Goal: Find specific page/section: Find specific page/section

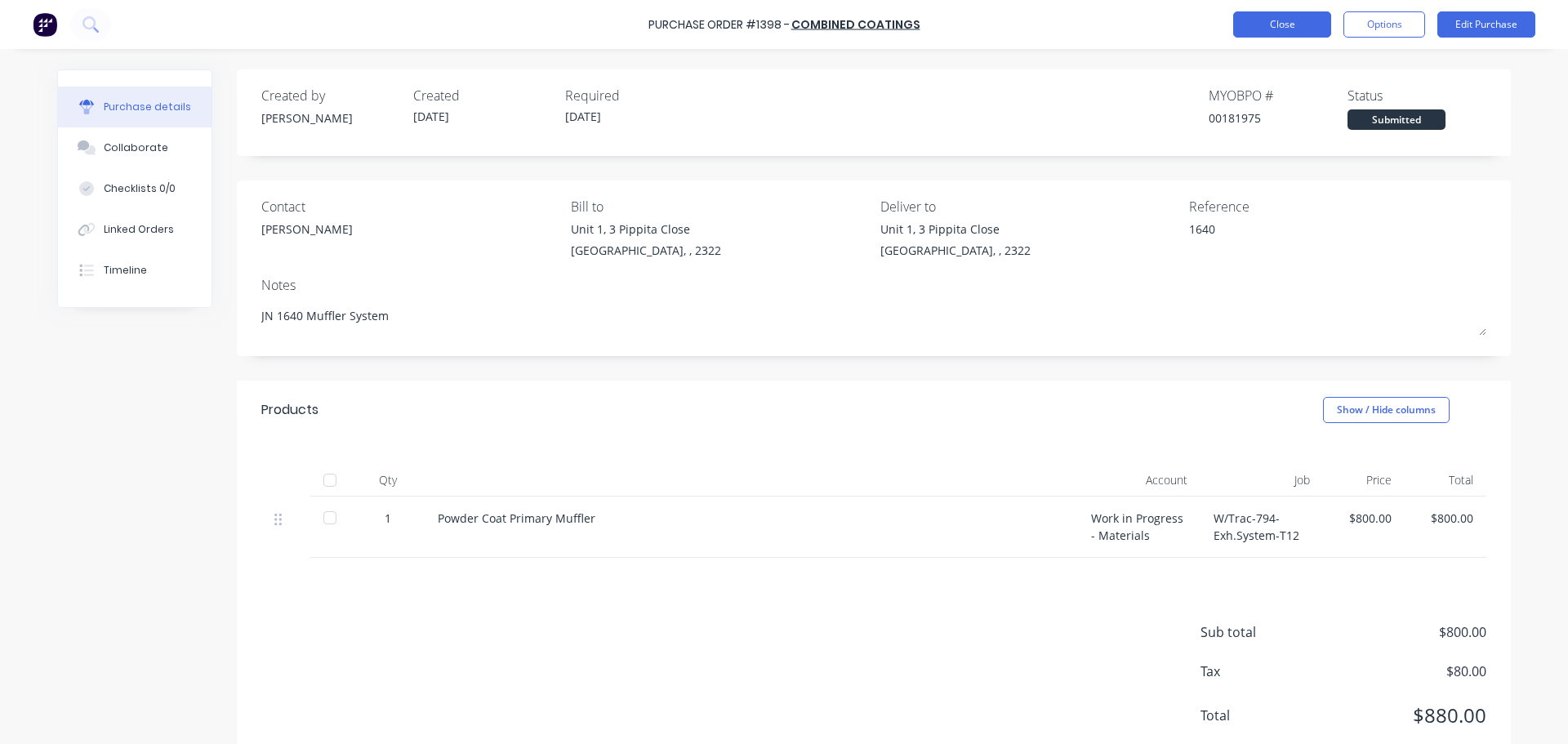
click at [1275, 34] on button "Close" at bounding box center [1282, 25] width 98 height 27
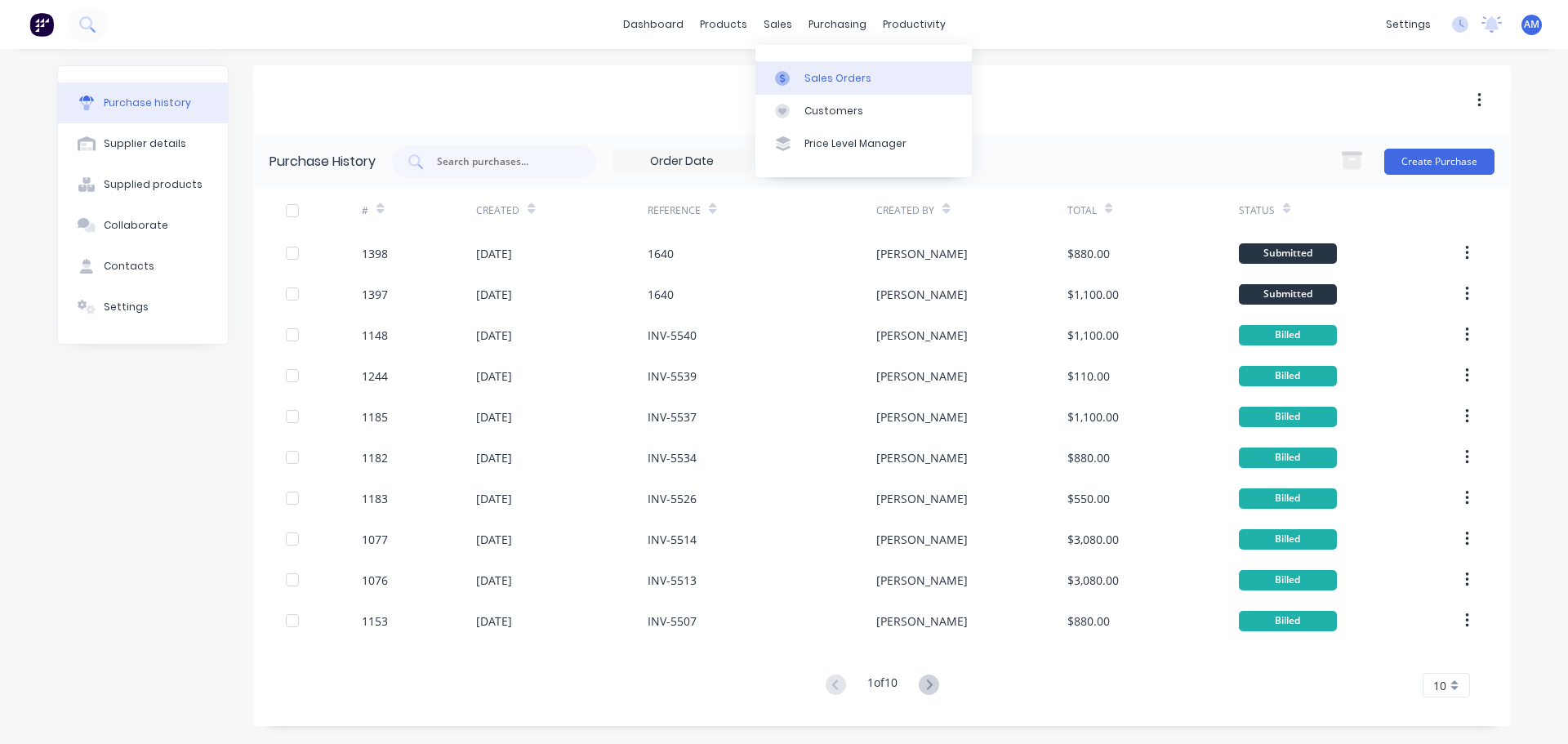
click at [817, 82] on div "Sales Orders" at bounding box center [838, 78] width 67 height 15
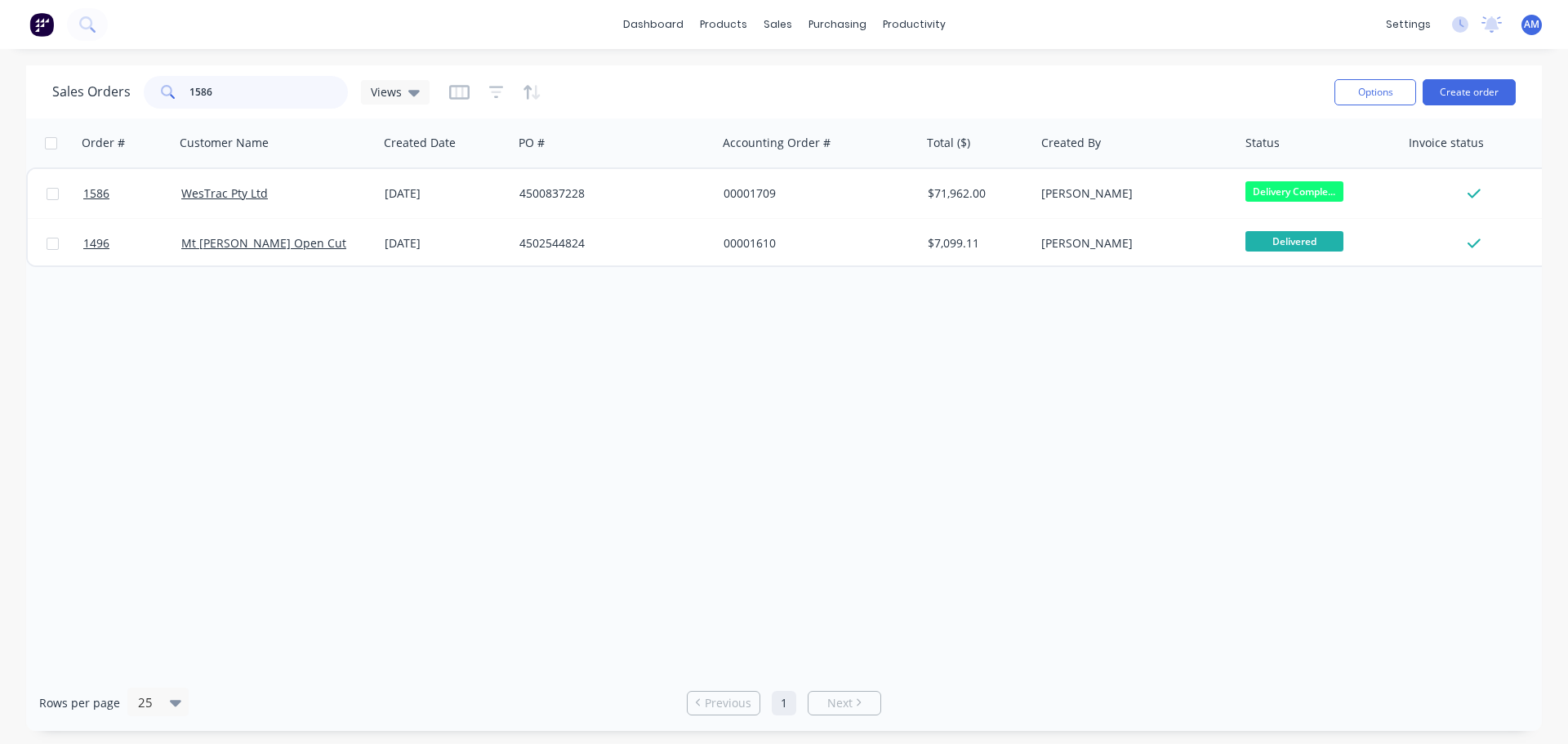
click at [154, 95] on div "1586" at bounding box center [246, 92] width 204 height 33
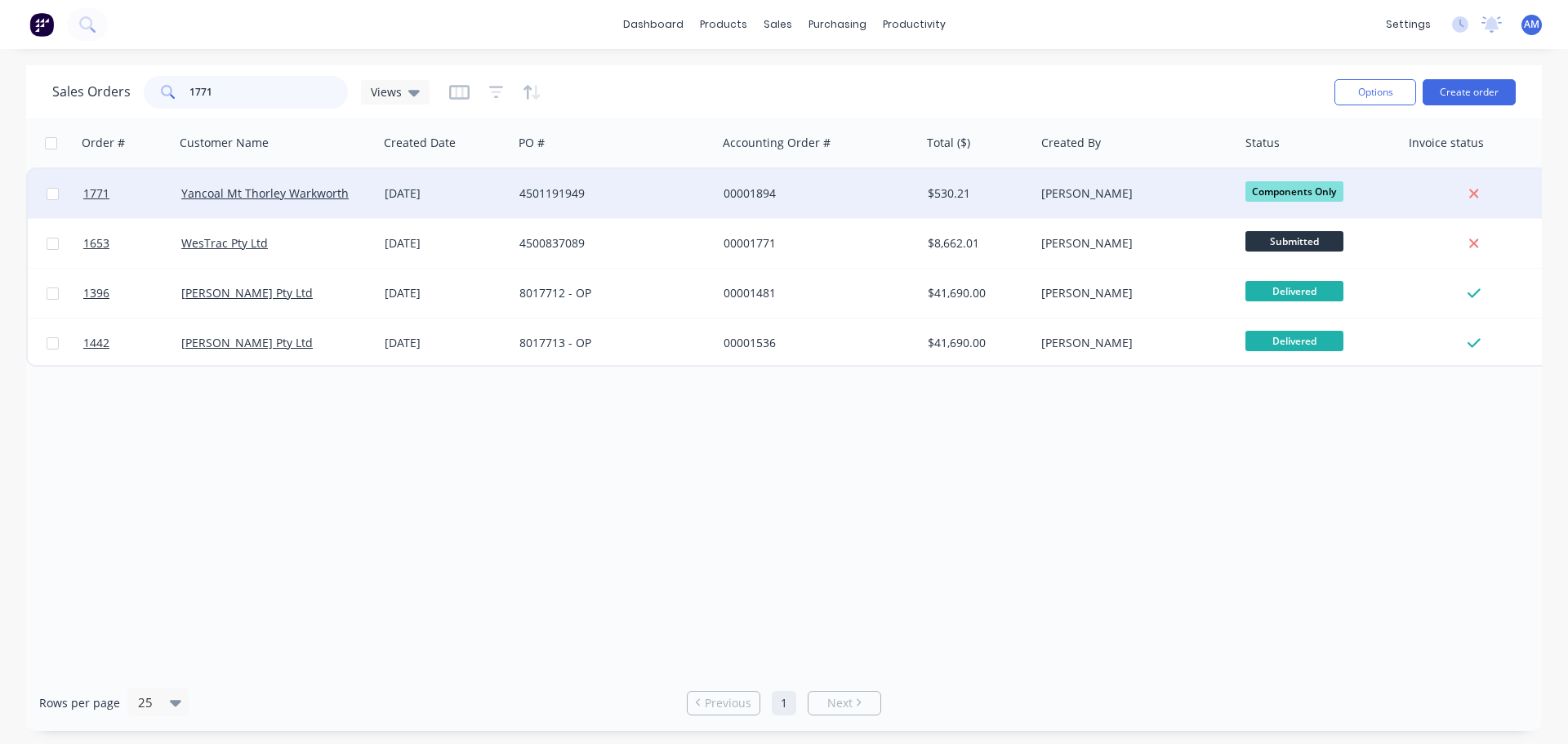
type input "1771"
click at [765, 195] on div "00001894" at bounding box center [814, 194] width 181 height 16
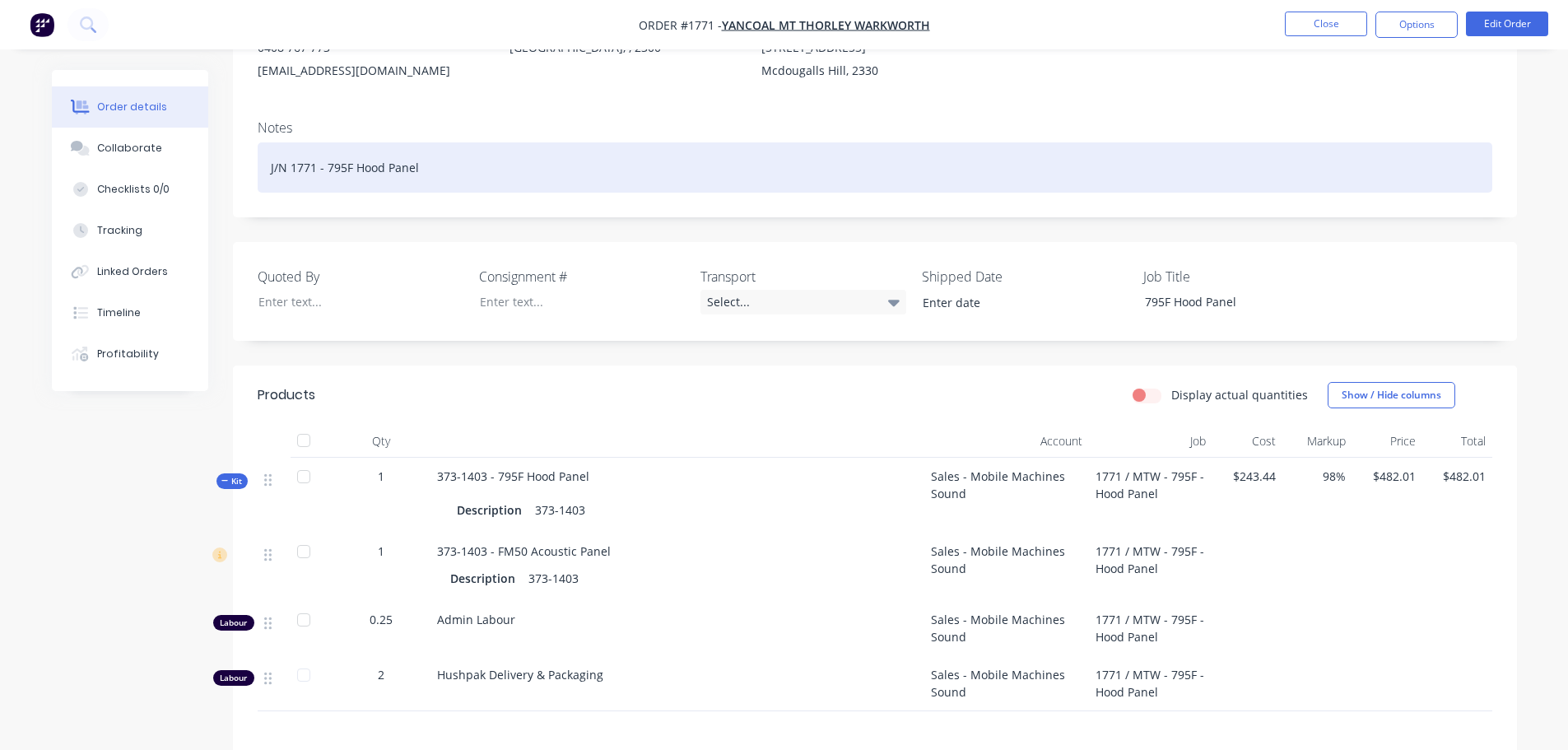
scroll to position [247, 0]
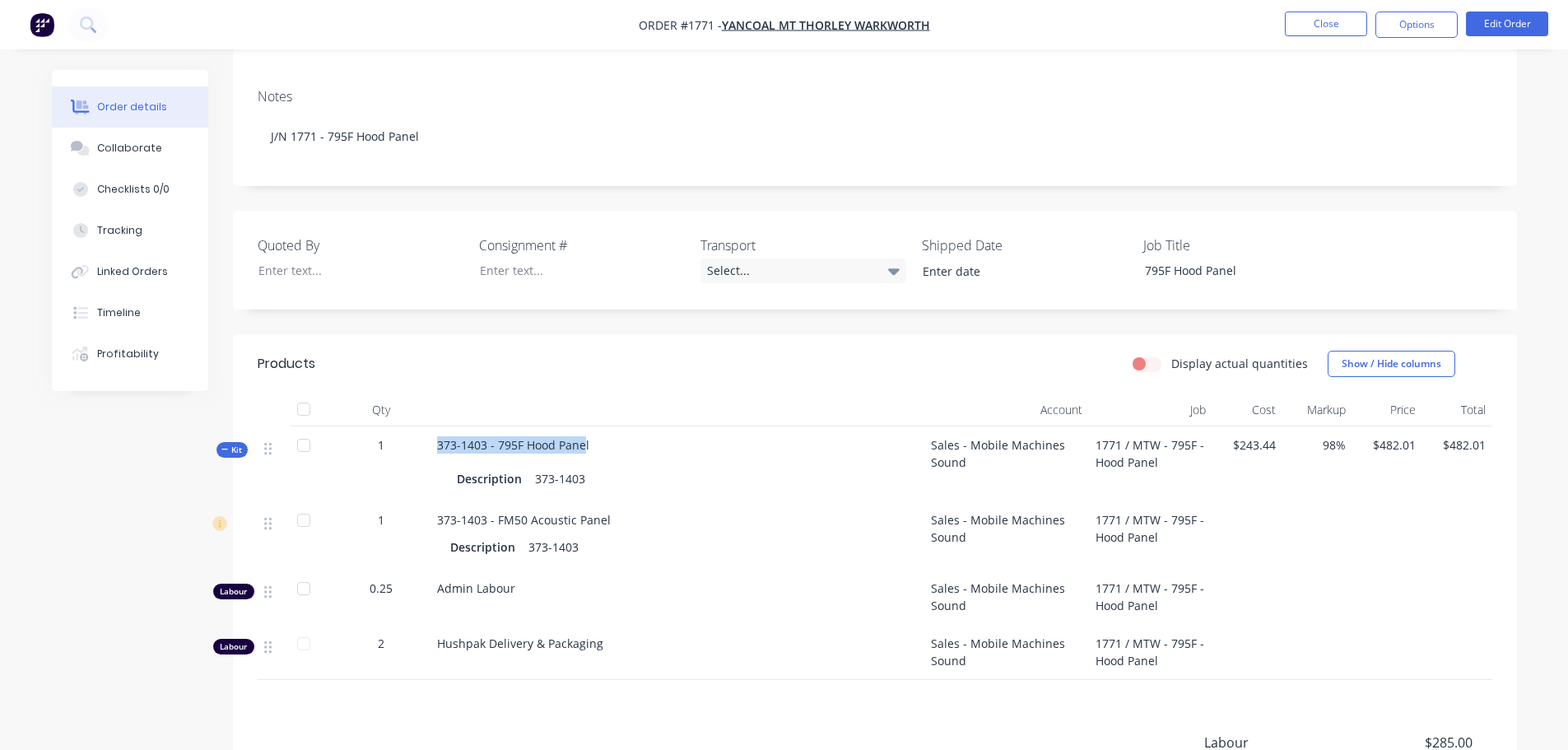
drag, startPoint x: 584, startPoint y: 446, endPoint x: 439, endPoint y: 437, distance: 145.3
click at [439, 437] on span "373-1403 - 795F Hood Panel" at bounding box center [513, 445] width 152 height 16
copy span "373-1403 - 795F Hood Pane"
click at [1343, 25] on button "Close" at bounding box center [1326, 24] width 82 height 25
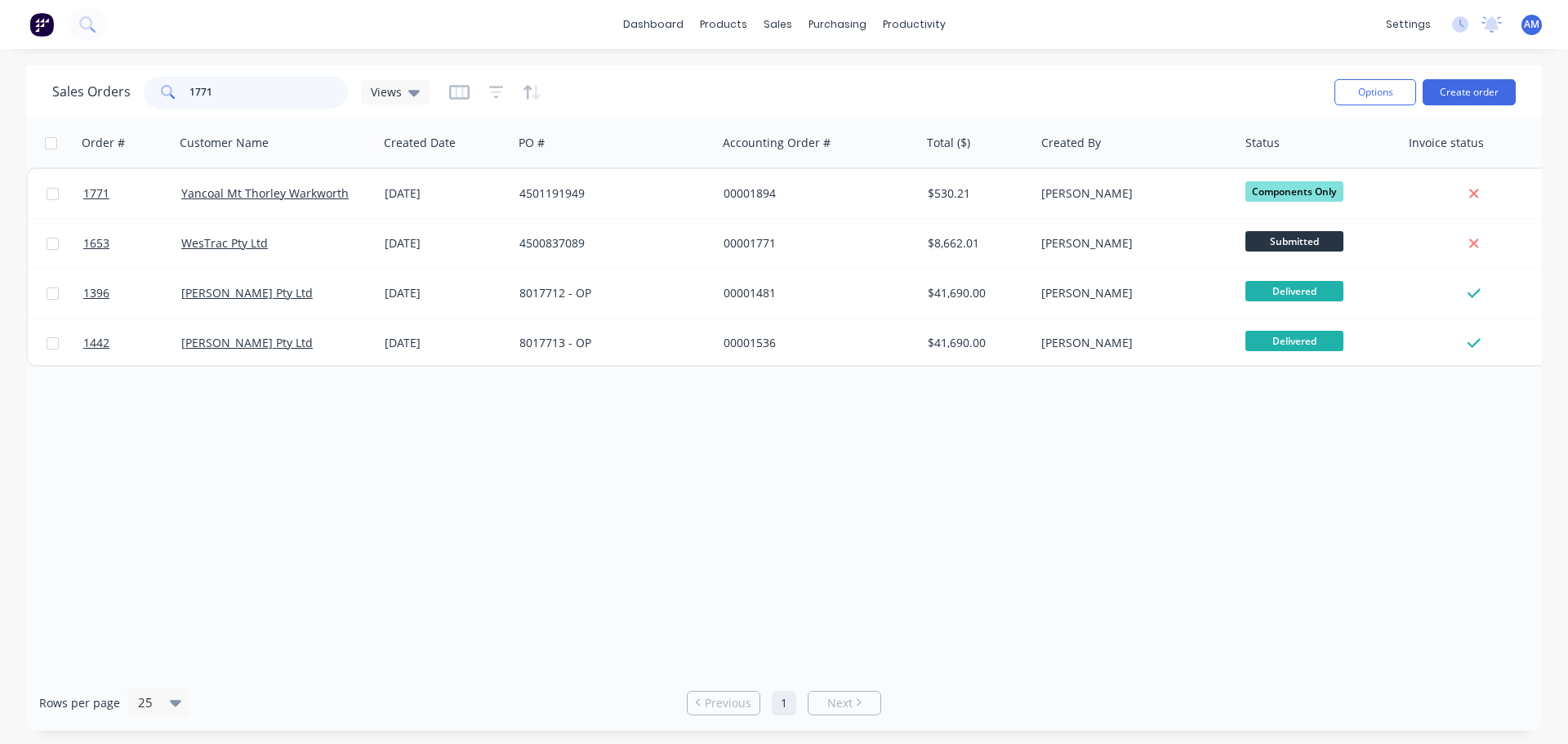
drag, startPoint x: 215, startPoint y: 84, endPoint x: 124, endPoint y: 91, distance: 91.3
click at [123, 91] on div "Sales Orders 1771 Views" at bounding box center [240, 92] width 377 height 33
click at [908, 76] on div "Purchase Orders" at bounding box center [890, 78] width 87 height 15
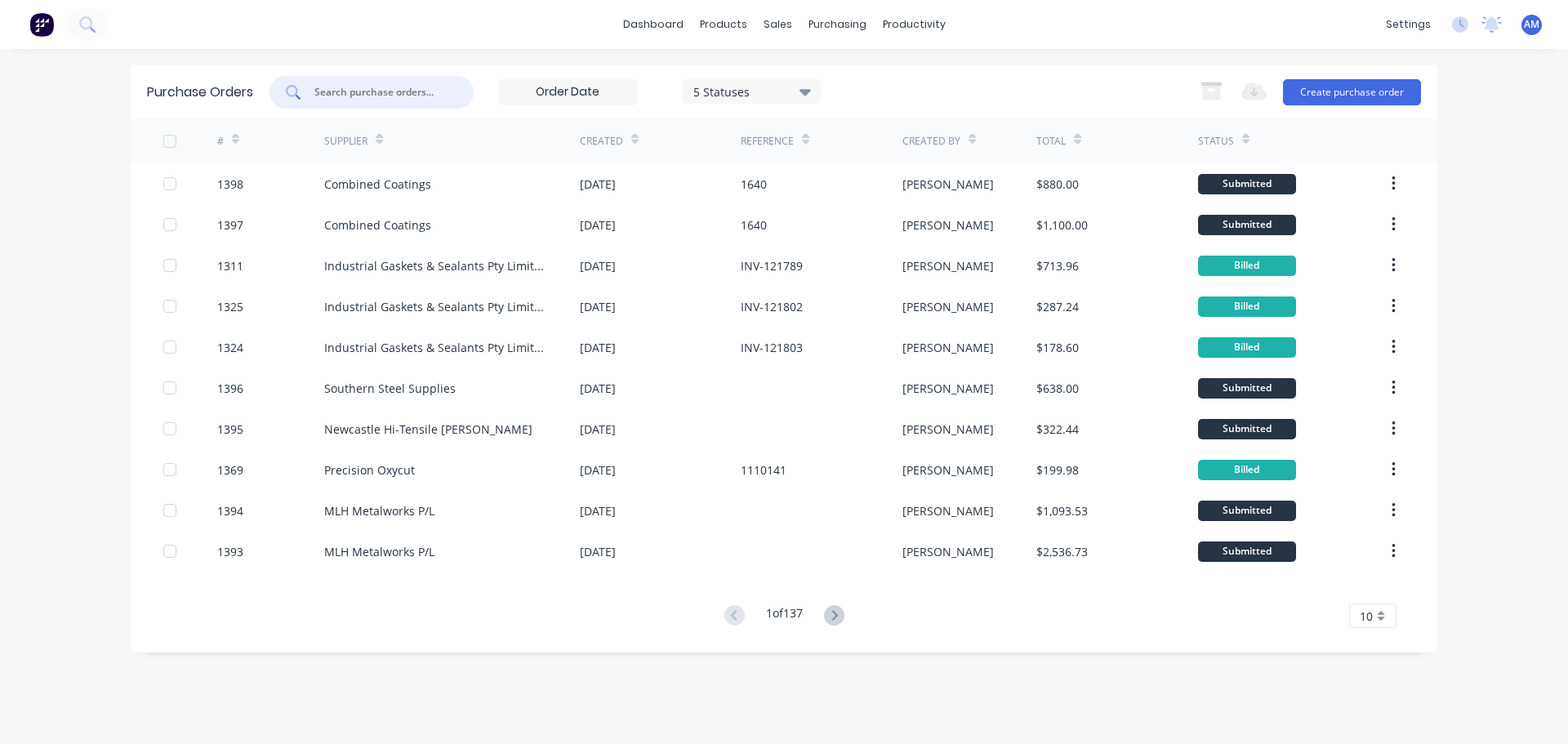
click at [373, 94] on input "text" at bounding box center [380, 92] width 135 height 16
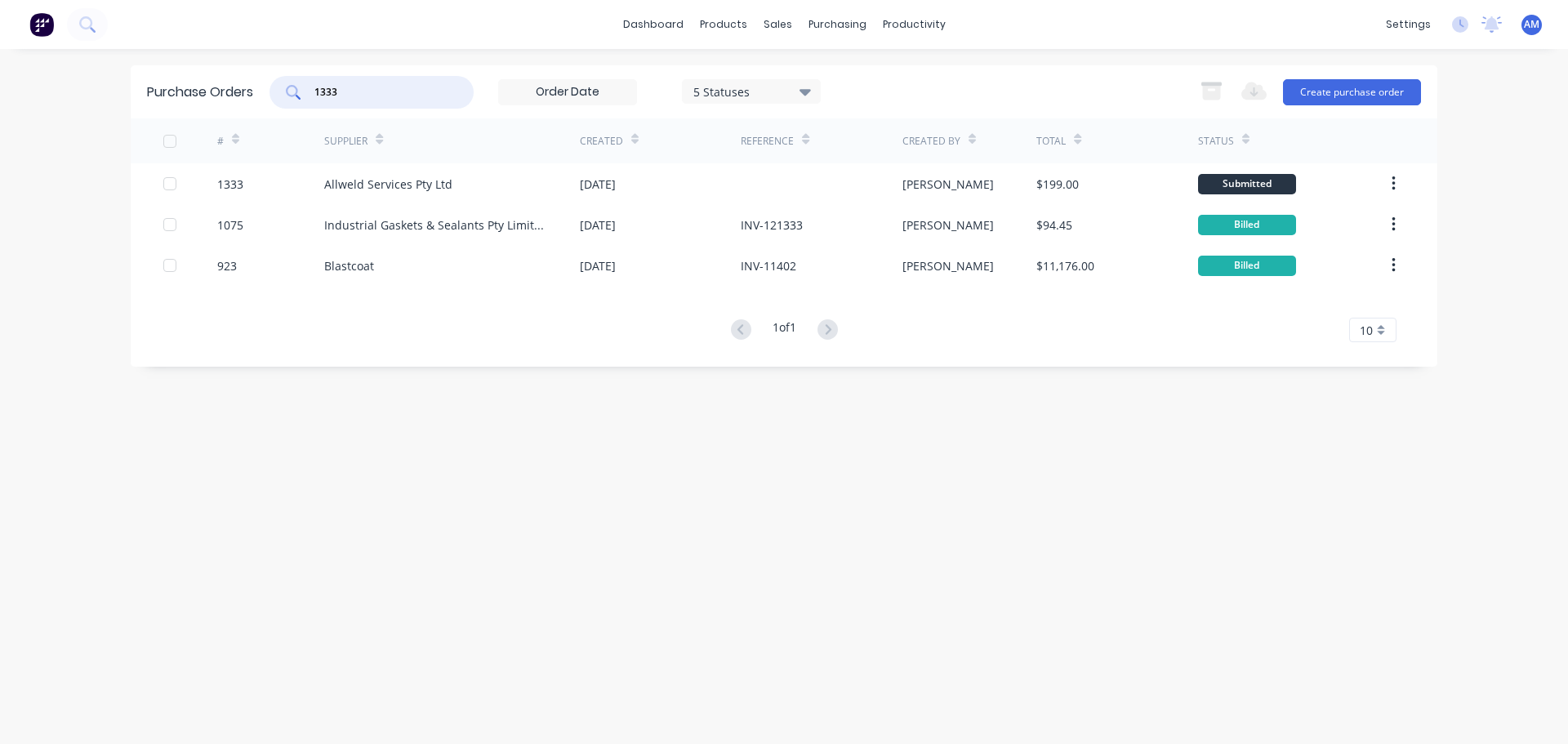
type input "1333"
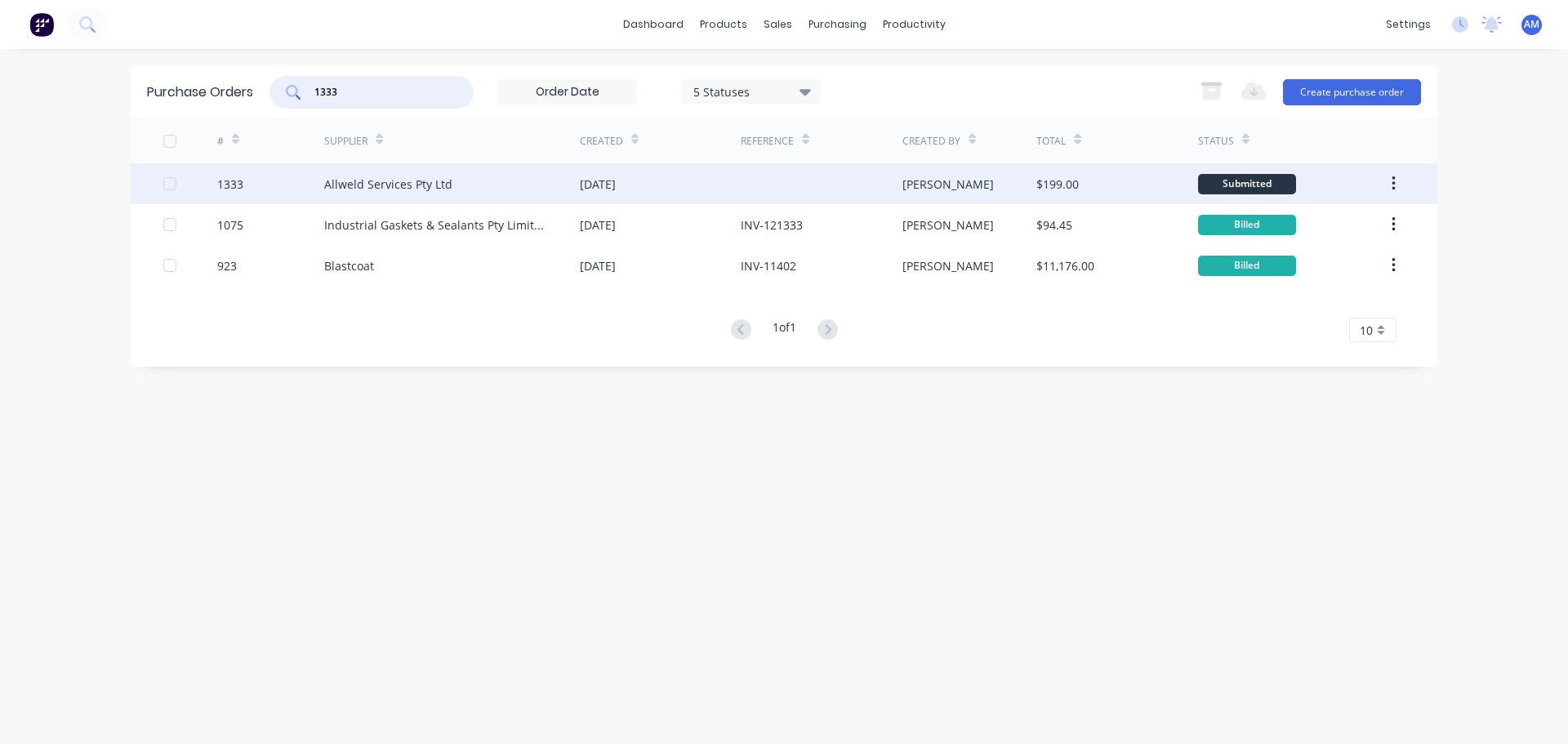
click at [517, 175] on div "Allweld Services Pty Ltd" at bounding box center [452, 184] width 255 height 41
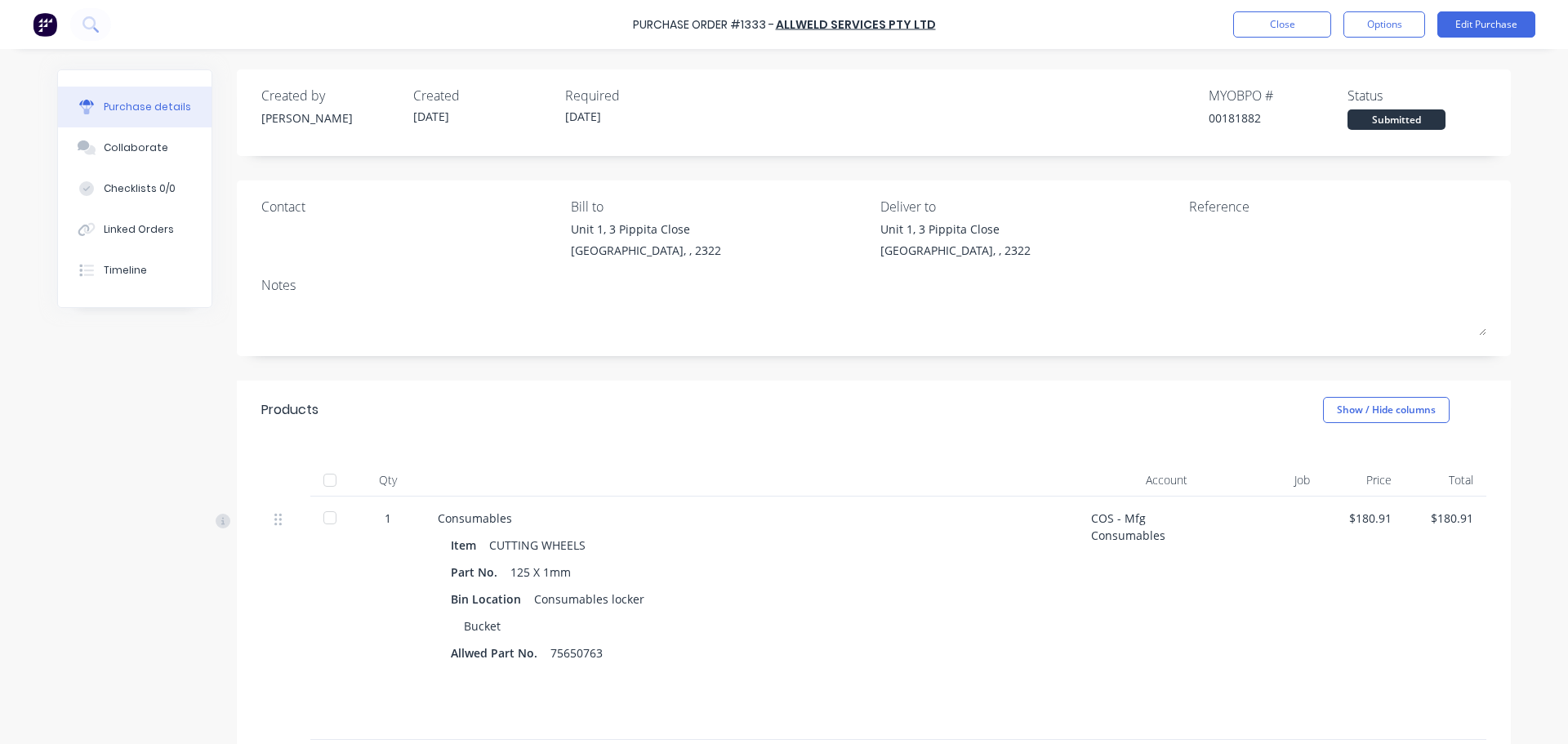
click at [323, 478] on div at bounding box center [330, 480] width 33 height 33
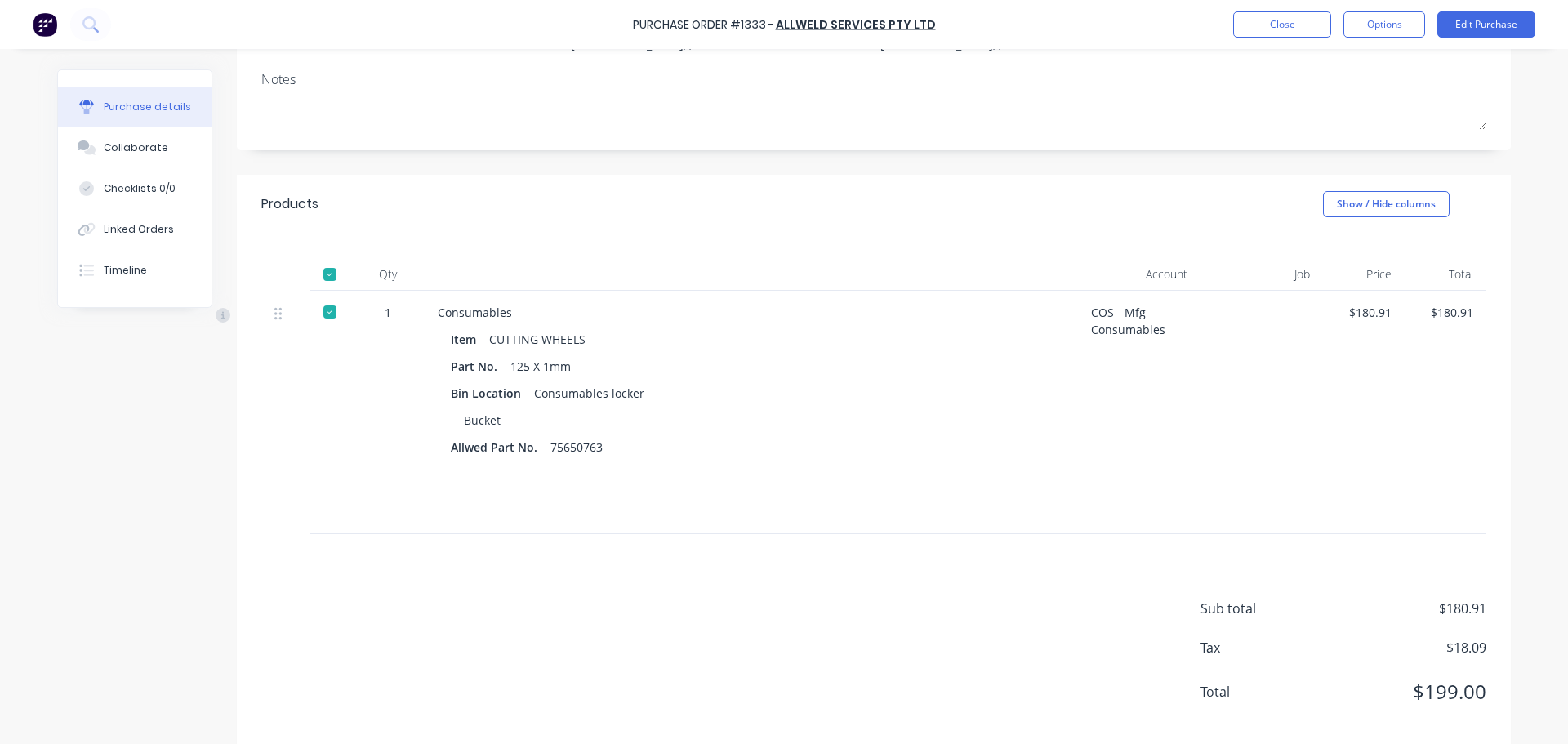
scroll to position [229, 0]
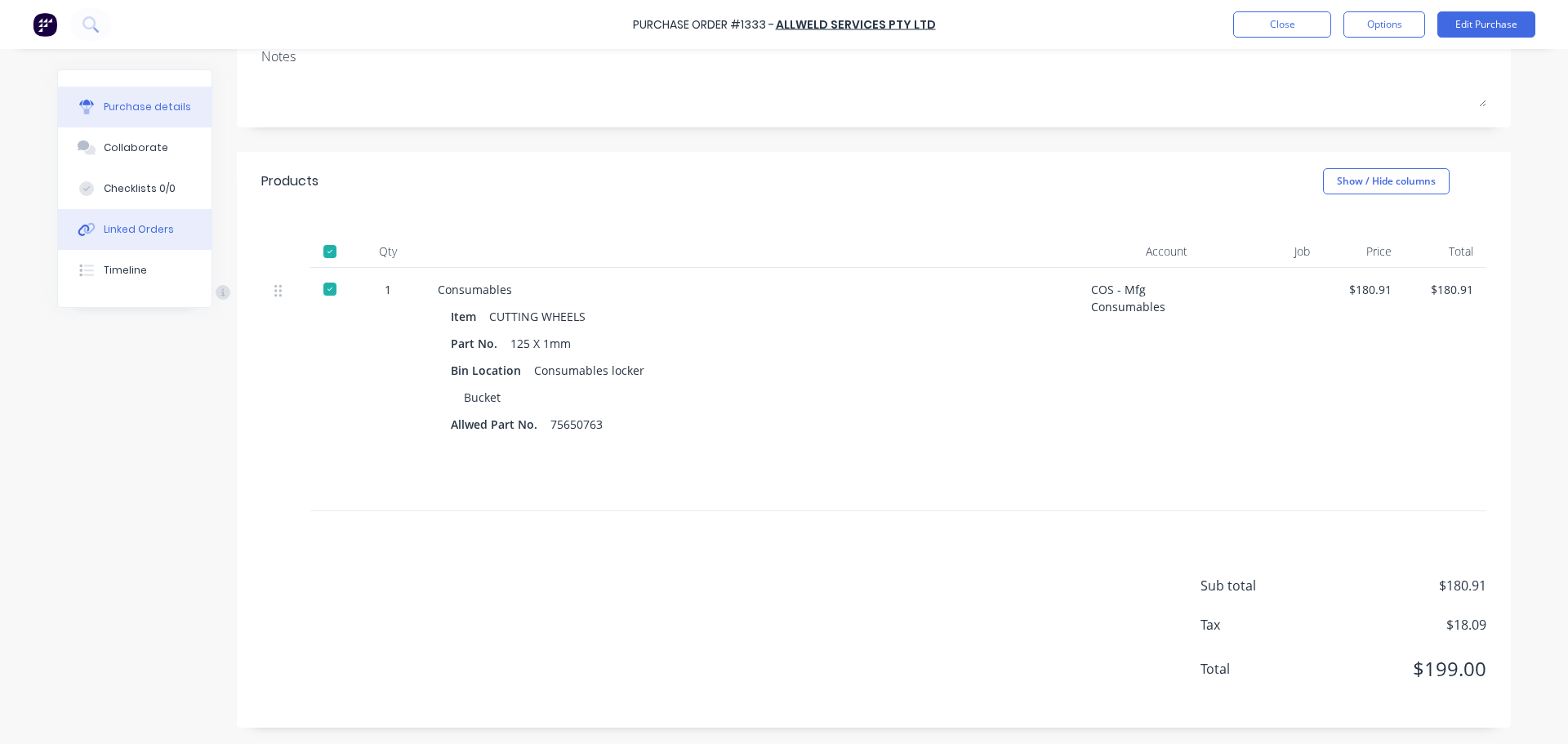
click at [128, 231] on div "Linked Orders" at bounding box center [138, 229] width 70 height 15
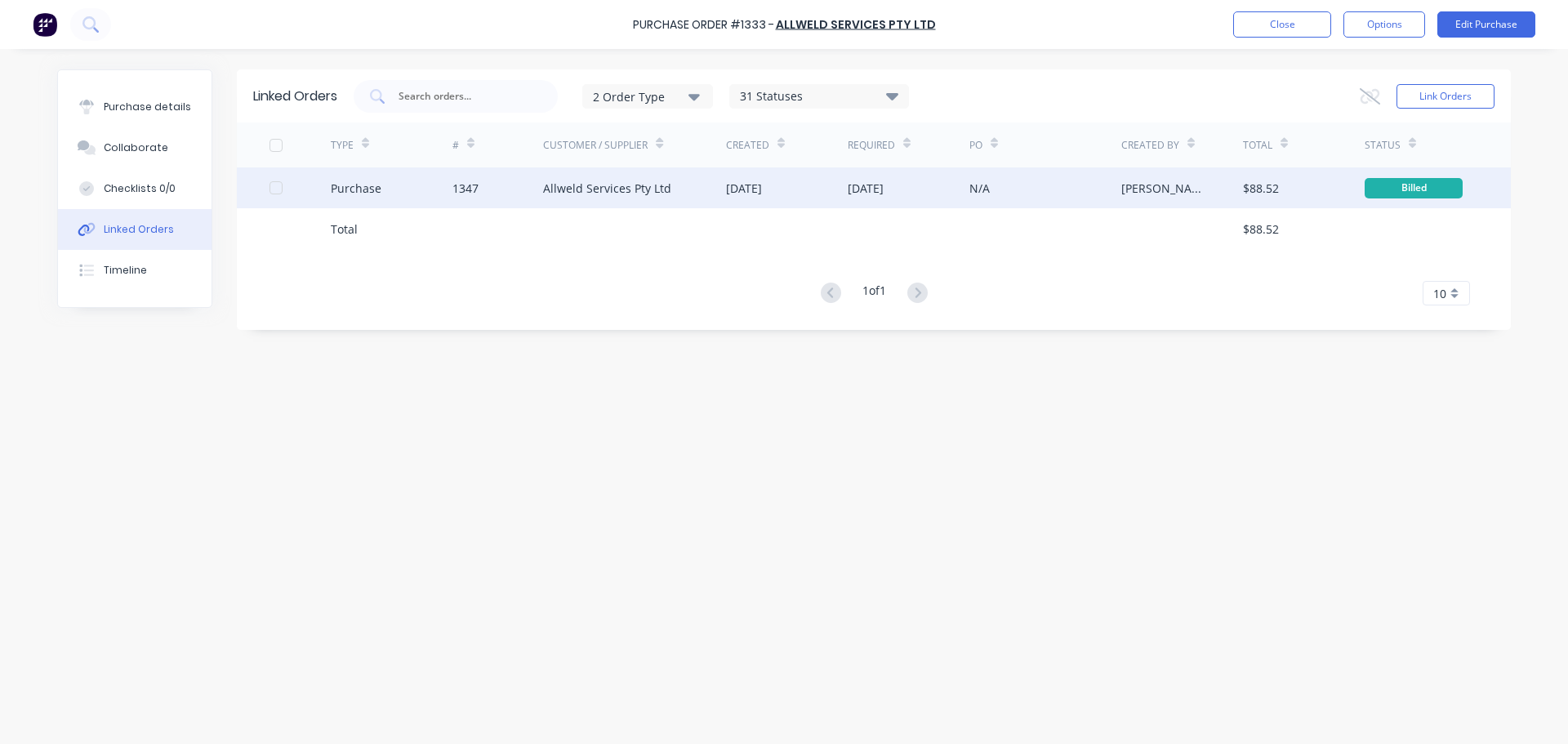
click at [620, 184] on div "Allweld Services Pty Ltd" at bounding box center [606, 187] width 128 height 17
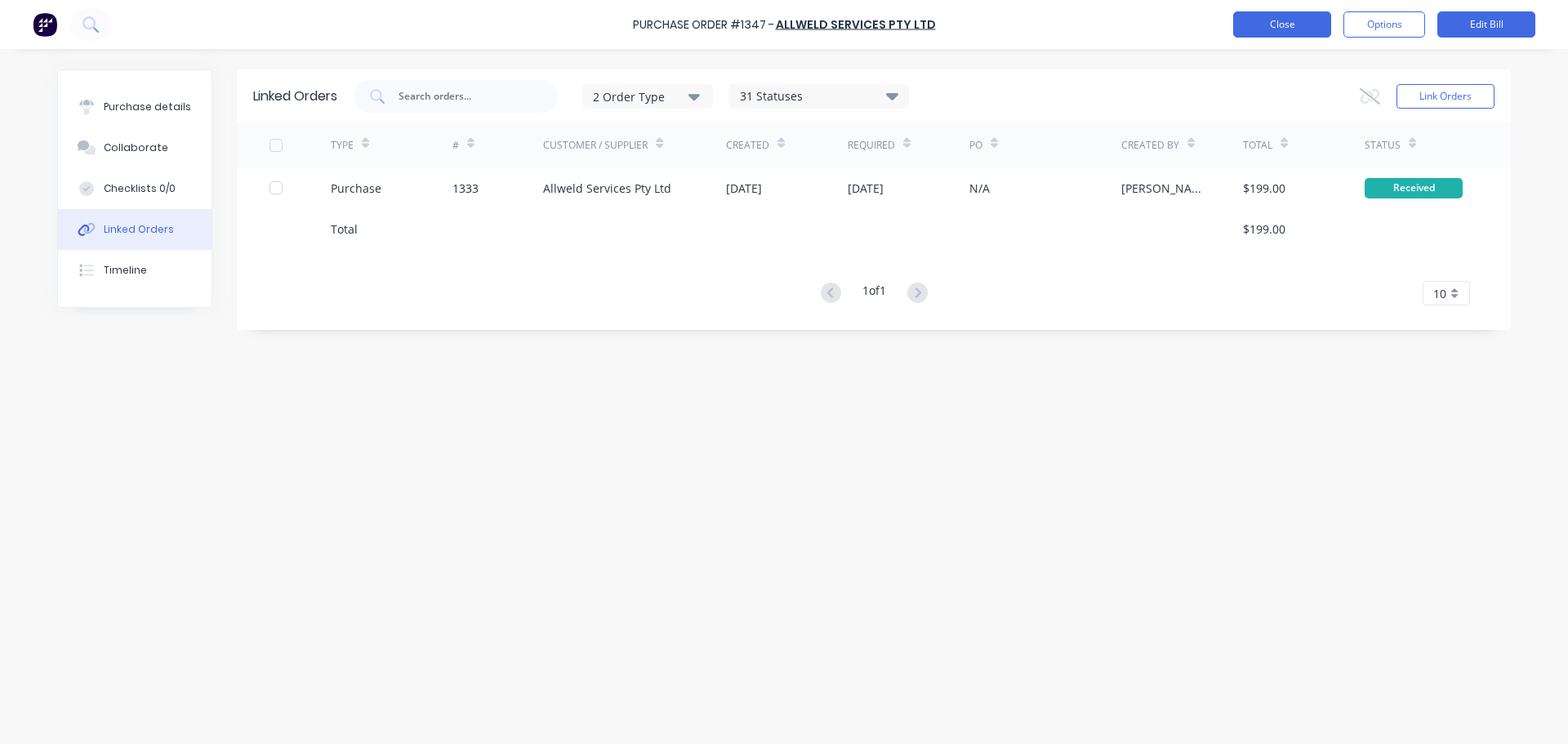
click at [1280, 24] on button "Close" at bounding box center [1282, 25] width 98 height 27
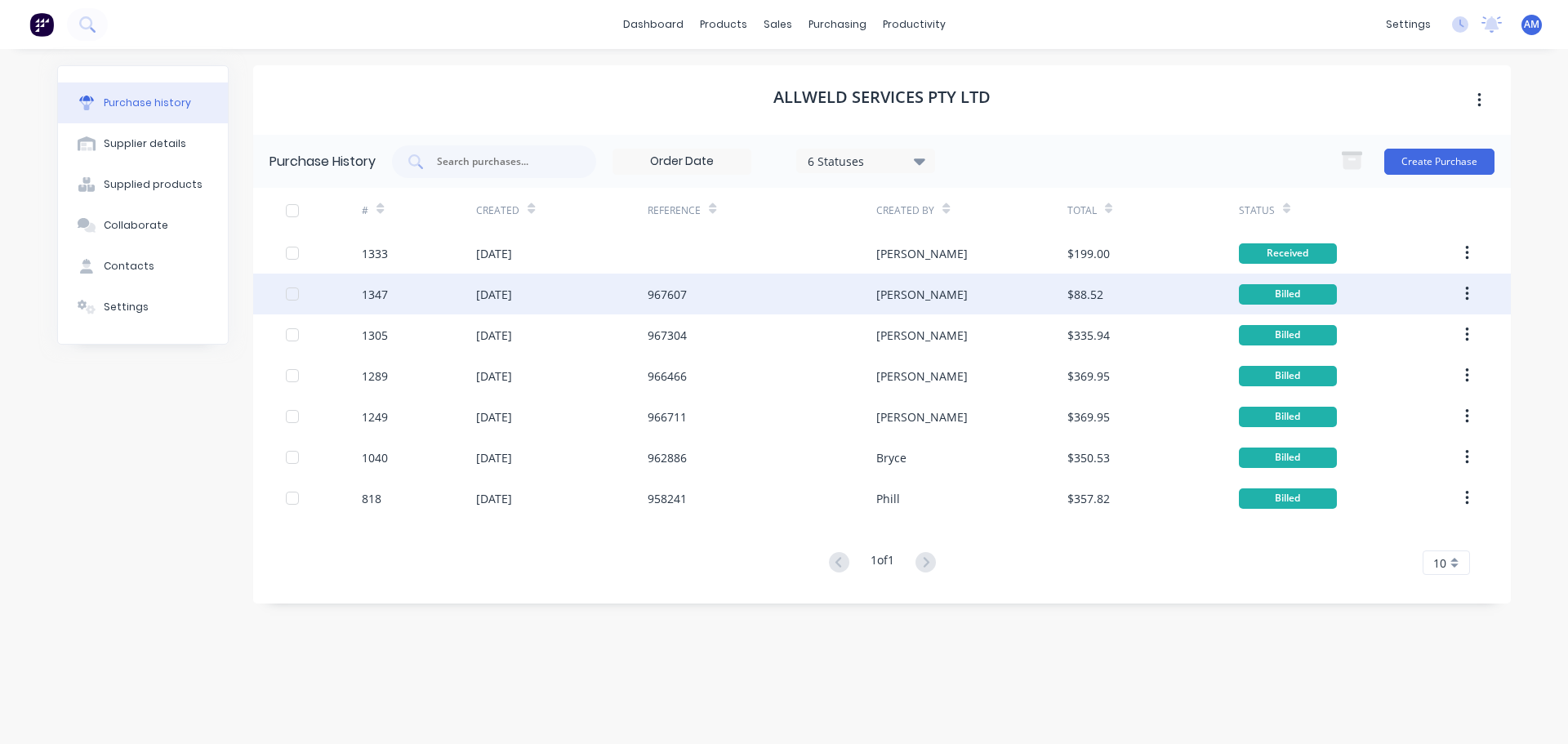
click at [512, 290] on div "29 Aug 2025" at bounding box center [494, 293] width 36 height 17
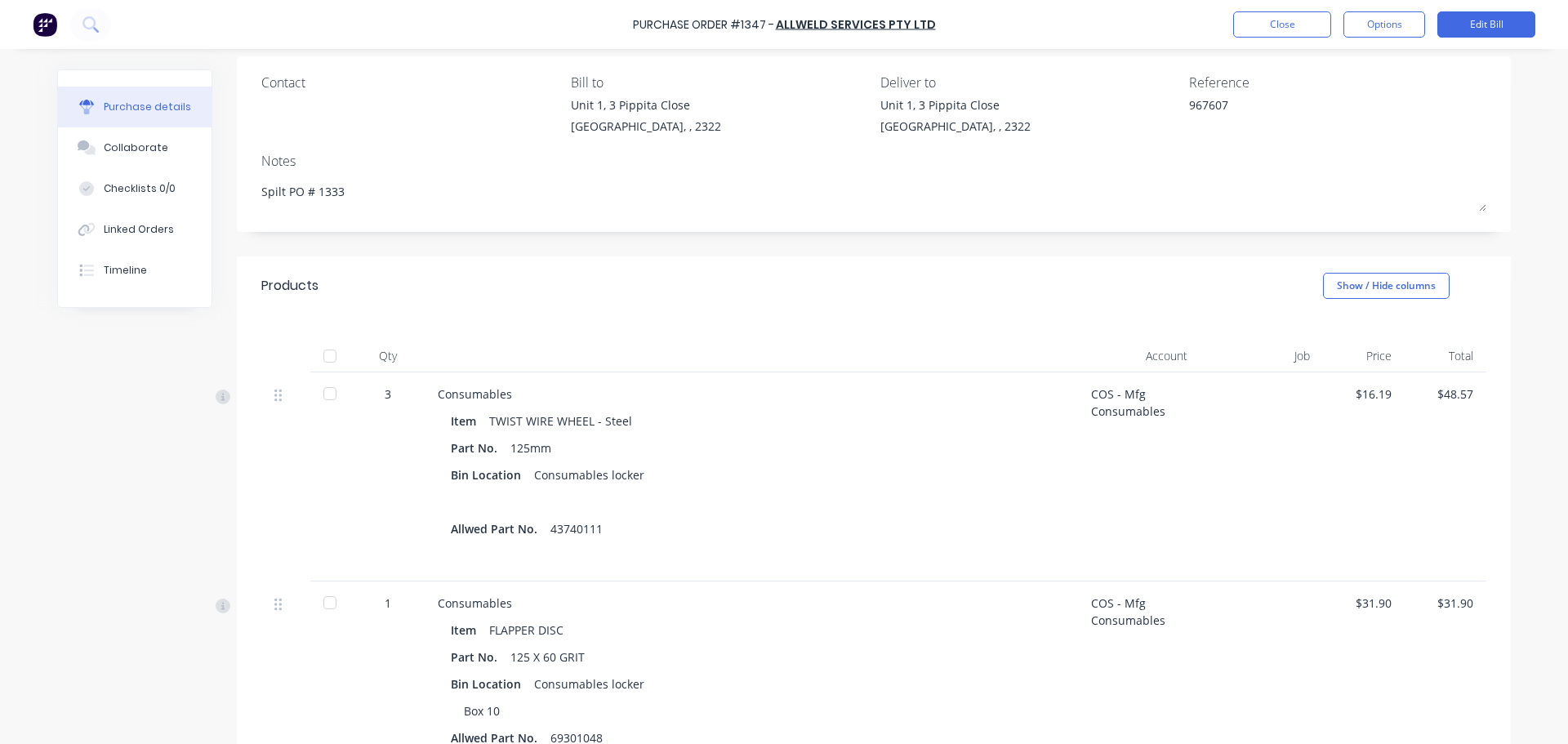
scroll to position [41, 0]
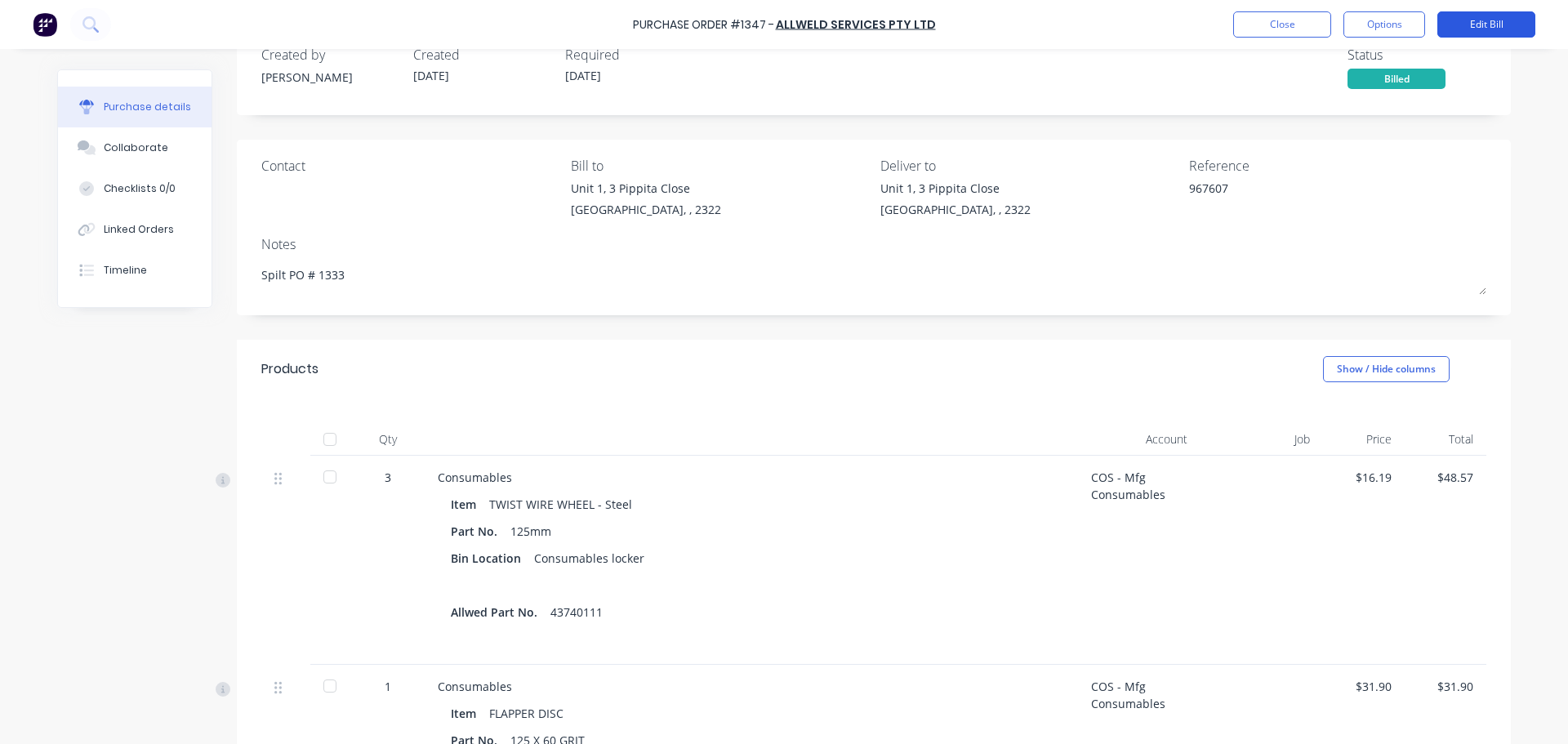
click at [1470, 29] on button "Edit Bill" at bounding box center [1486, 25] width 98 height 27
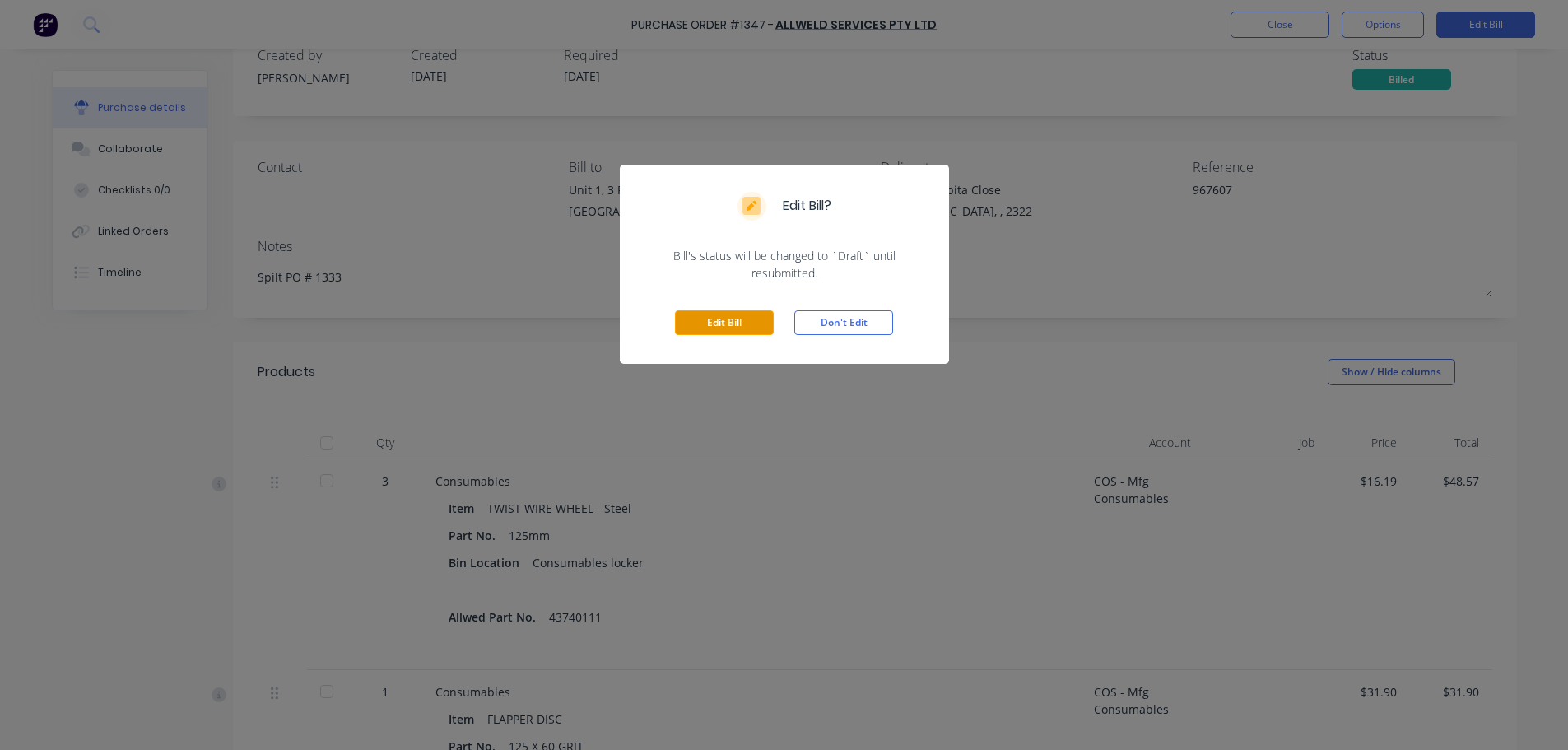
click at [698, 322] on button "Edit Bill" at bounding box center [724, 322] width 99 height 25
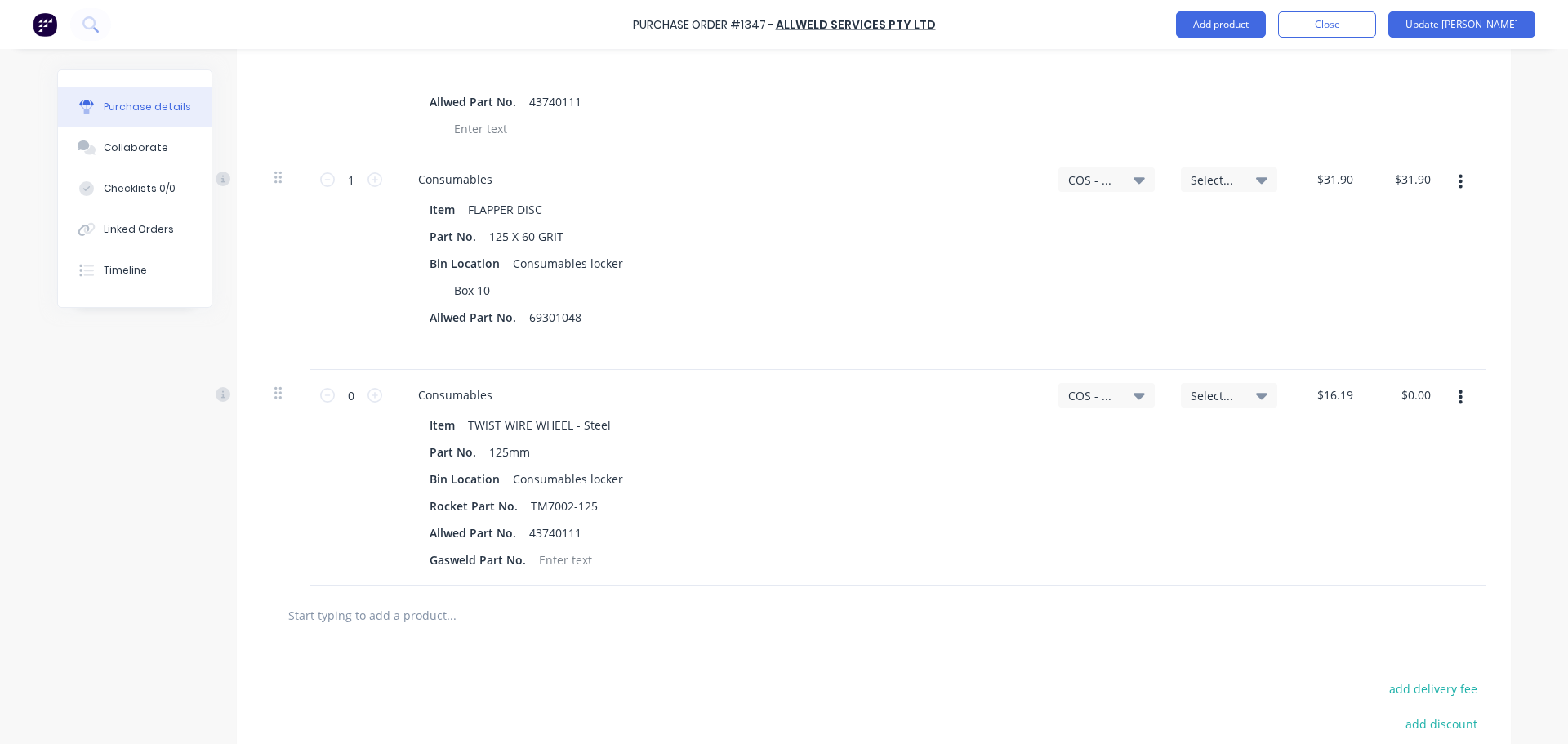
scroll to position [769, 0]
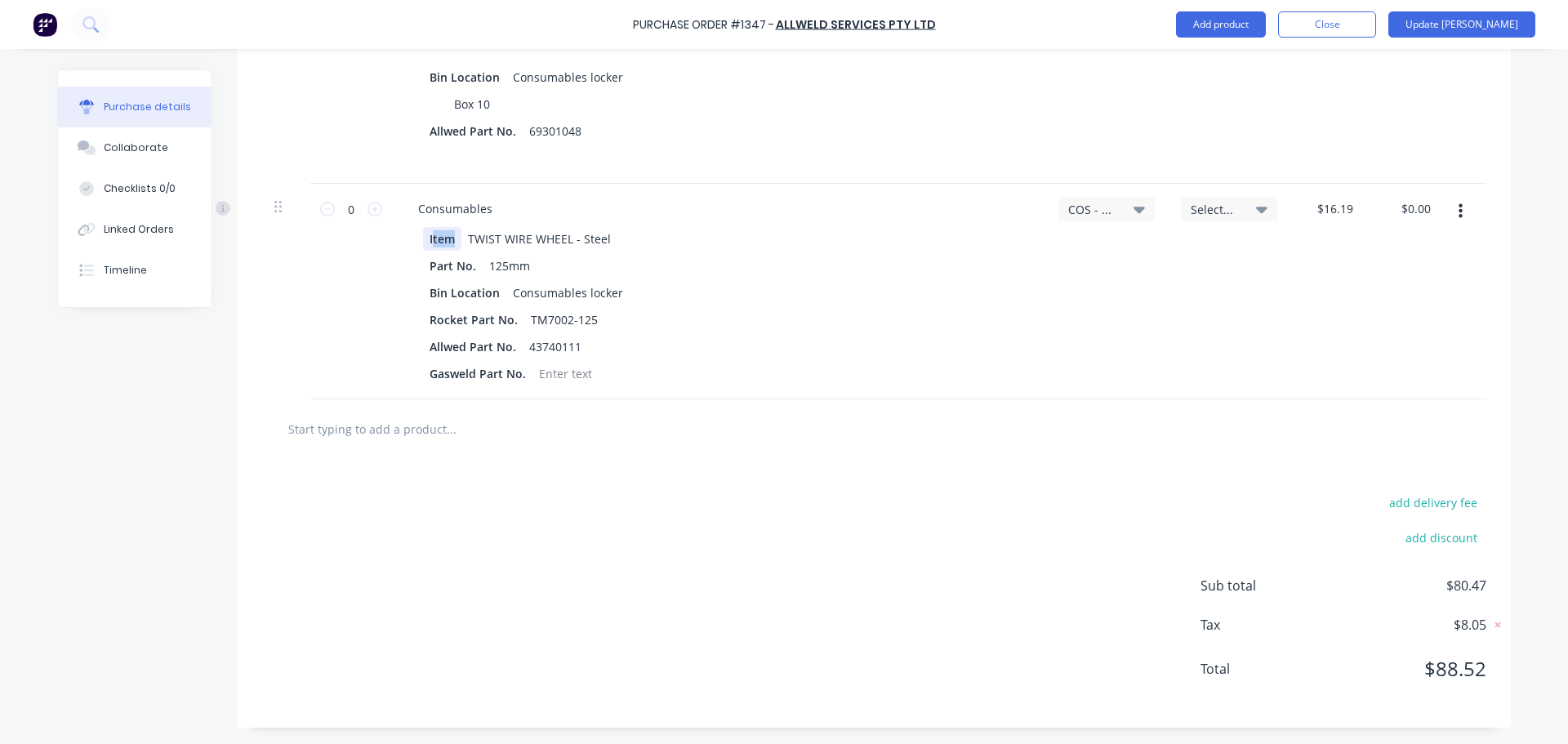
drag, startPoint x: 427, startPoint y: 231, endPoint x: 623, endPoint y: 255, distance: 197.5
click at [623, 255] on div "Item TWIST WIRE WHEEL - Steel Part No. 125mm Bin Location Consumables locker Ro…" at bounding box center [719, 306] width 628 height 158
drag, startPoint x: 623, startPoint y: 246, endPoint x: 379, endPoint y: 324, distance: 256.2
click at [370, 265] on div "0 0 Consumables Item TWIST WIRE WHEEL - Steel Part No. 125mm Bin Location Consu…" at bounding box center [874, 292] width 1225 height 216
copy div "TWIST WIRE WHEEL - Steel"
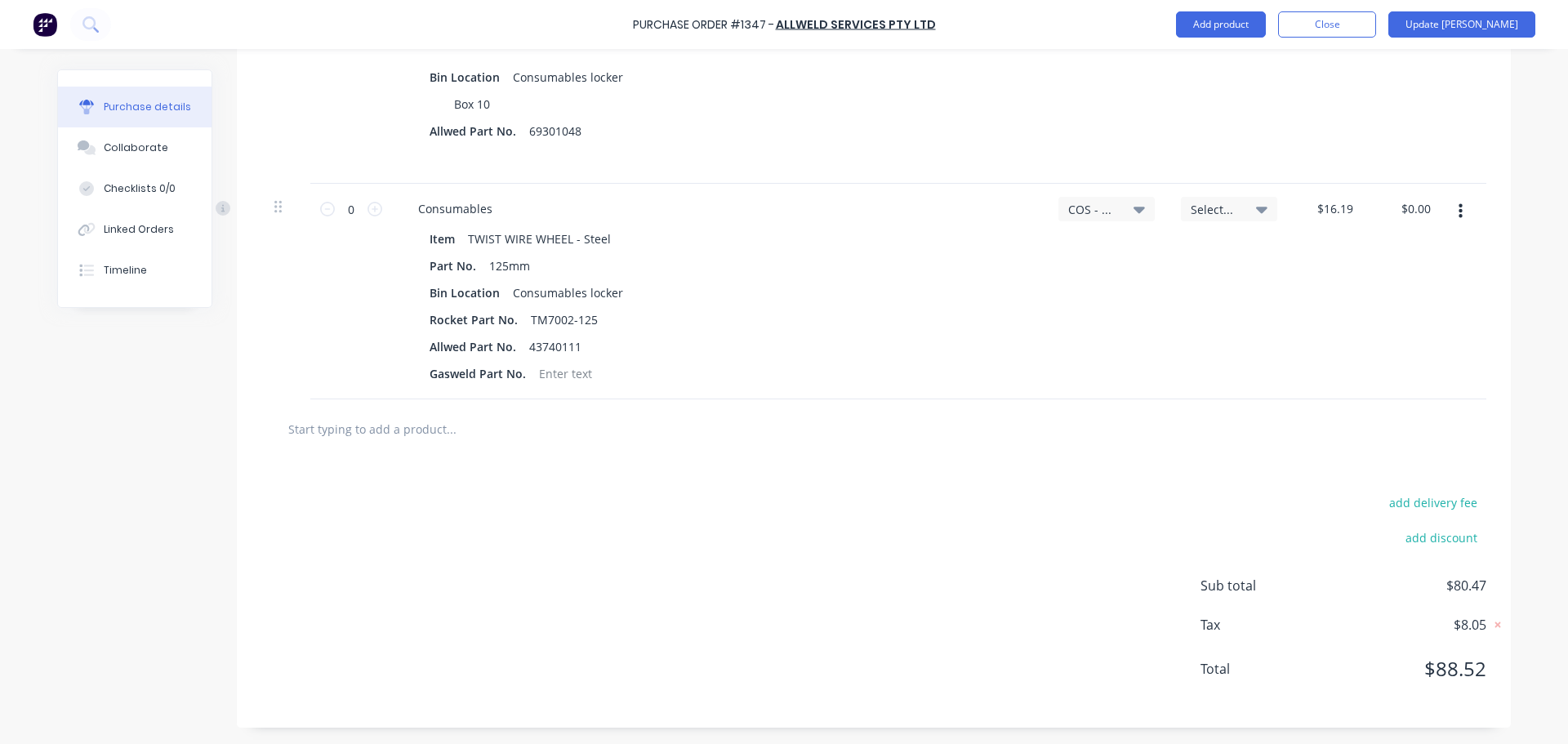
click at [395, 433] on input "text" at bounding box center [451, 429] width 327 height 33
paste input "TWIST WIRE WHEEL - Steel"
type textarea "x"
type input "TWIST WIRE WHEEL - Steel"
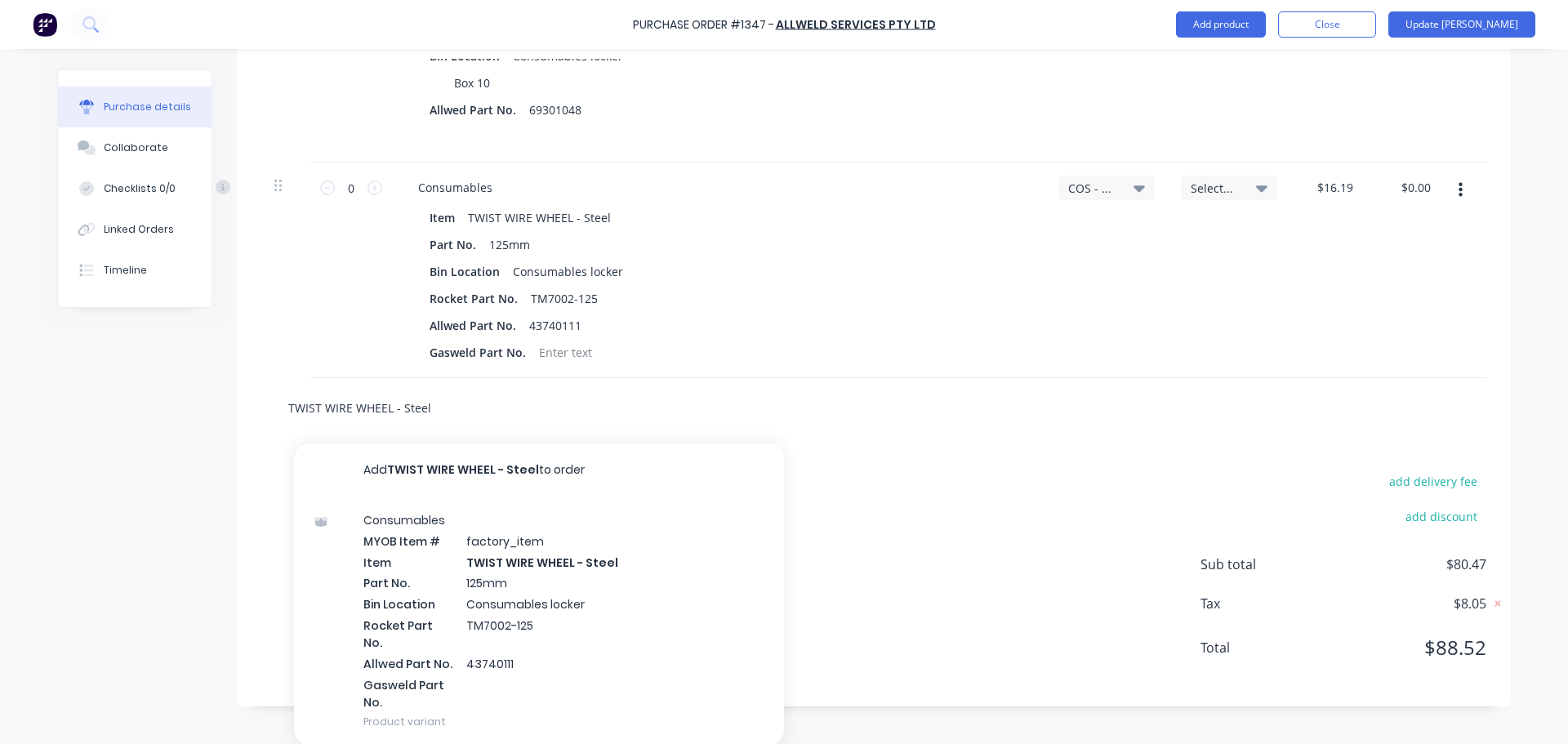
scroll to position [792, 0]
type textarea "x"
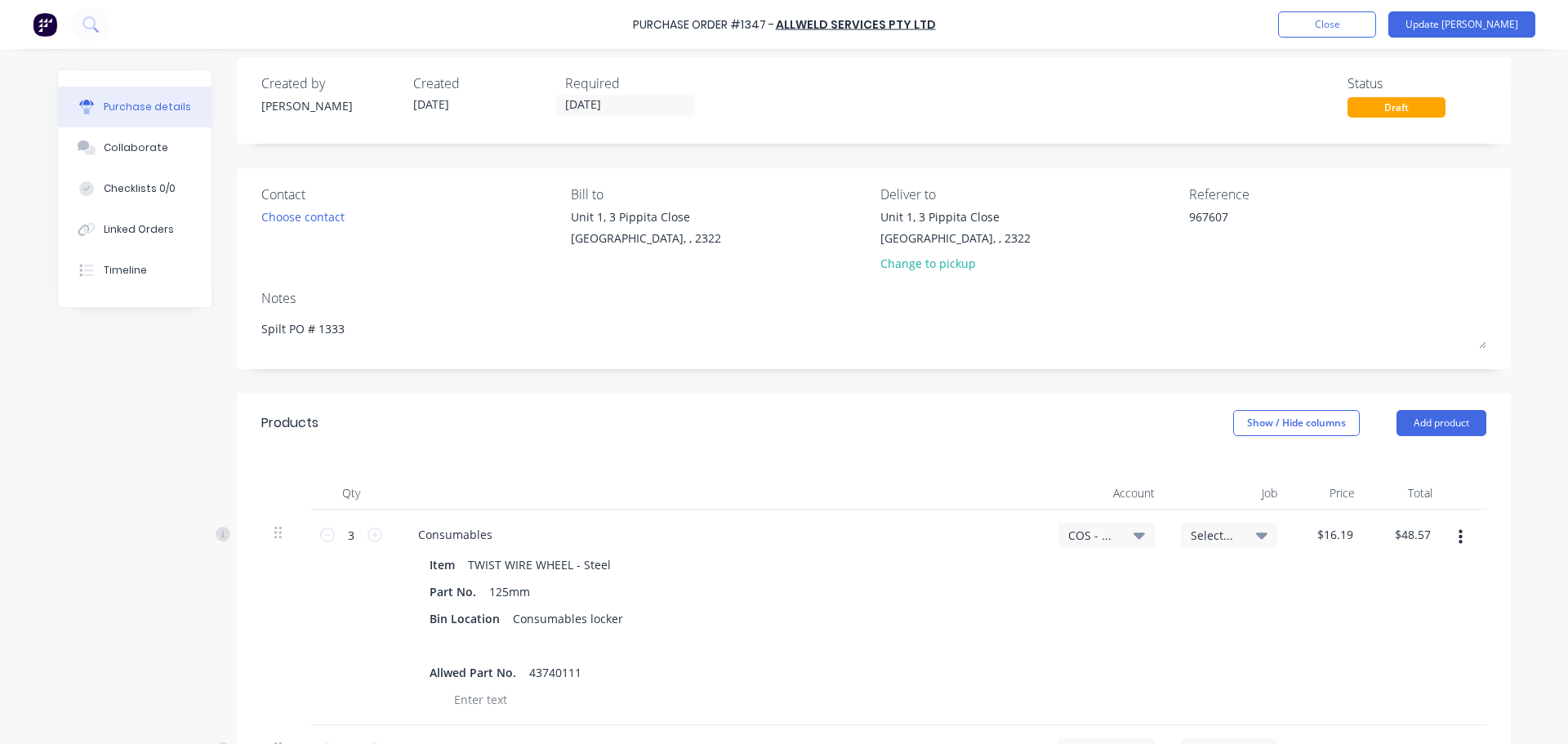
scroll to position [0, 0]
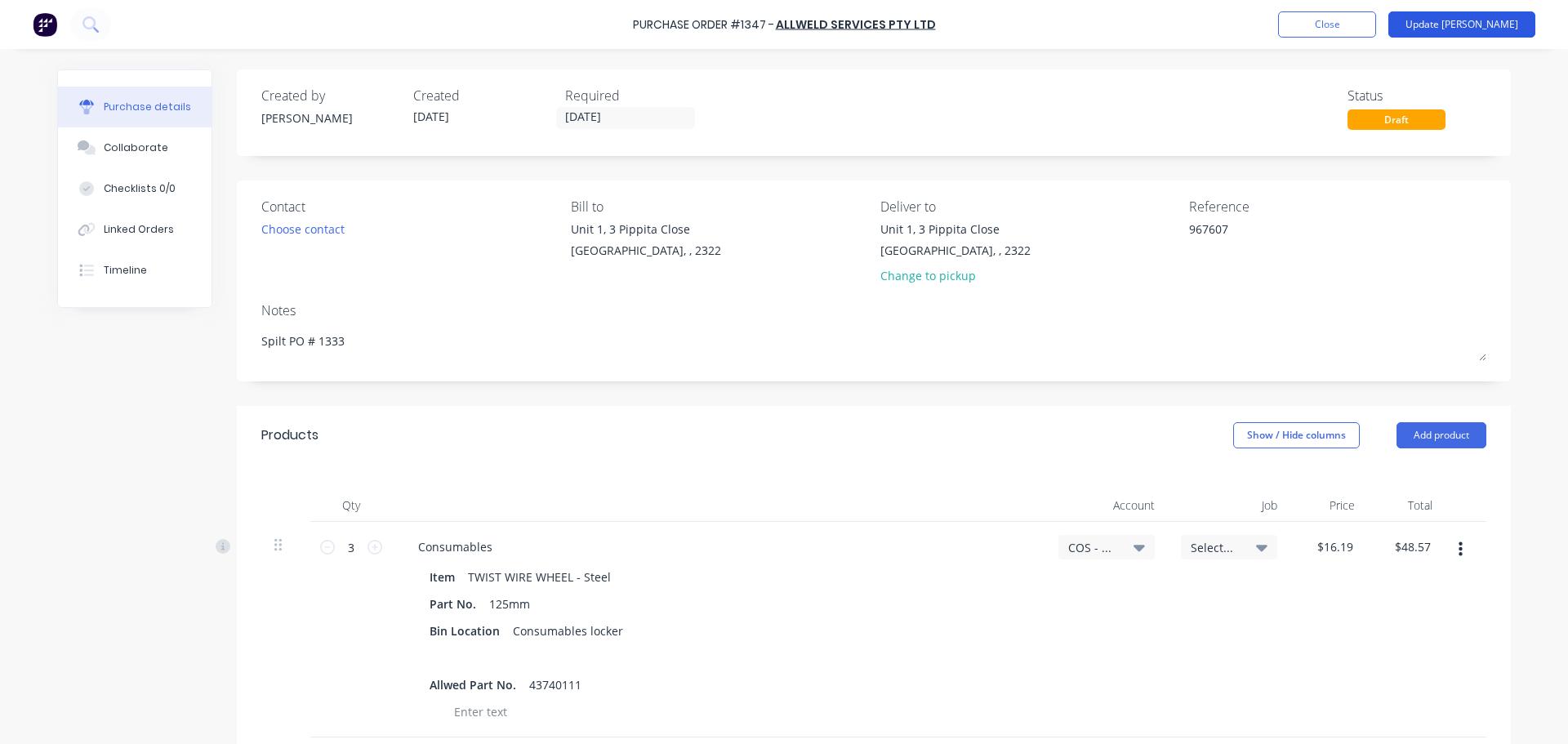
click at [1485, 28] on button "Update Bill" at bounding box center [1462, 25] width 147 height 27
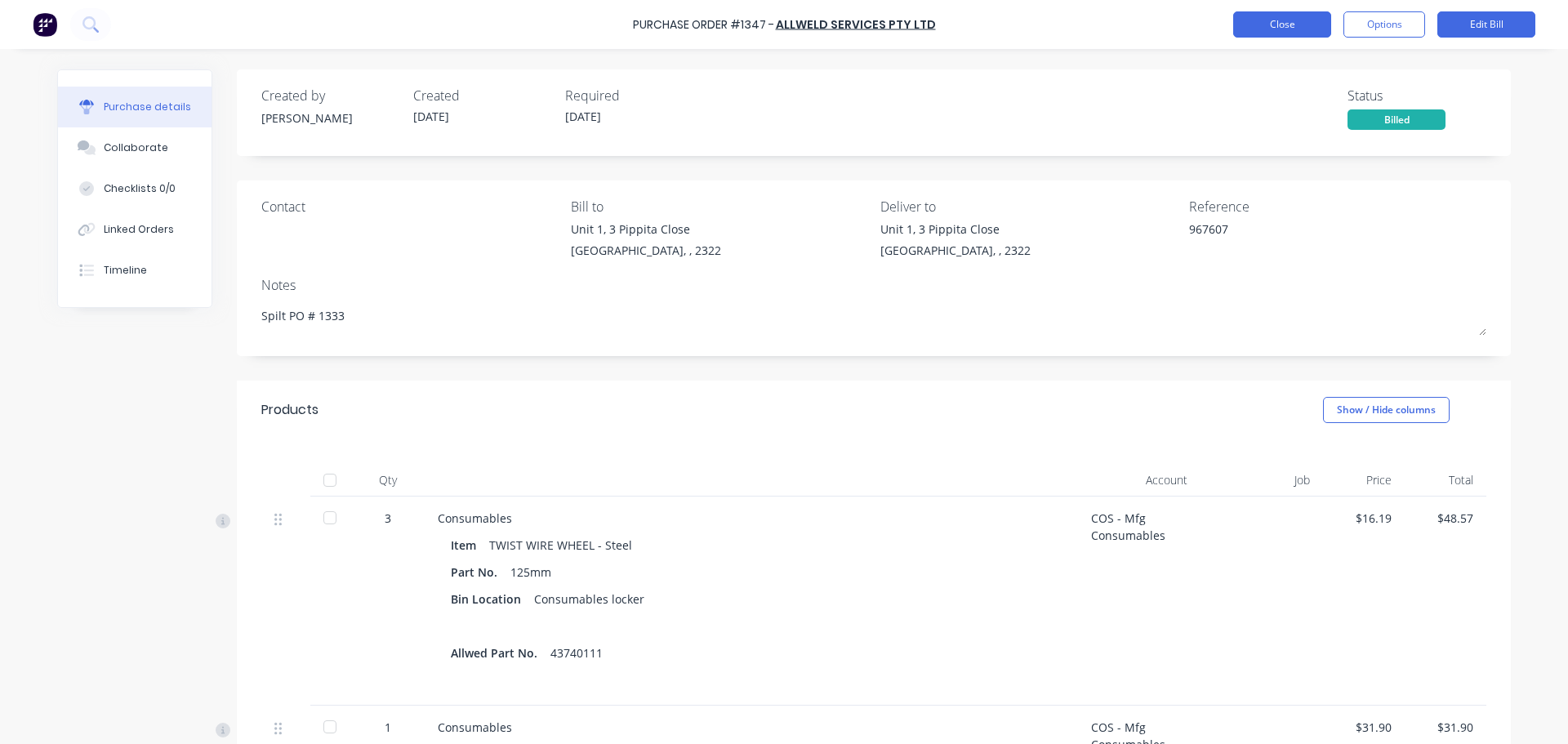
click at [1298, 23] on button "Close" at bounding box center [1282, 25] width 98 height 27
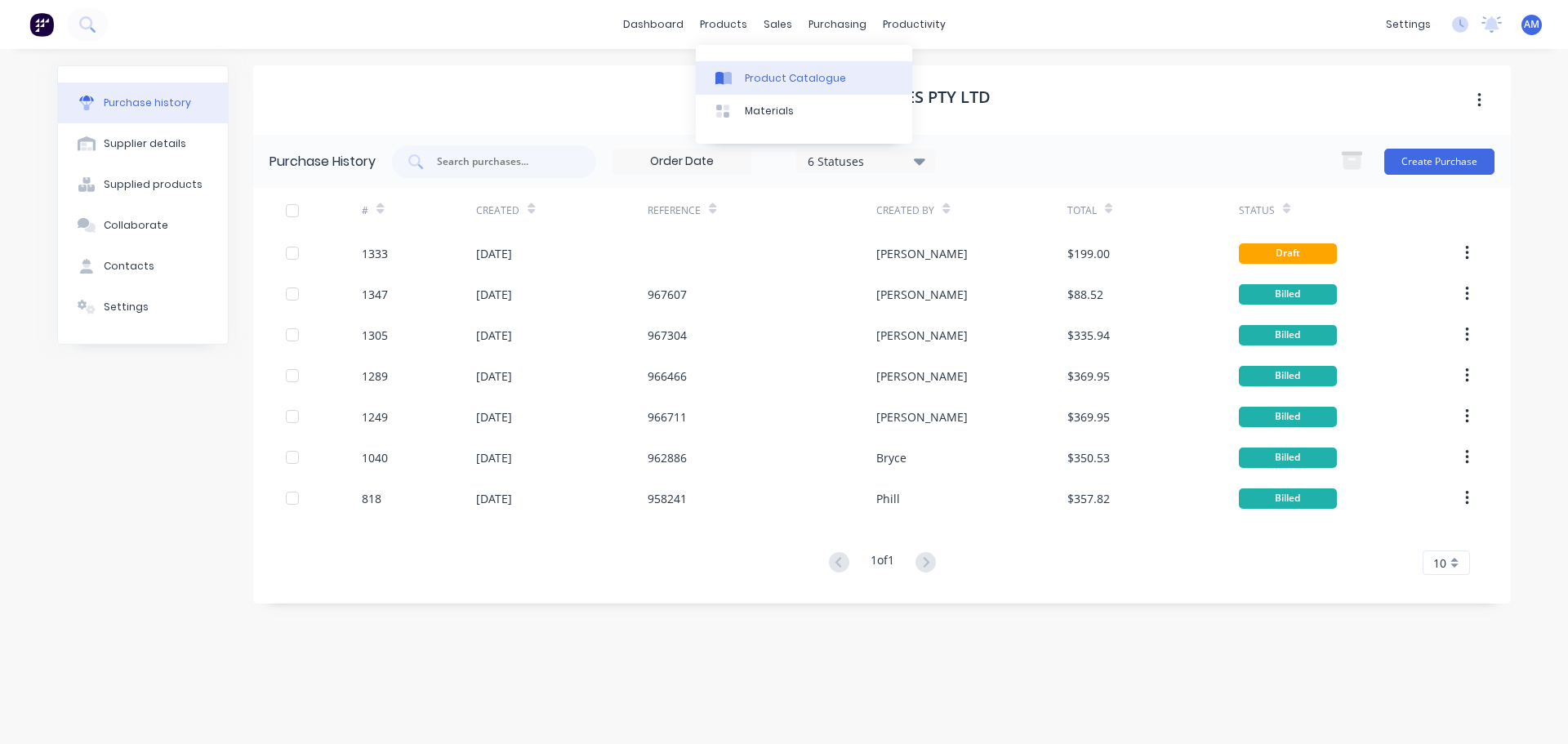
click at [758, 74] on div "Product Catalogue" at bounding box center [795, 78] width 102 height 15
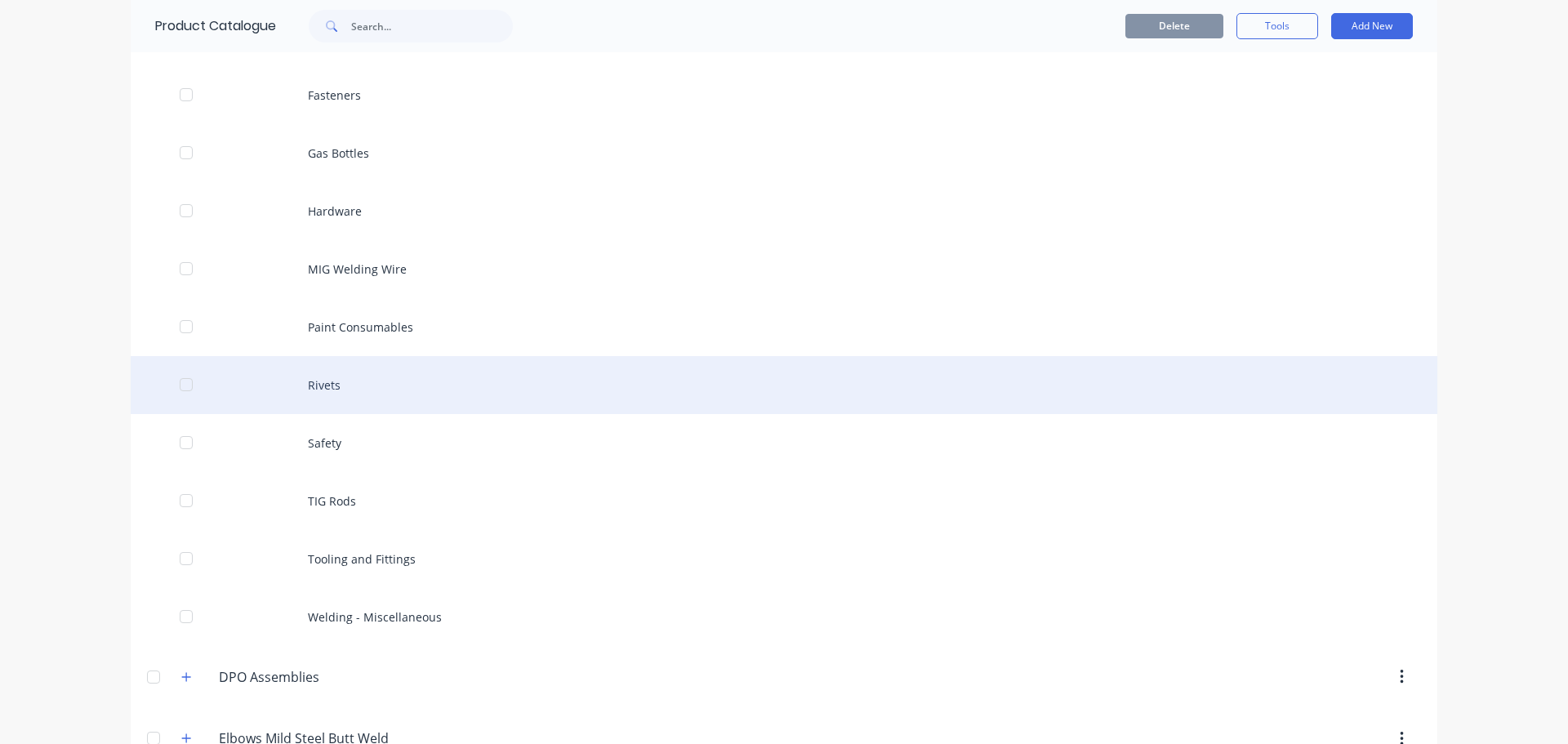
scroll to position [572, 0]
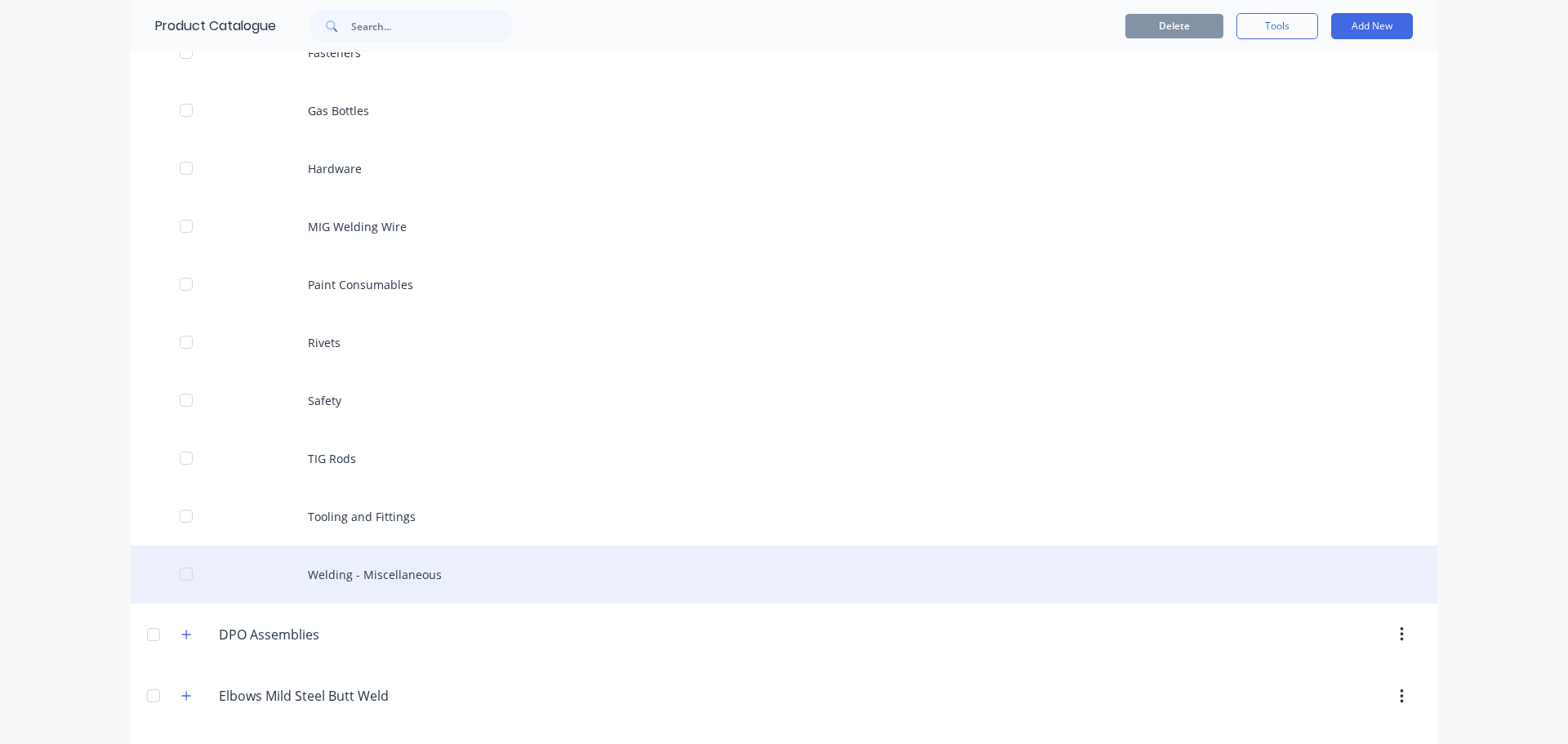
click at [361, 573] on div "Welding - Miscellaneous" at bounding box center [784, 574] width 1306 height 58
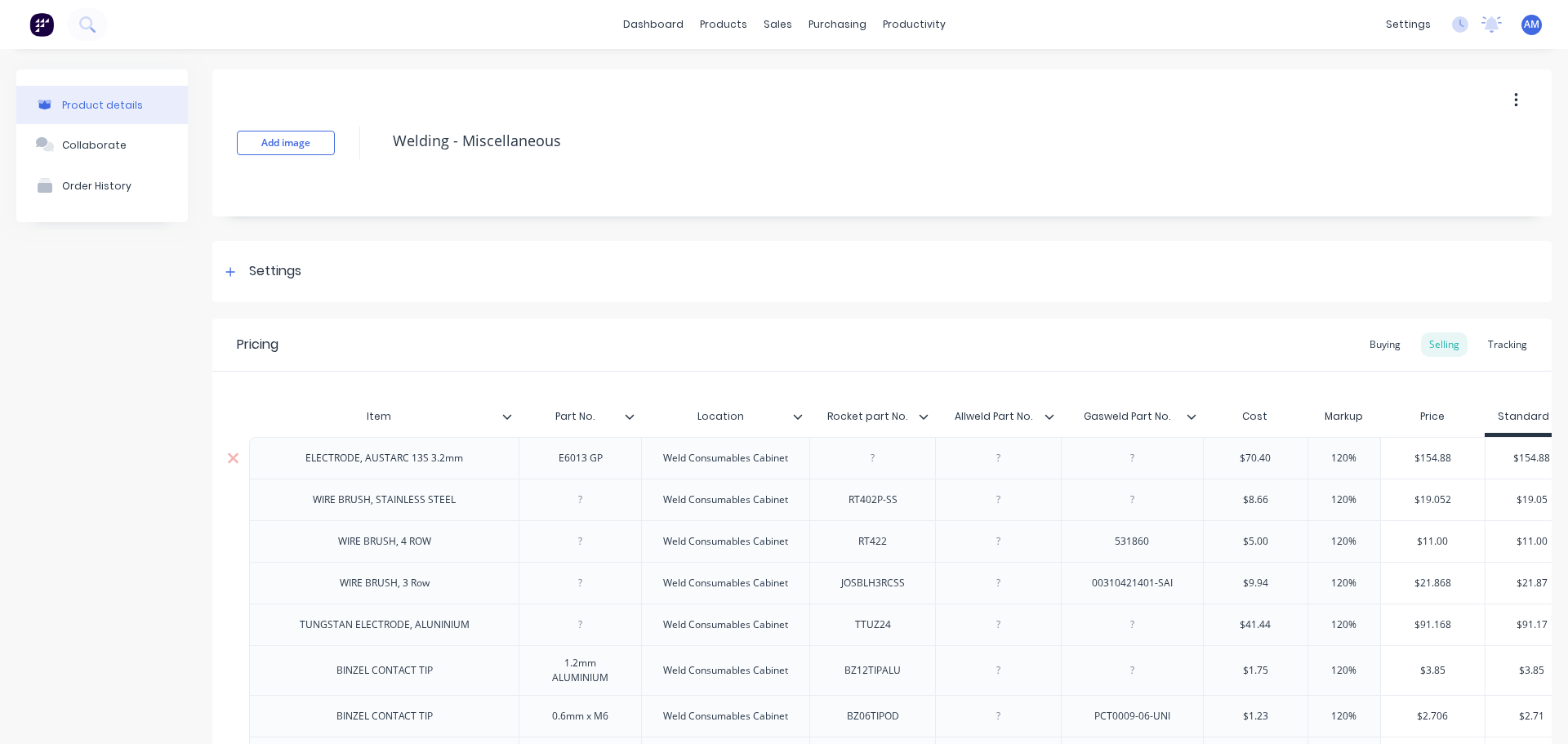
type textarea "x"
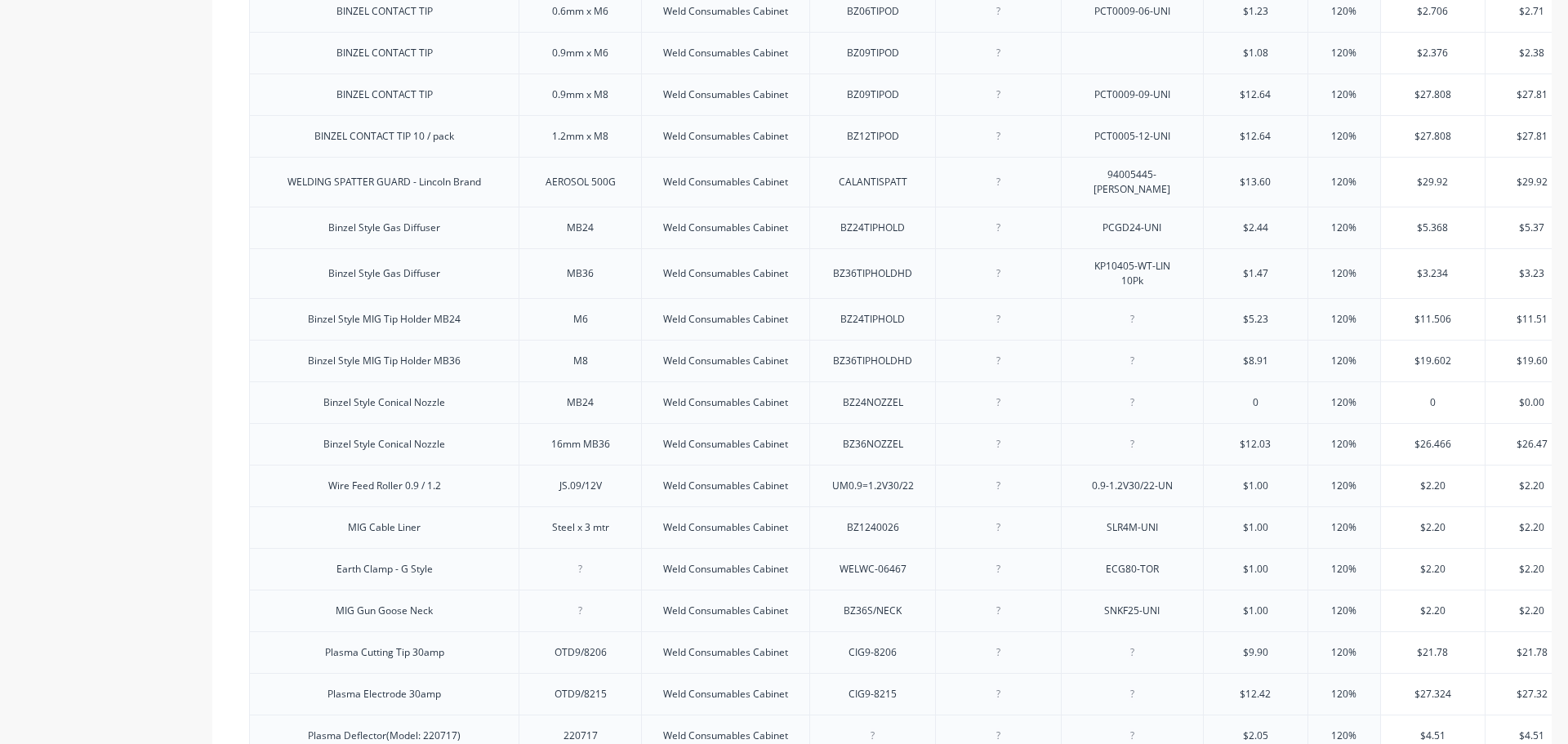
scroll to position [816, 0]
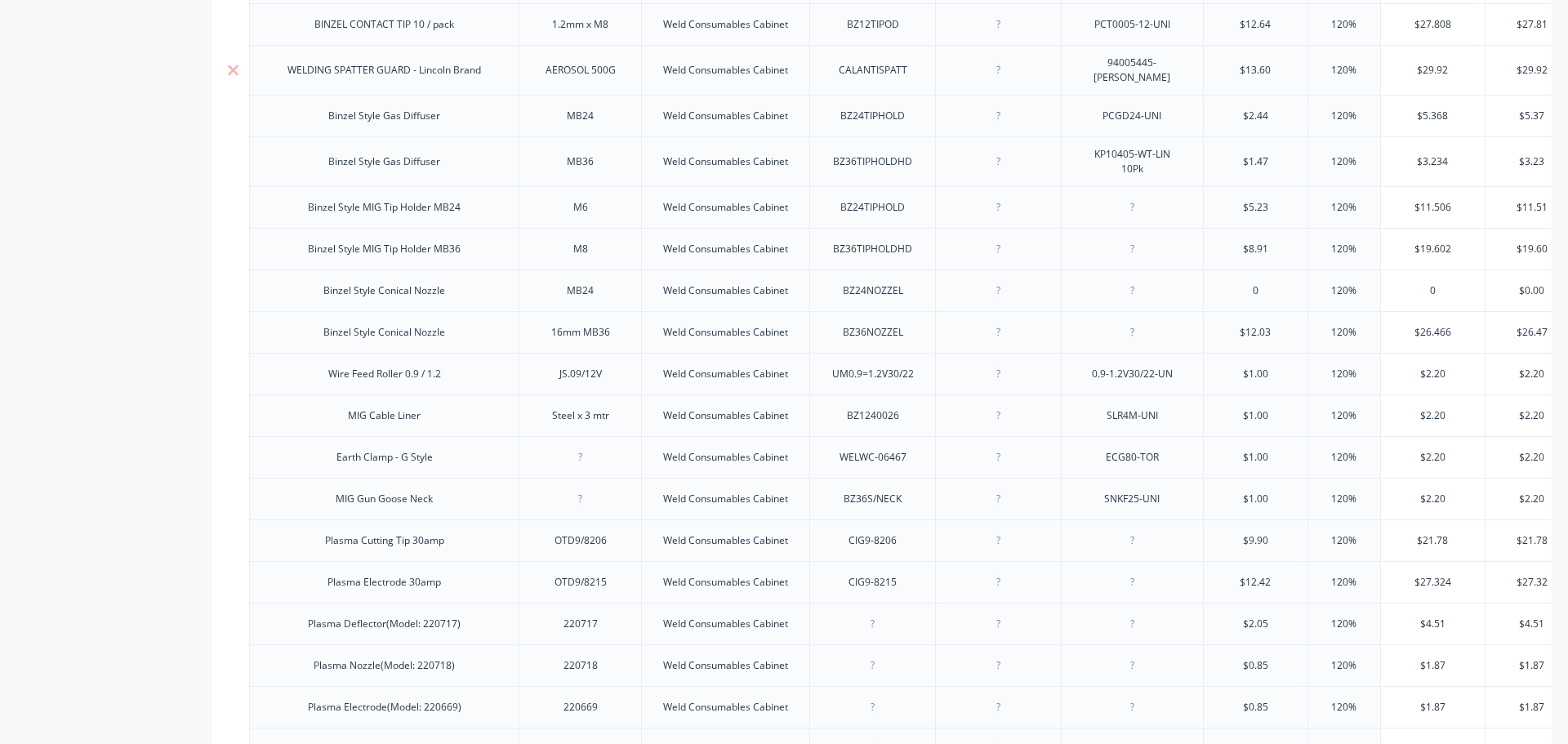
click at [1385, 54] on div "$29.92" at bounding box center [1432, 70] width 103 height 41
type input "$29.92"
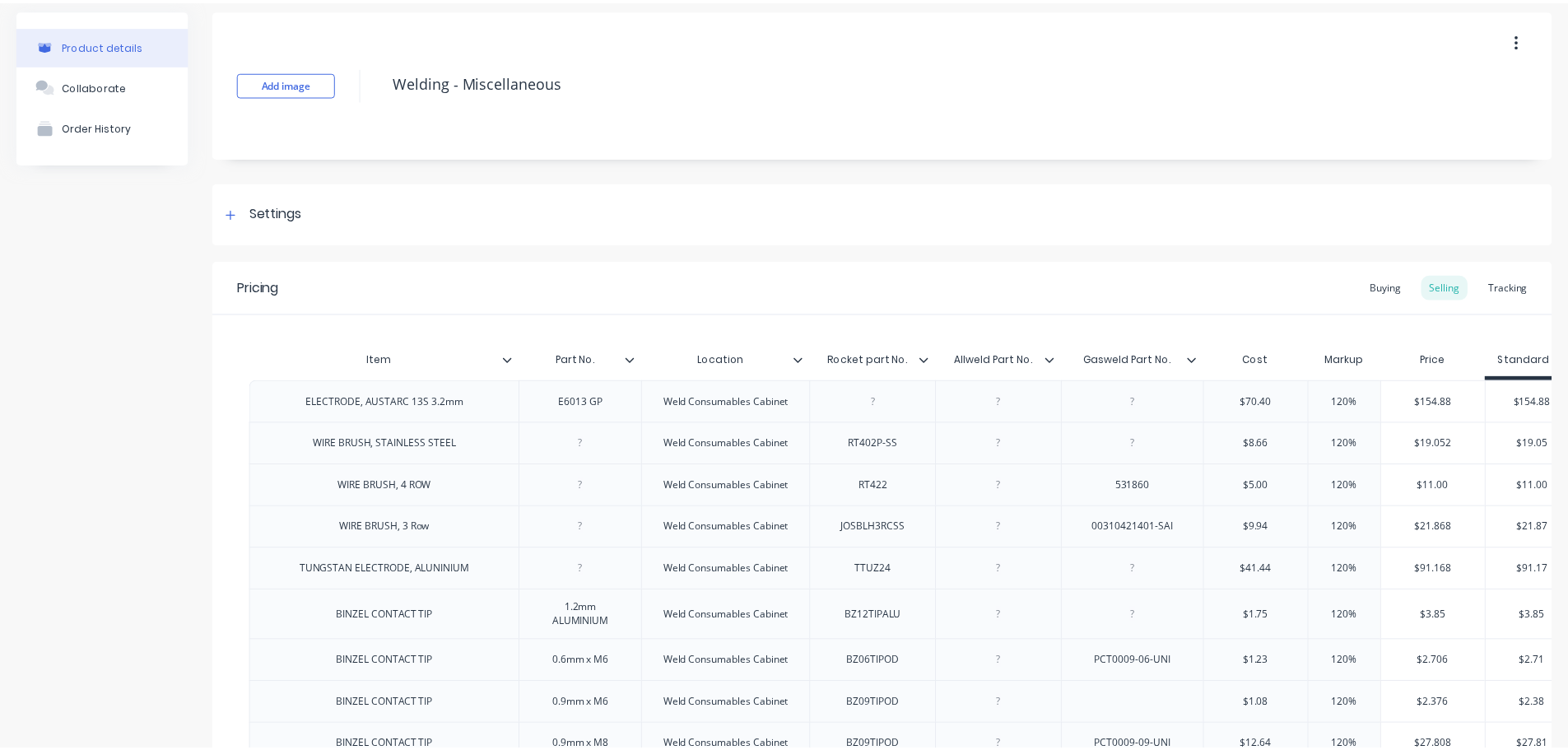
scroll to position [0, 0]
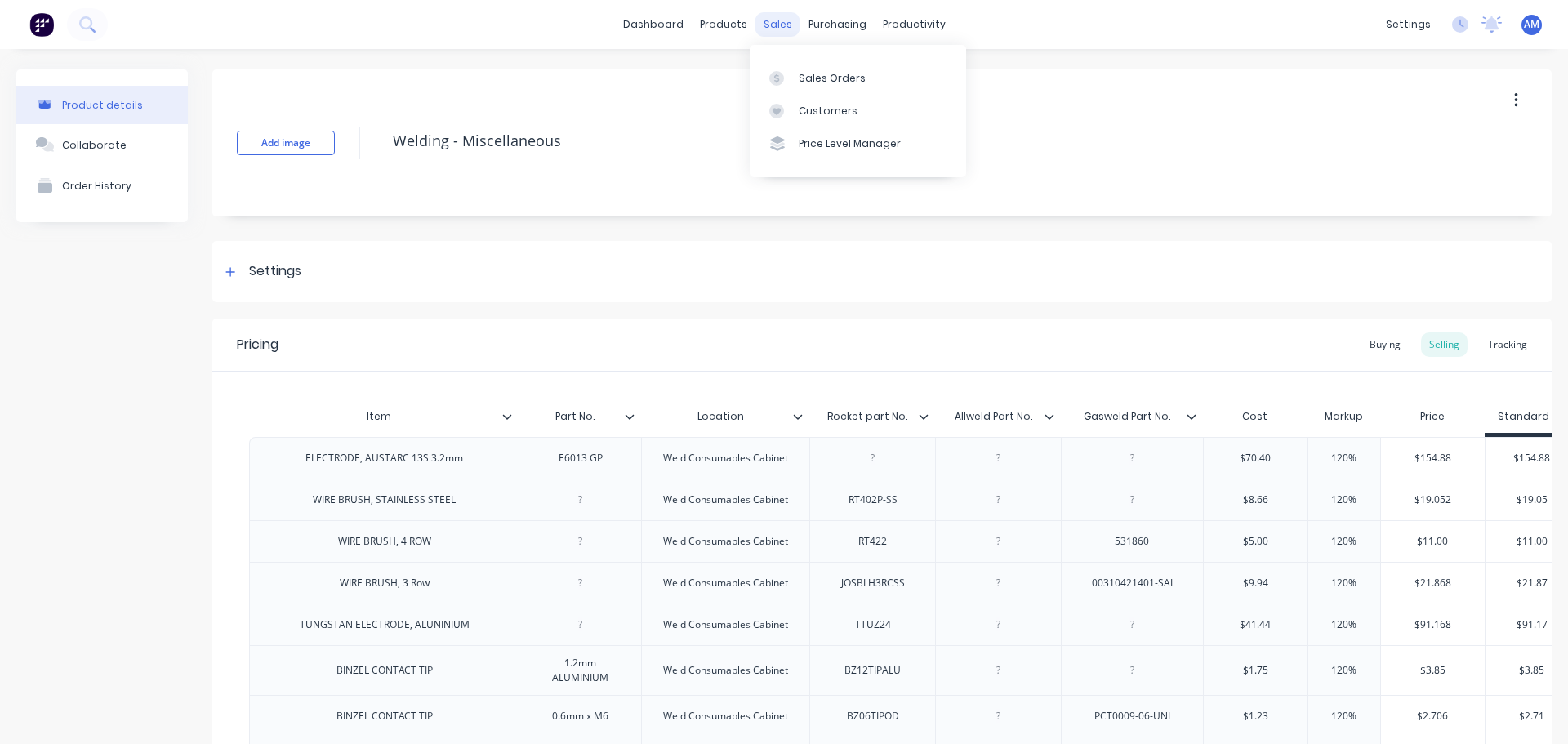
click at [766, 24] on div "sales" at bounding box center [778, 25] width 45 height 25
click at [830, 82] on div "Sales Orders" at bounding box center [833, 78] width 67 height 15
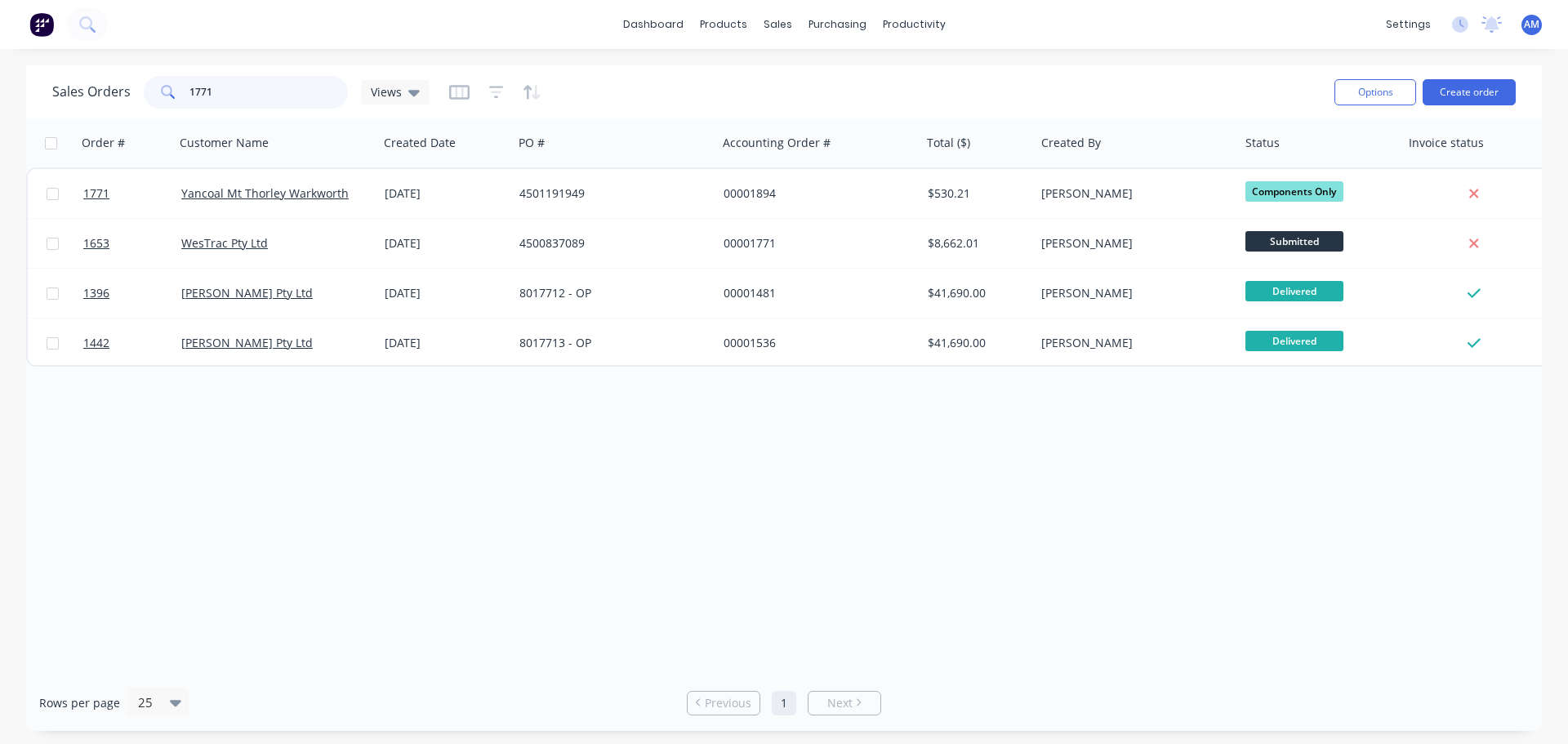
drag, startPoint x: 200, startPoint y: 90, endPoint x: 109, endPoint y: 91, distance: 91.0
click at [109, 91] on div "Sales Orders 1771 Views" at bounding box center [240, 92] width 377 height 33
type input "5"
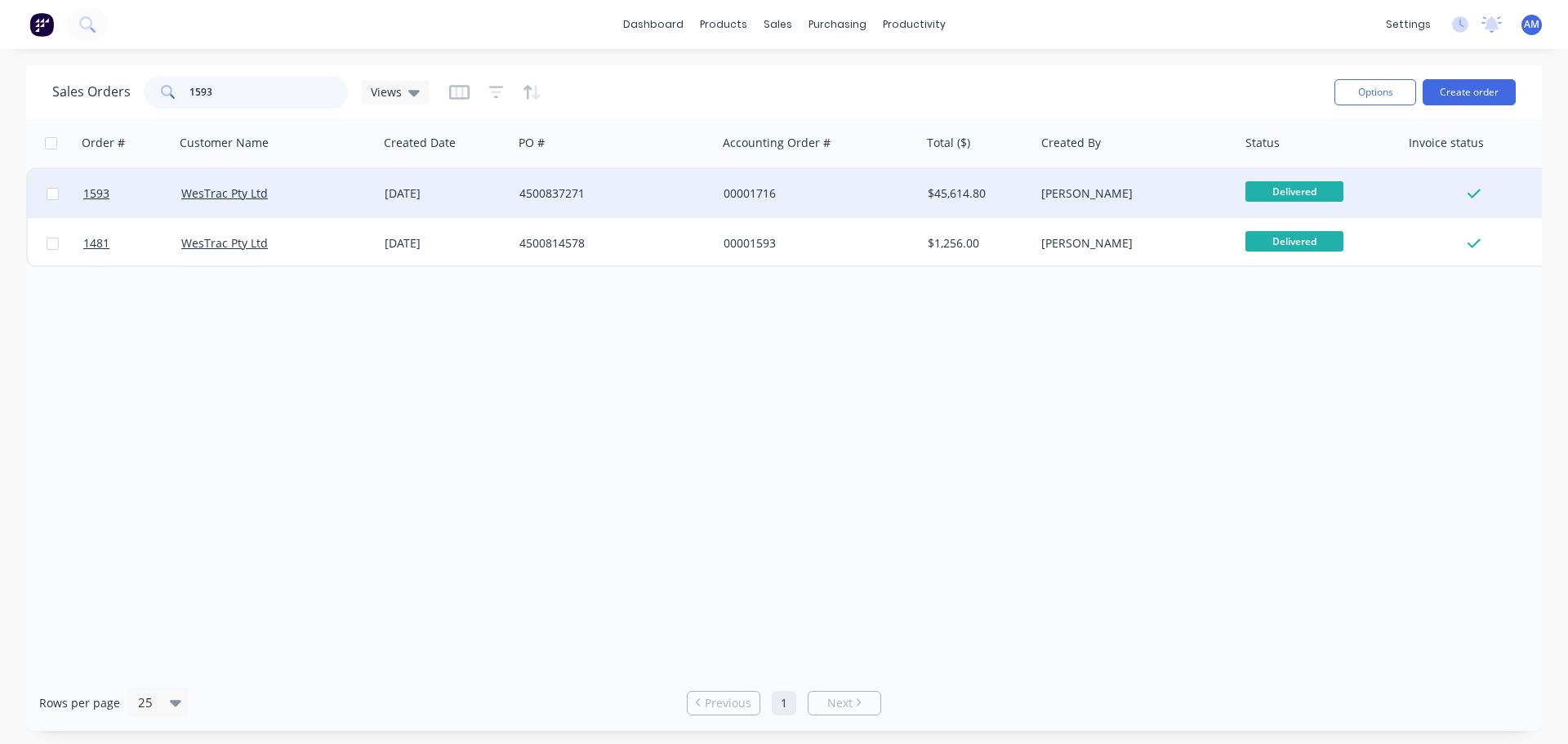
type input "1593"
click at [557, 194] on div "4500837271" at bounding box center [610, 194] width 181 height 16
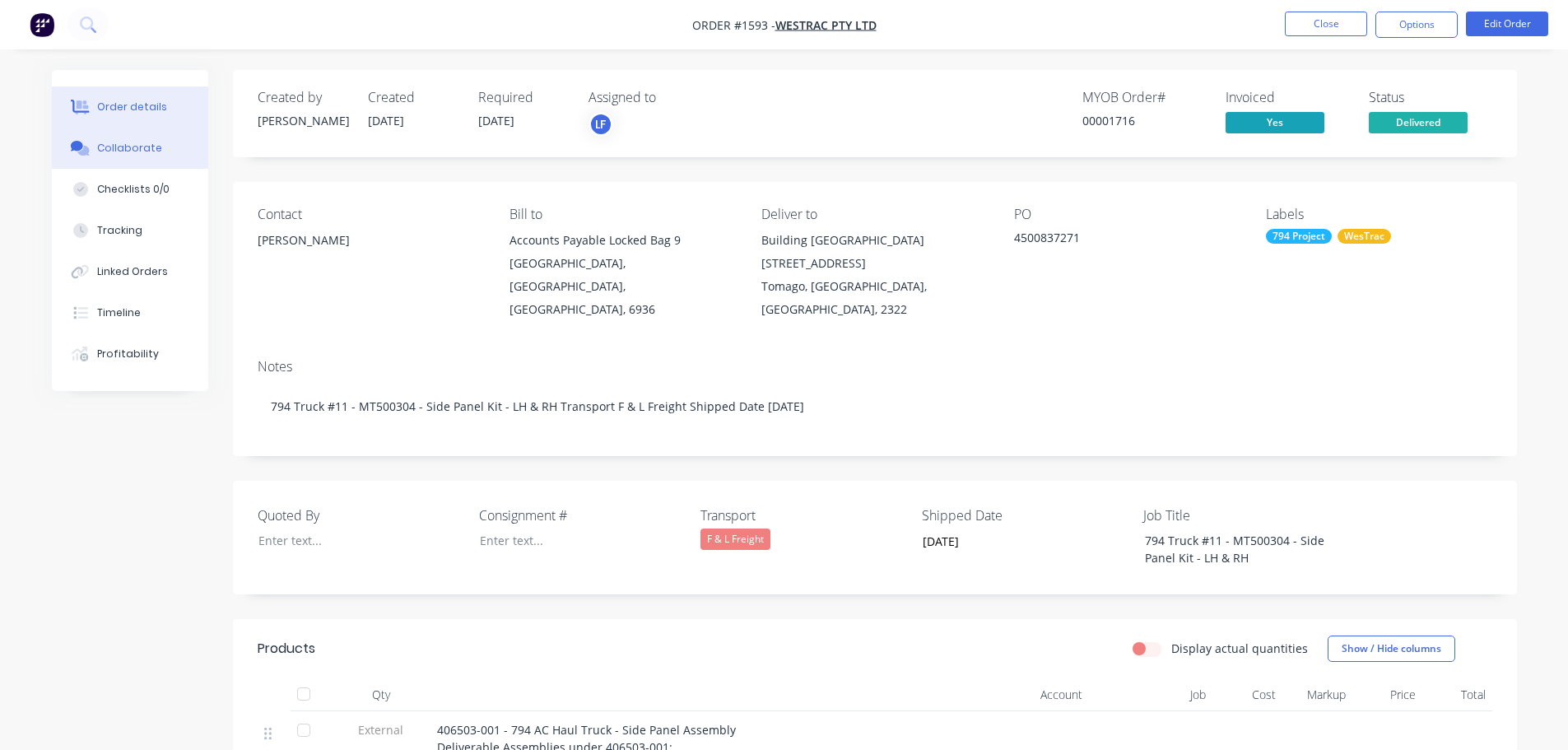
click at [145, 149] on div "Collaborate" at bounding box center [129, 148] width 65 height 15
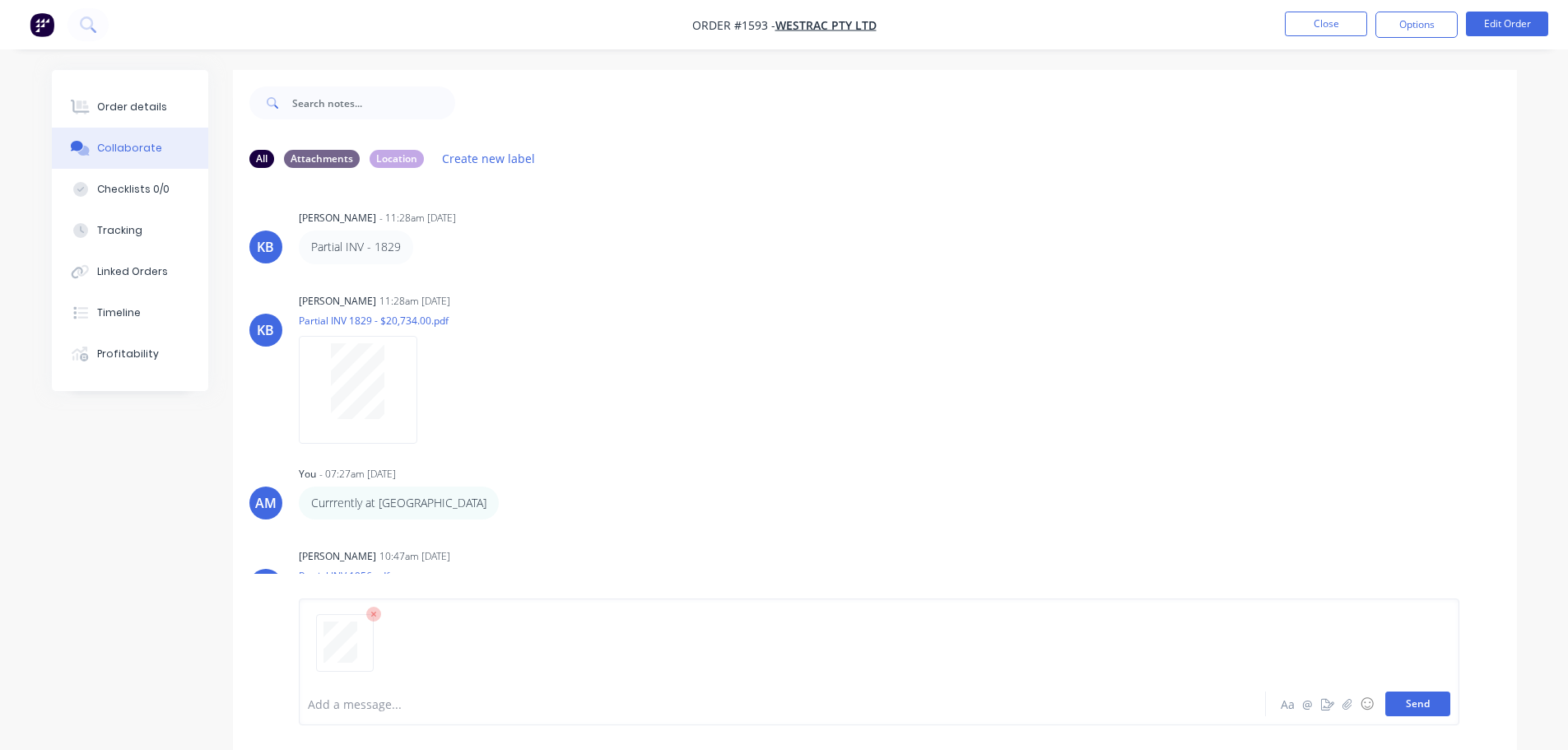
click at [1413, 698] on button "Send" at bounding box center [1417, 704] width 65 height 25
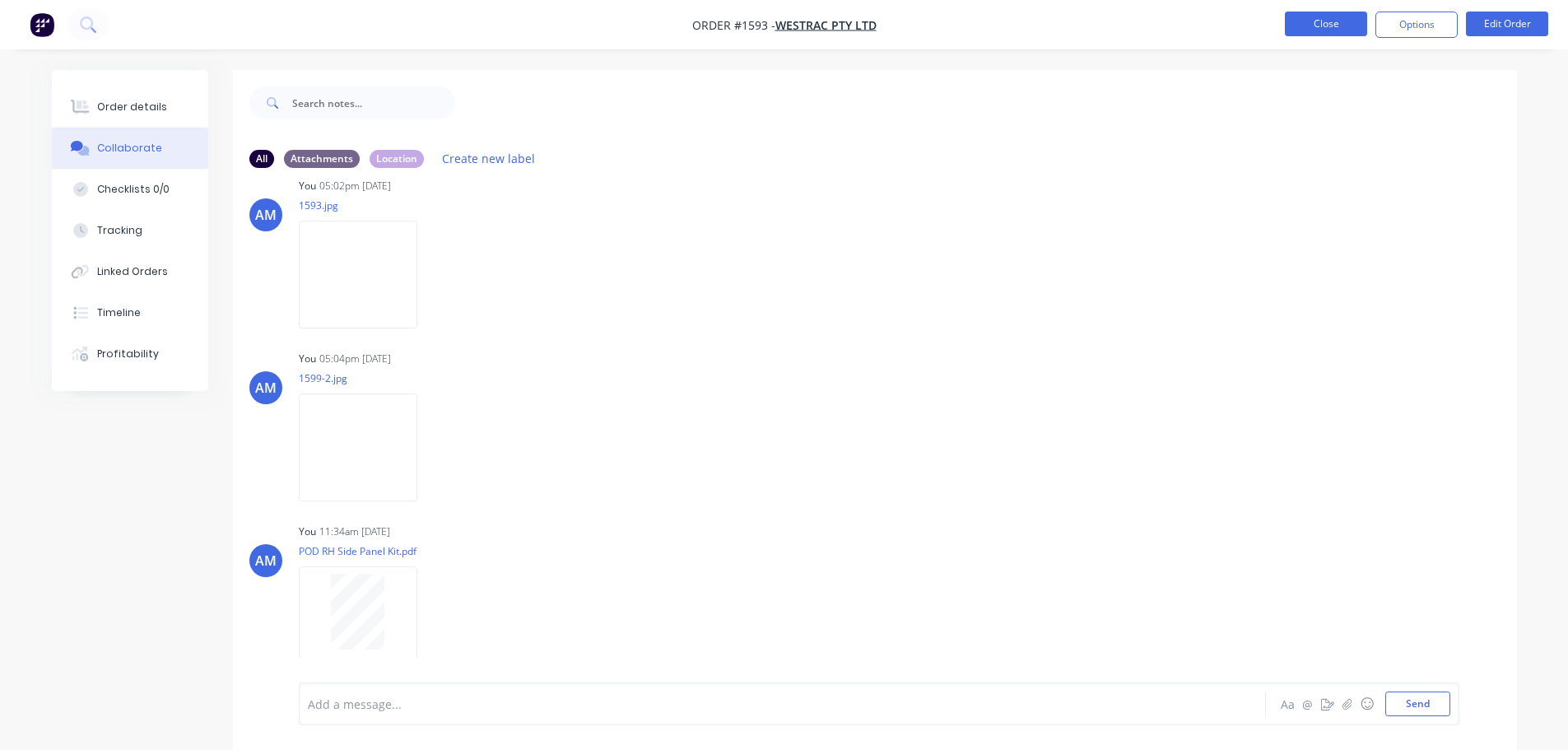
click at [1335, 23] on button "Close" at bounding box center [1326, 24] width 82 height 25
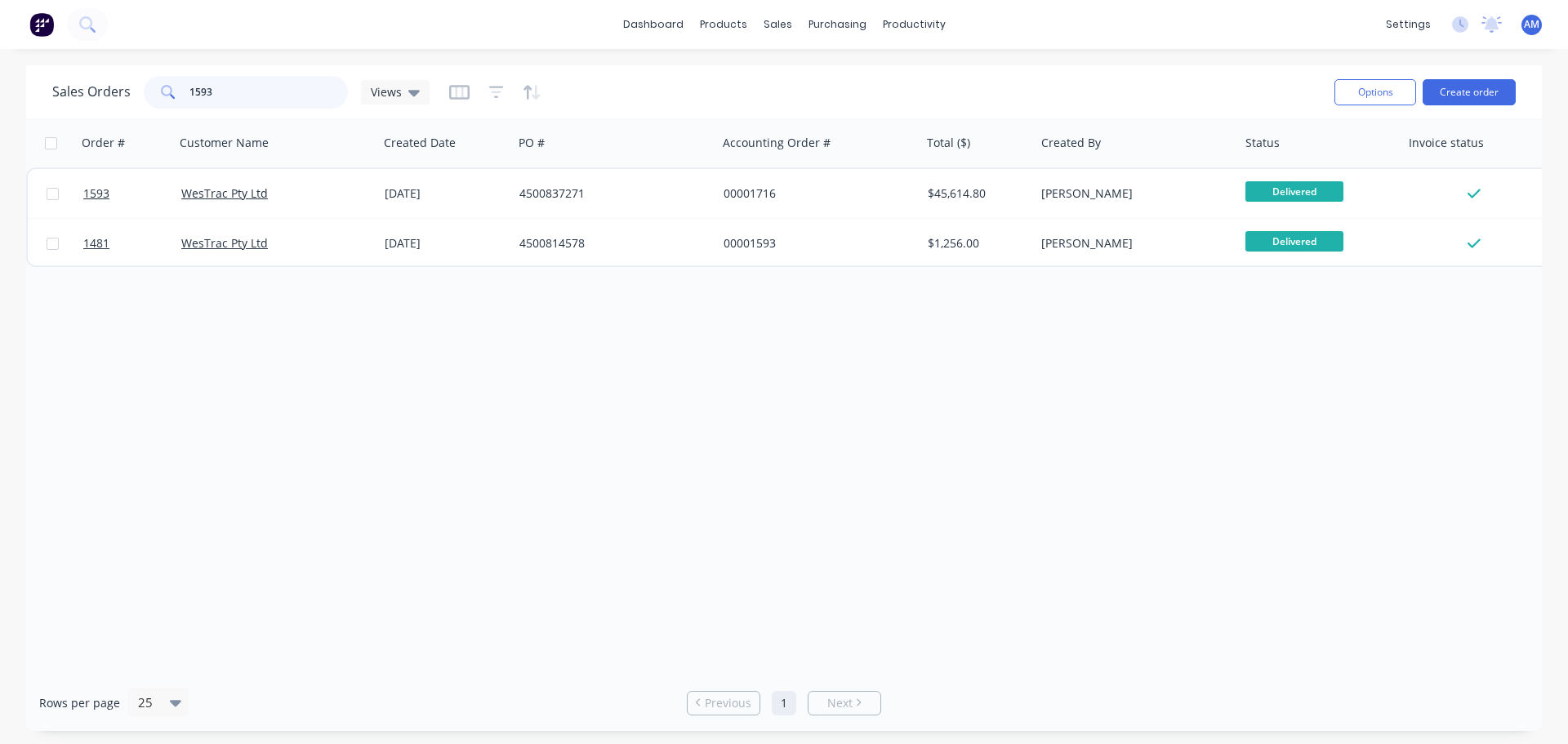
drag, startPoint x: 215, startPoint y: 94, endPoint x: 178, endPoint y: 89, distance: 37.3
click at [178, 89] on div "1593" at bounding box center [246, 92] width 204 height 33
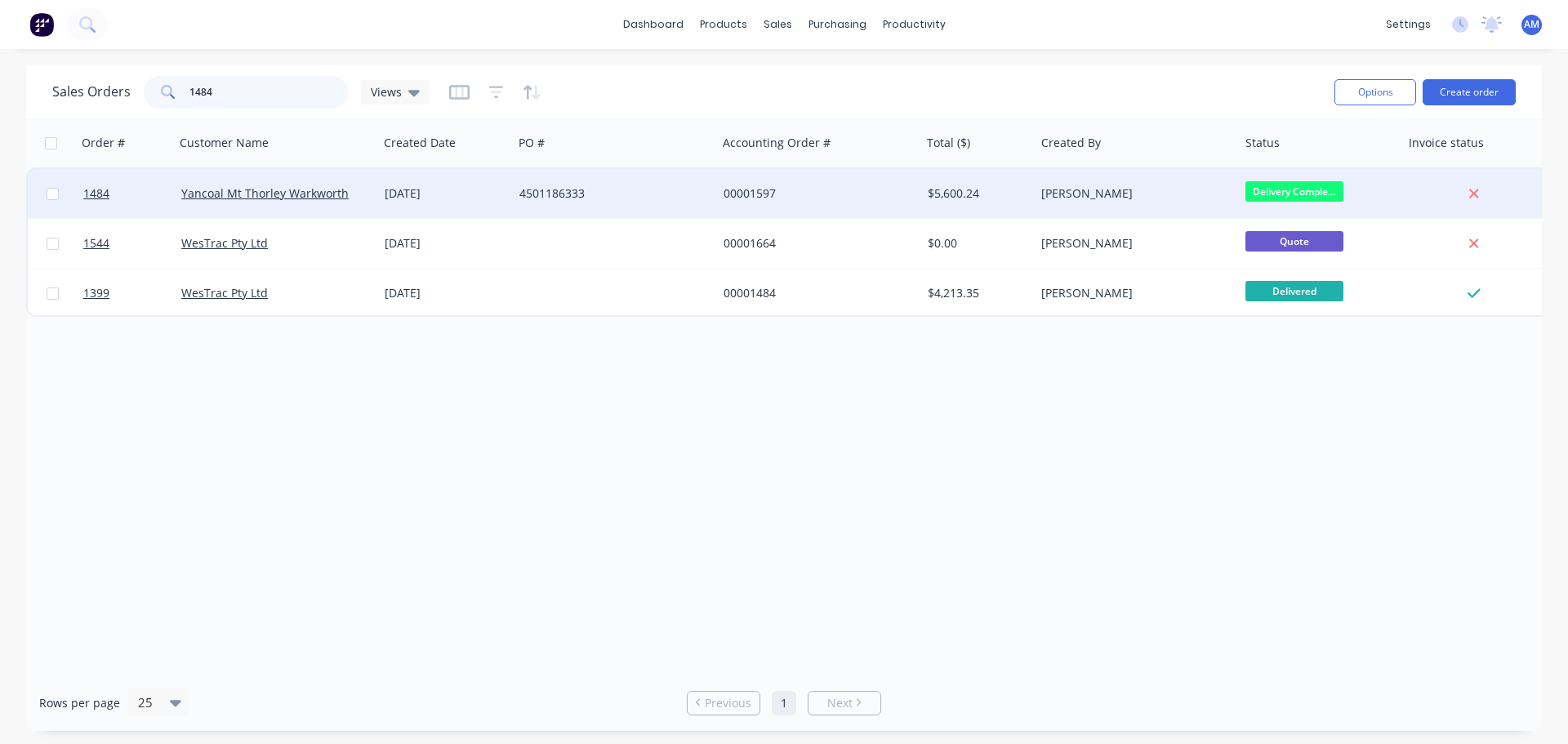
type input "1484"
click at [1030, 193] on div "$5,600.24" at bounding box center [978, 193] width 114 height 49
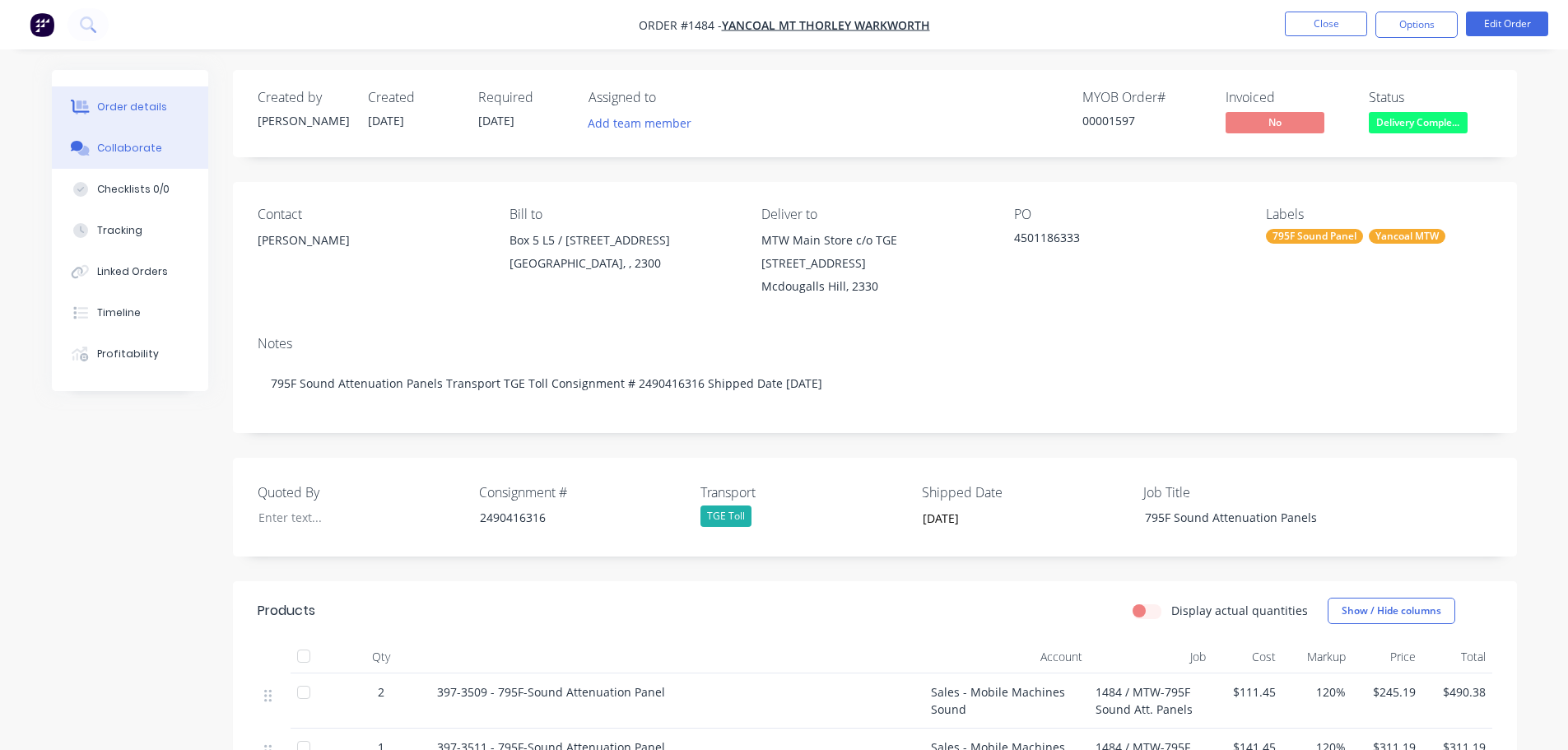
click at [135, 143] on div "Collaborate" at bounding box center [129, 148] width 65 height 15
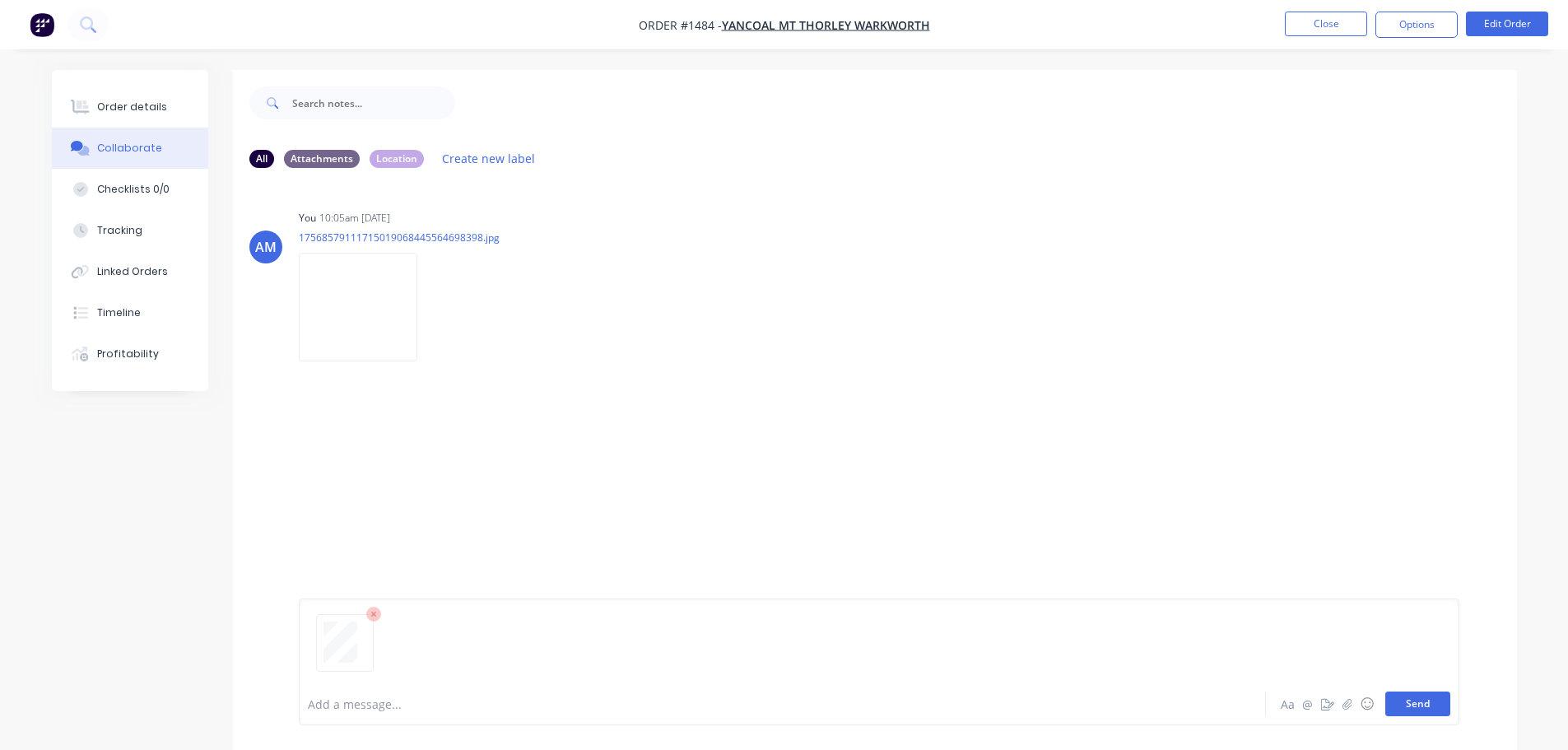
click at [1417, 704] on button "Send" at bounding box center [1417, 704] width 65 height 25
click at [1339, 28] on button "Close" at bounding box center [1326, 24] width 82 height 25
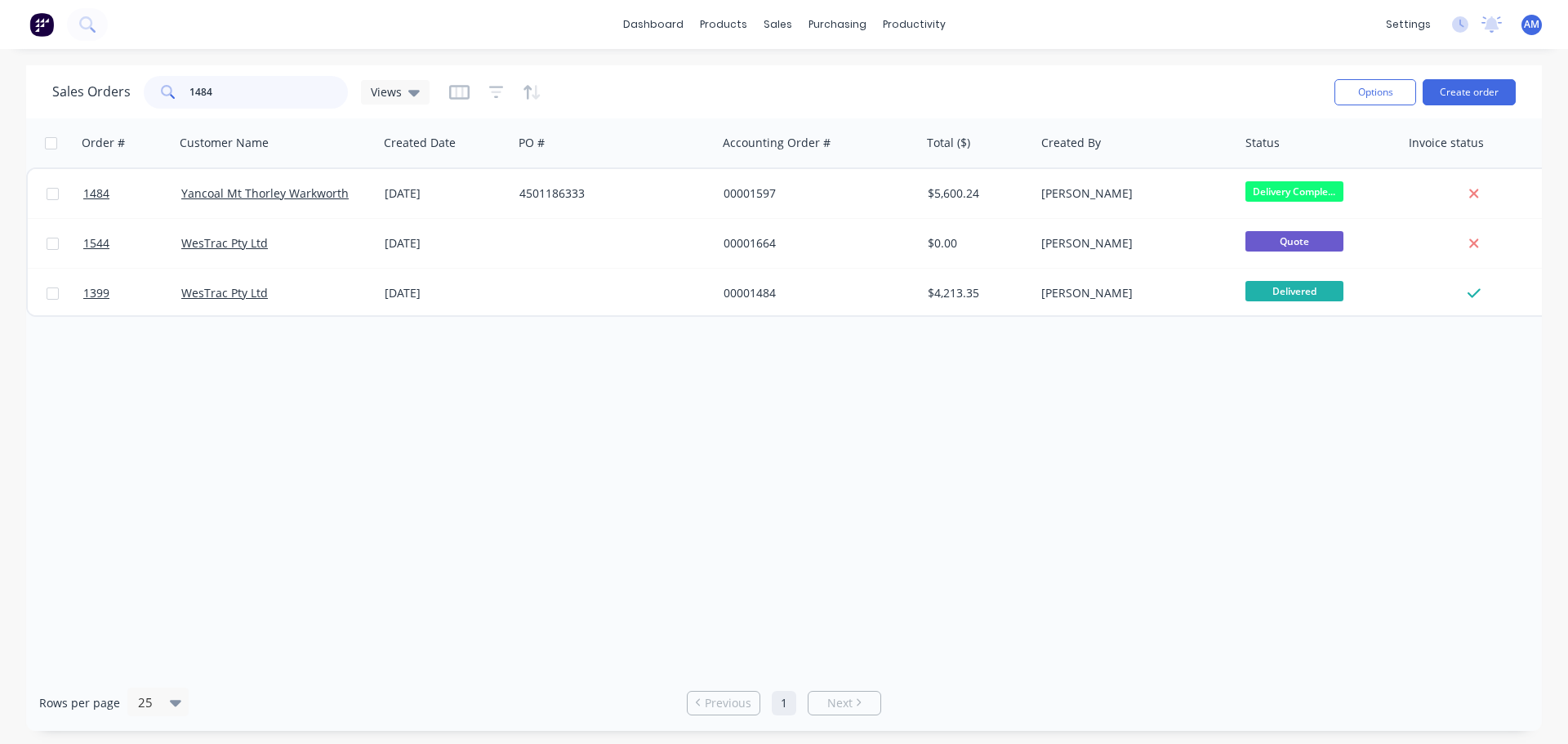
drag, startPoint x: 240, startPoint y: 88, endPoint x: 165, endPoint y: 95, distance: 75.3
click at [165, 95] on div "1484" at bounding box center [246, 92] width 204 height 33
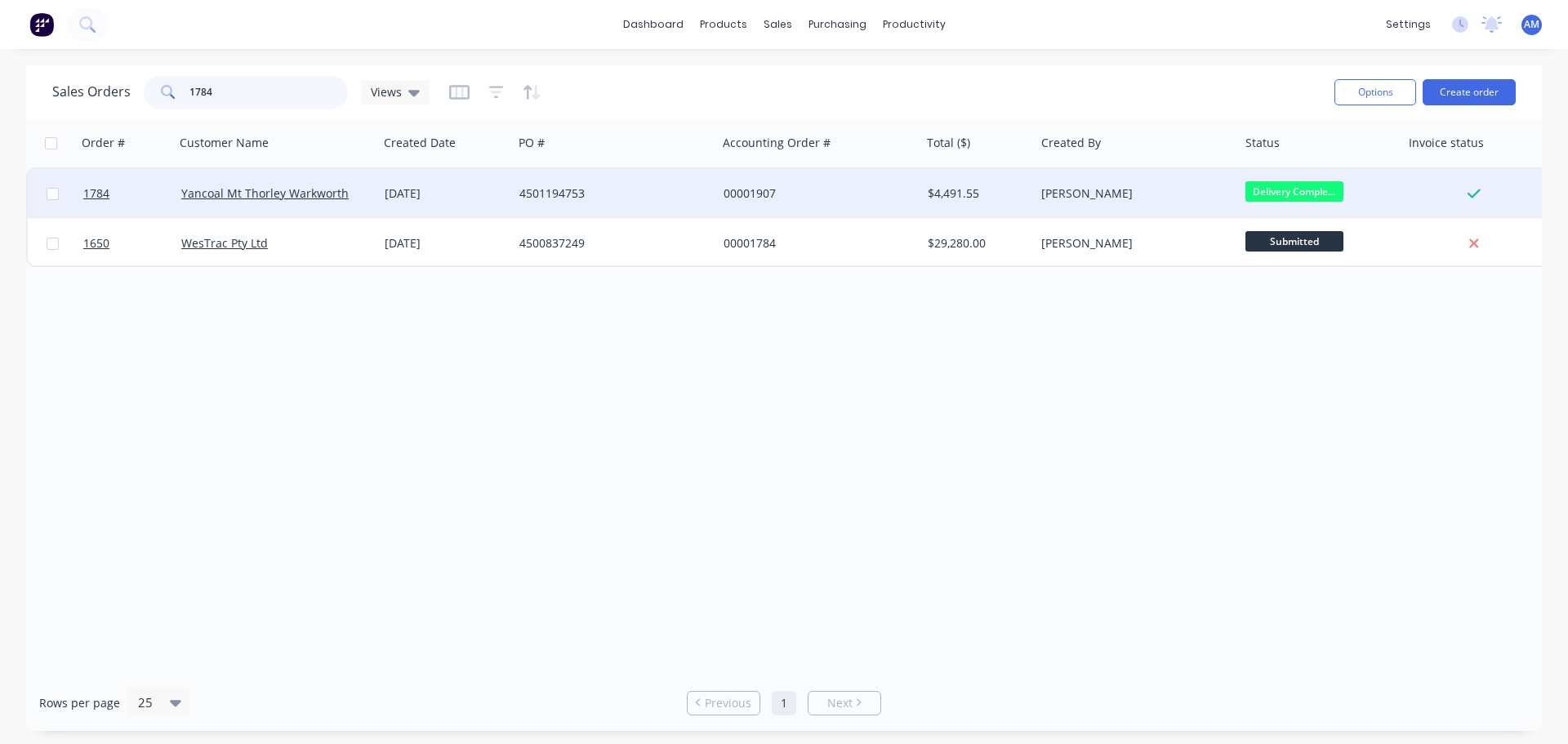
type input "1784"
click at [560, 194] on div "4501194753" at bounding box center [610, 194] width 181 height 16
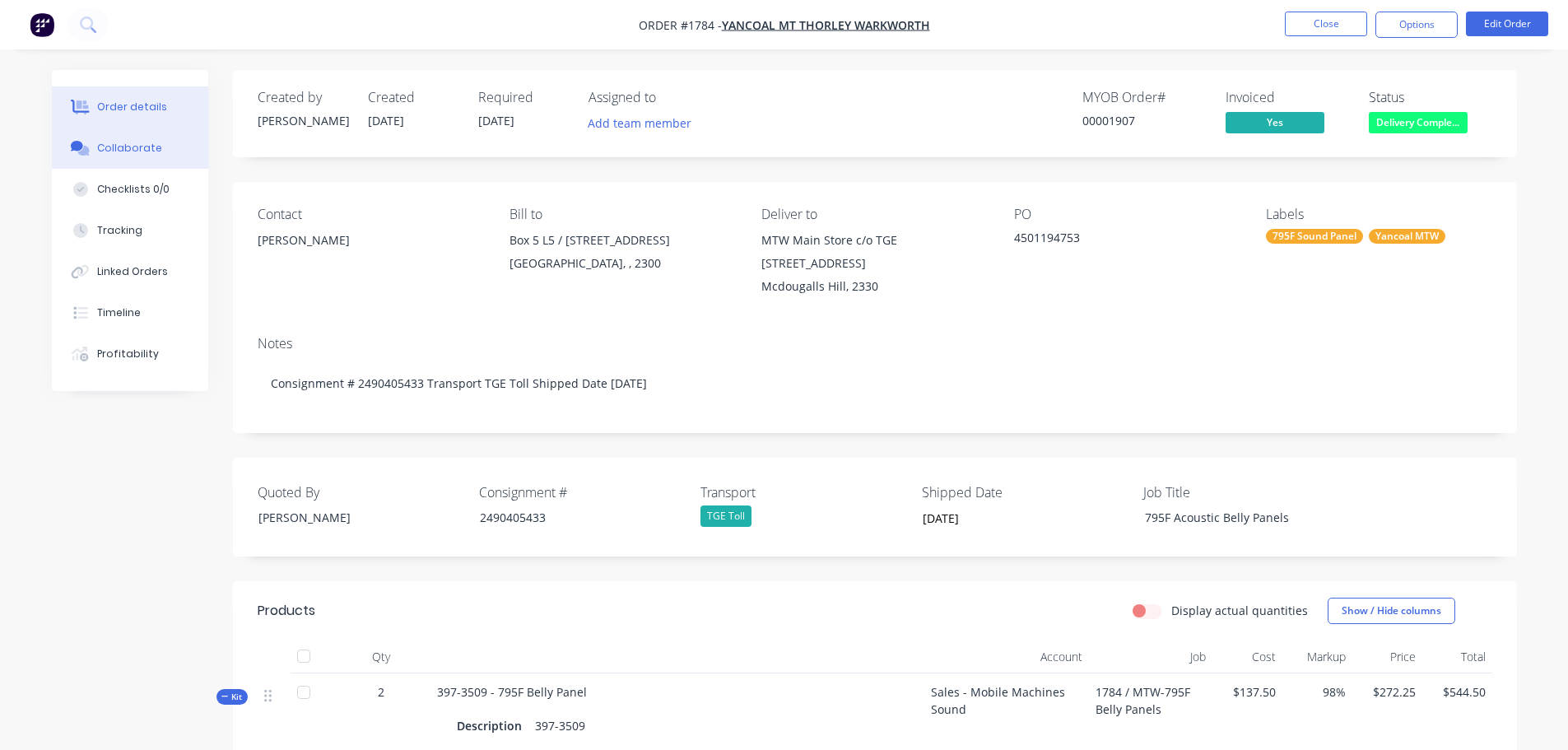
click at [146, 147] on div "Collaborate" at bounding box center [129, 148] width 65 height 15
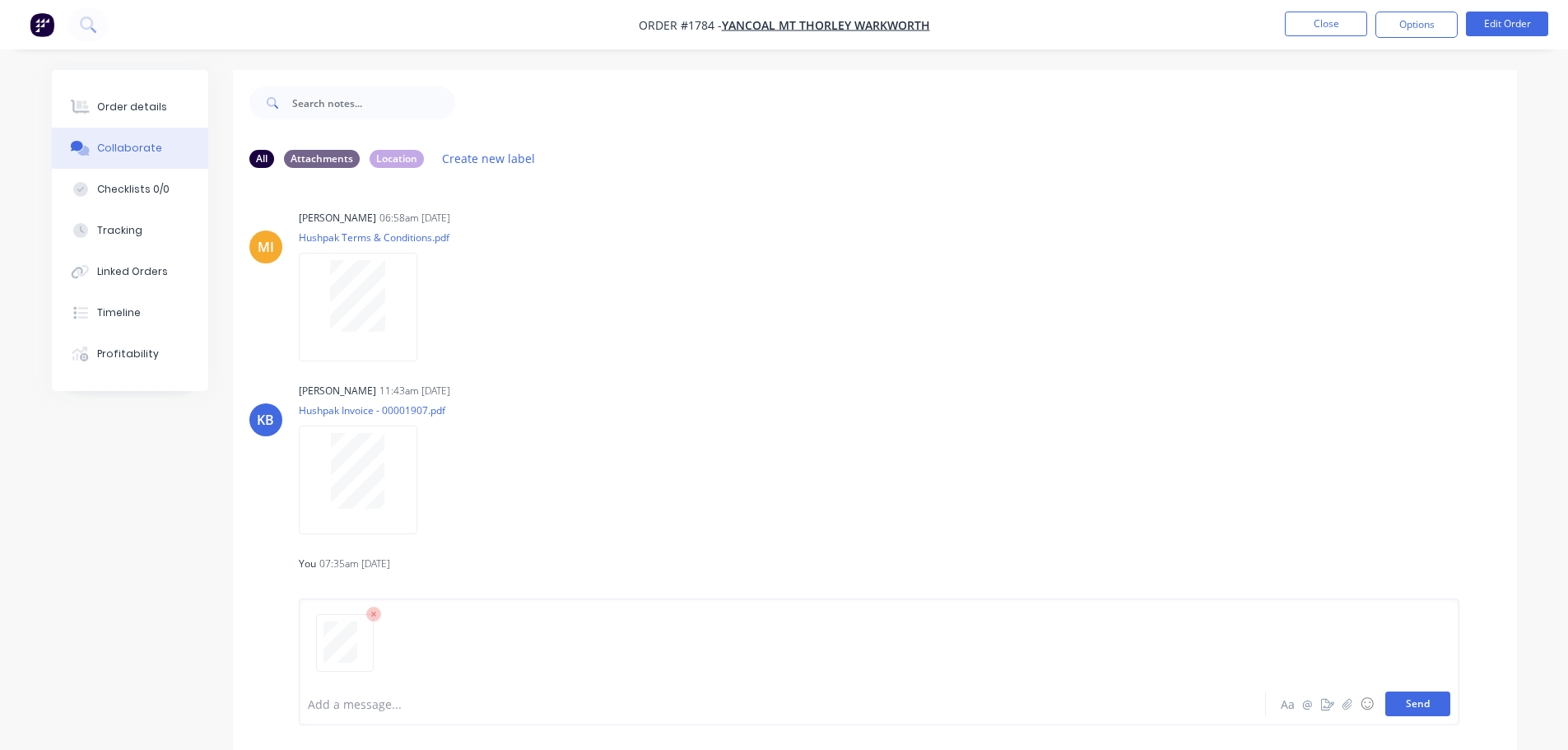
click at [1417, 705] on button "Send" at bounding box center [1417, 704] width 65 height 25
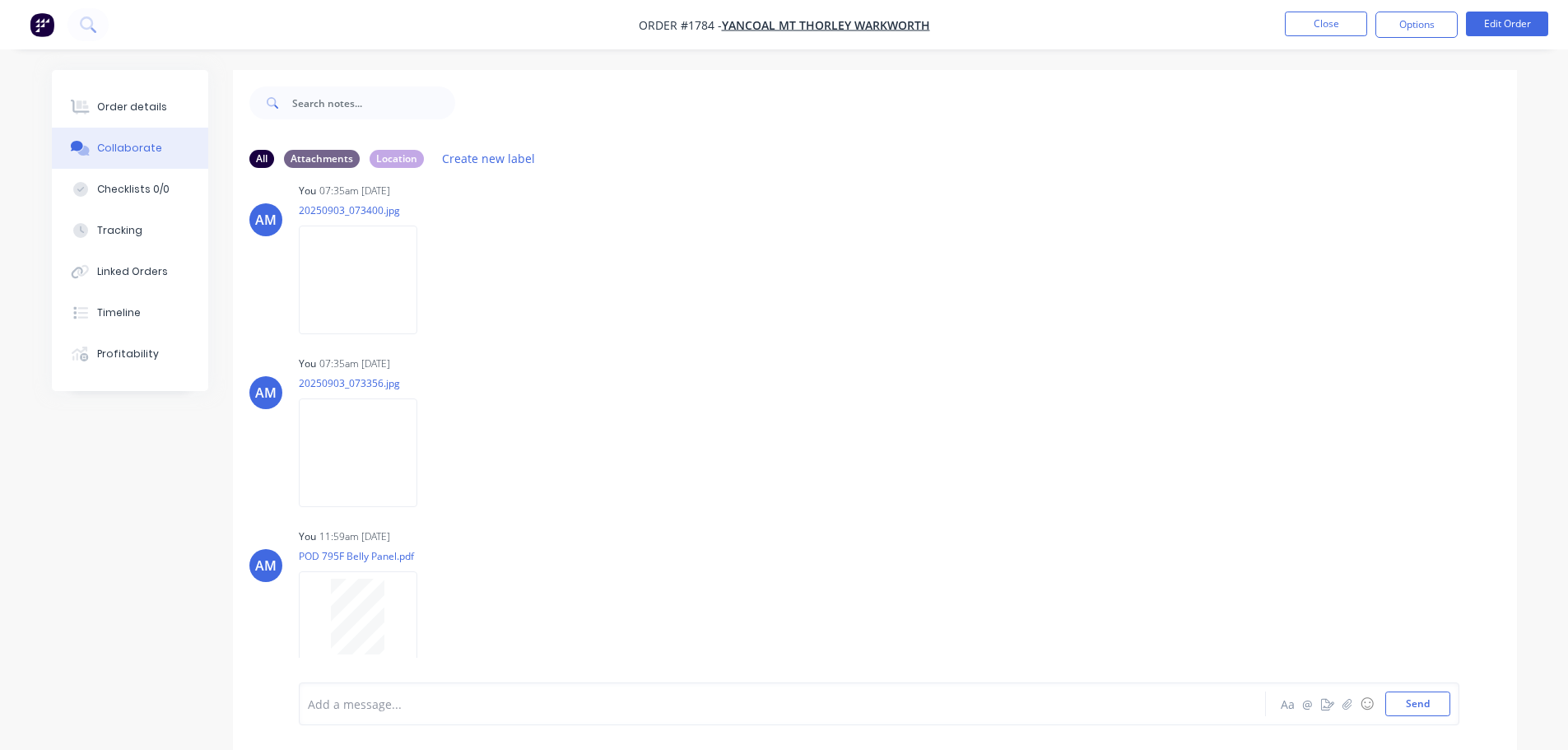
scroll to position [378, 0]
click at [1311, 20] on button "Close" at bounding box center [1326, 24] width 82 height 25
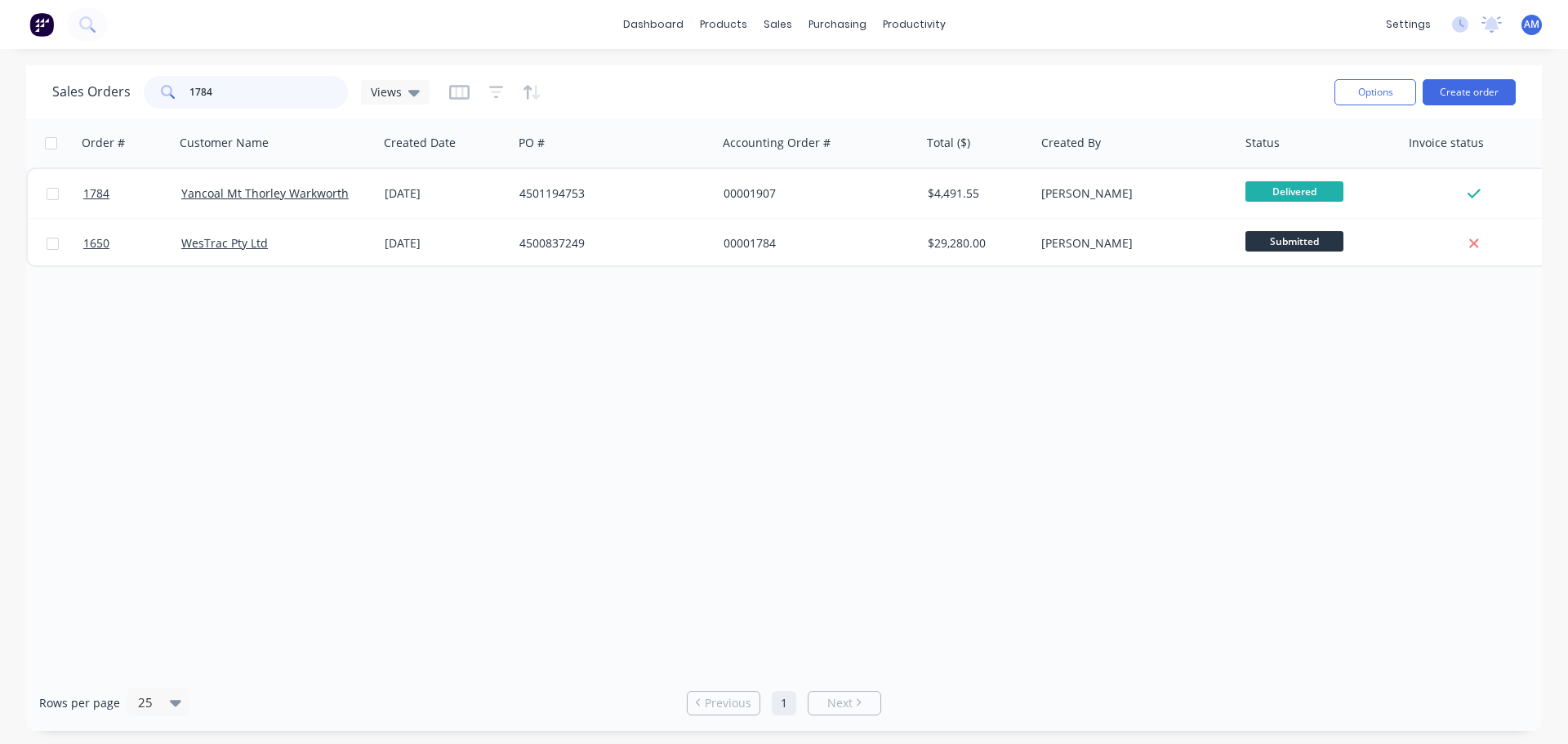
drag, startPoint x: 221, startPoint y: 98, endPoint x: 158, endPoint y: 96, distance: 63.0
click at [158, 96] on div "1784" at bounding box center [246, 92] width 204 height 33
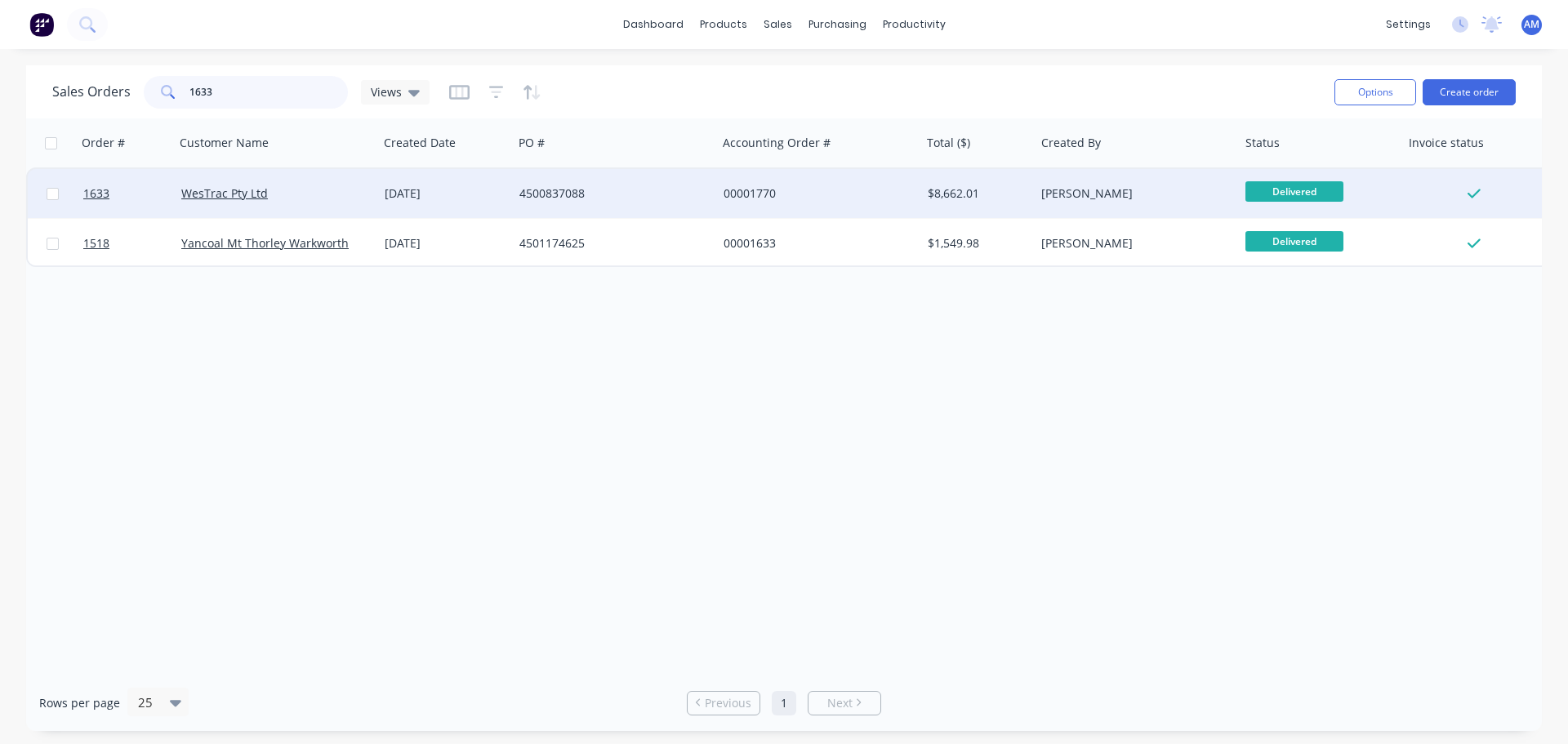
type input "1633"
click at [555, 194] on div "4500837088" at bounding box center [610, 194] width 181 height 16
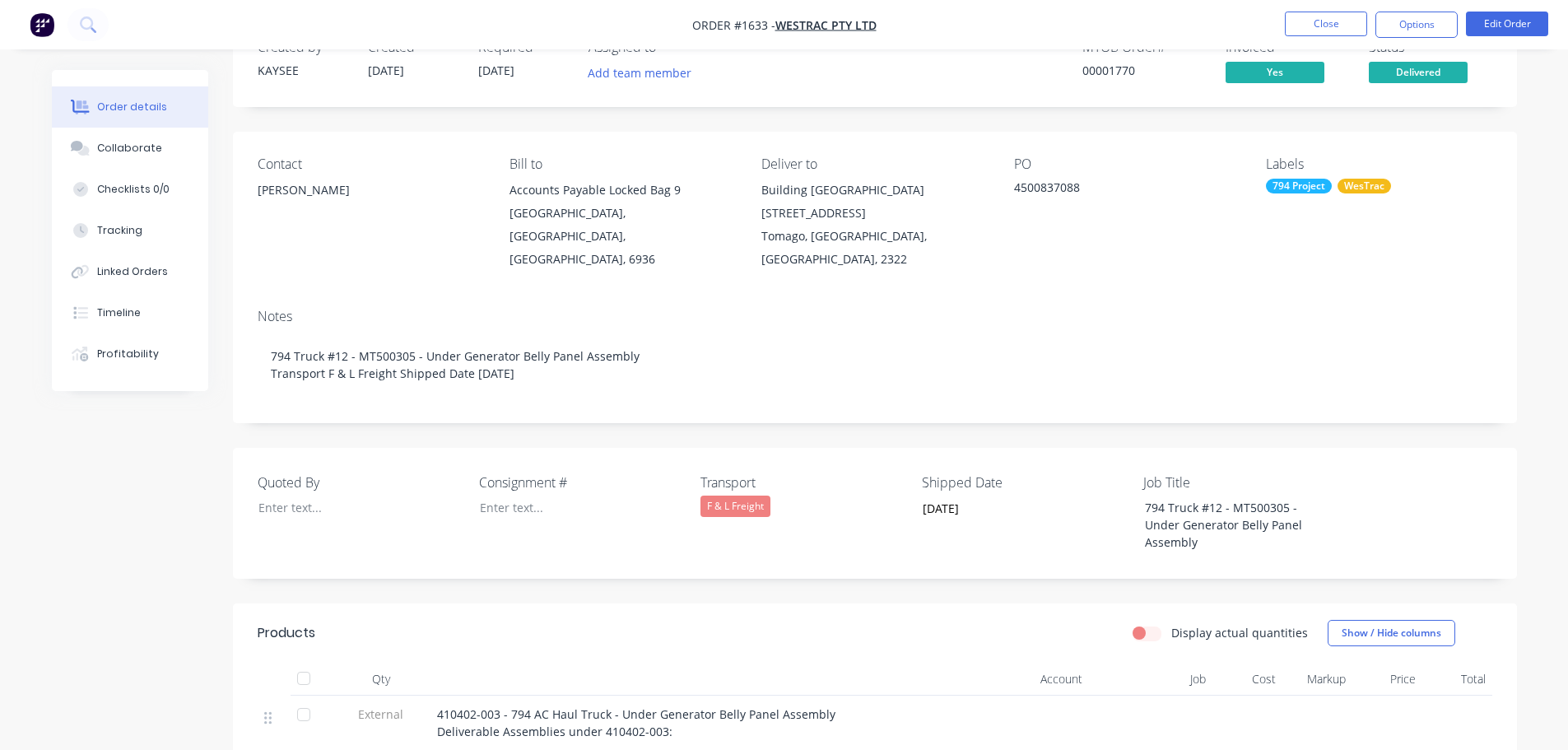
scroll to position [165, 0]
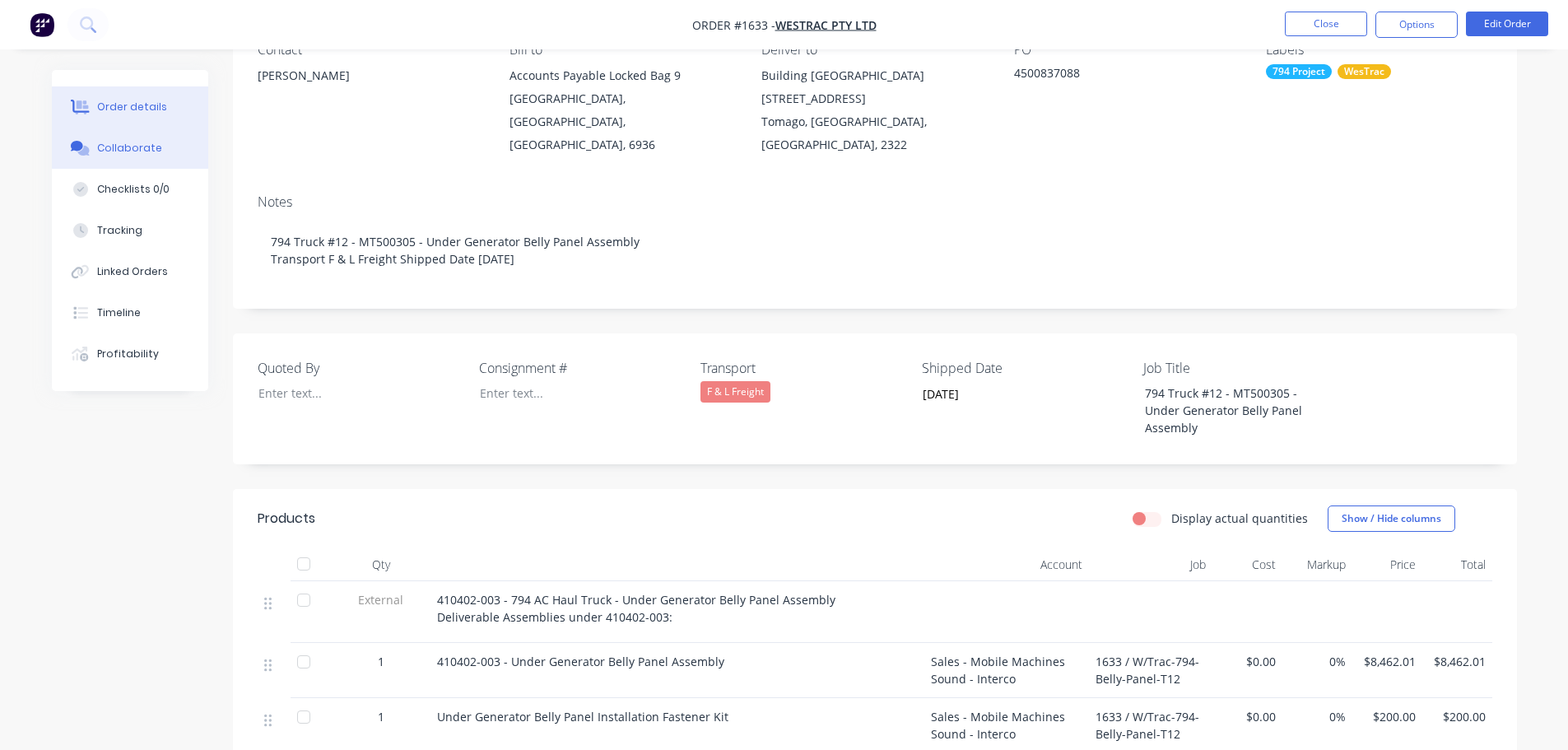
click at [135, 147] on div "Collaborate" at bounding box center [129, 148] width 65 height 15
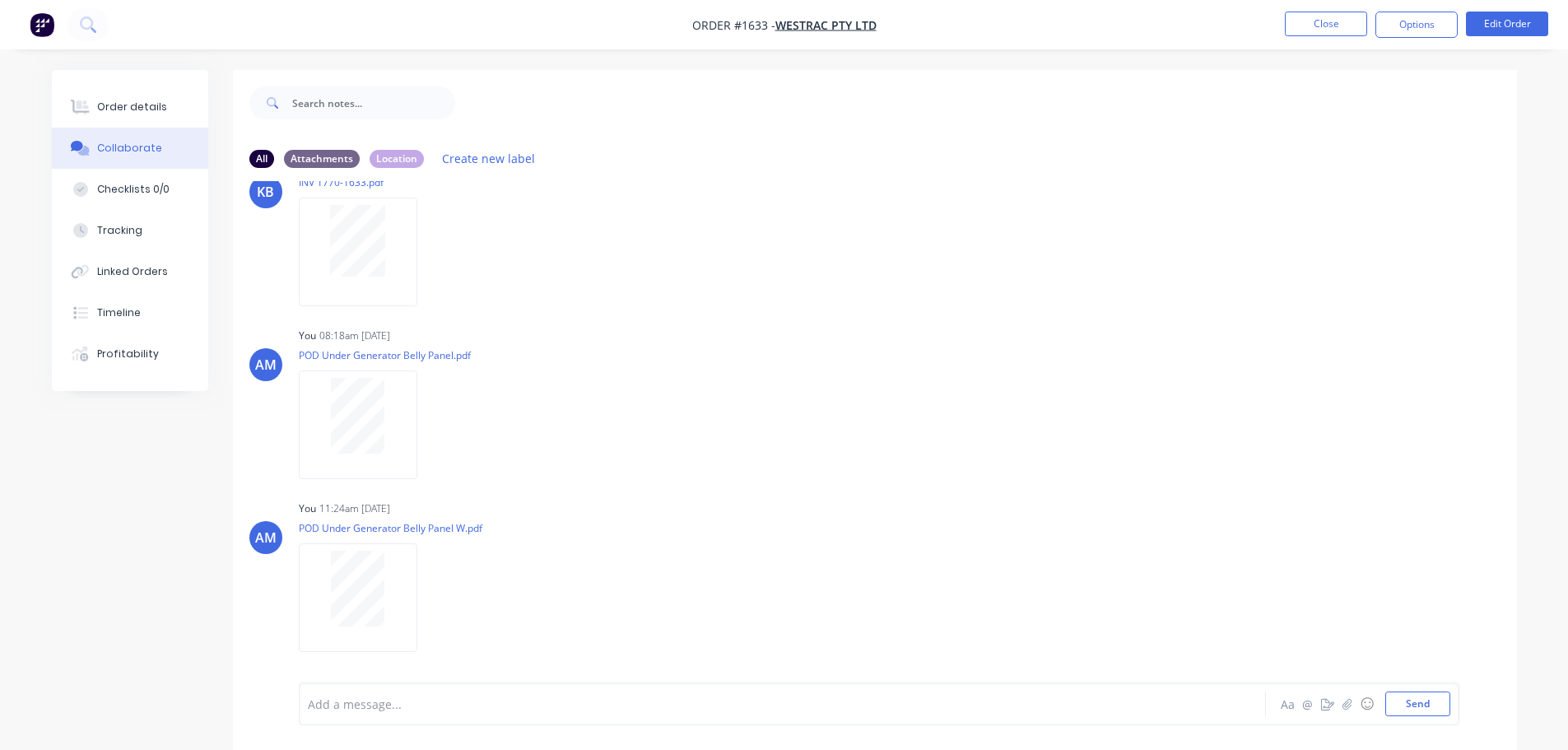
scroll to position [247, 0]
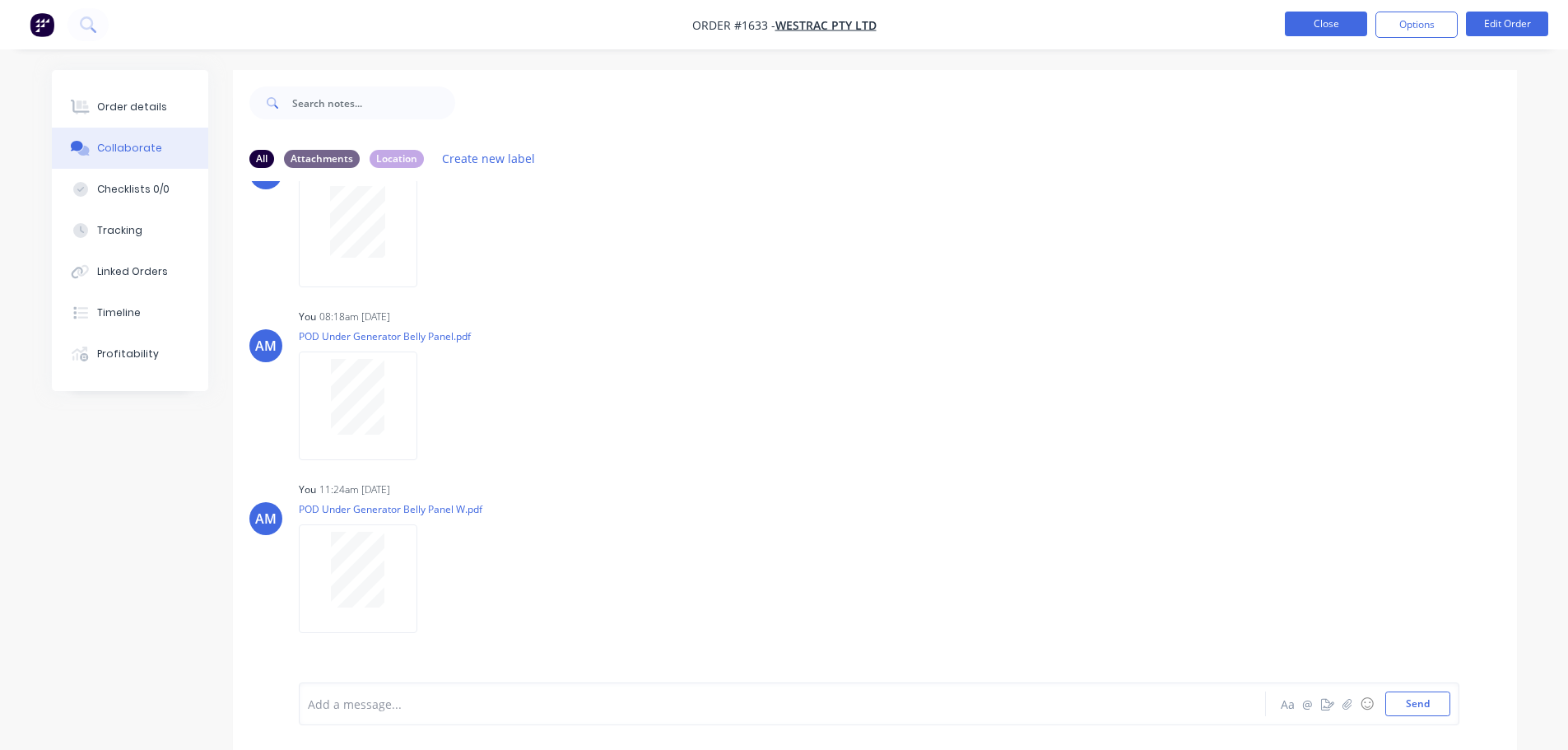
click at [1335, 31] on button "Close" at bounding box center [1326, 24] width 82 height 25
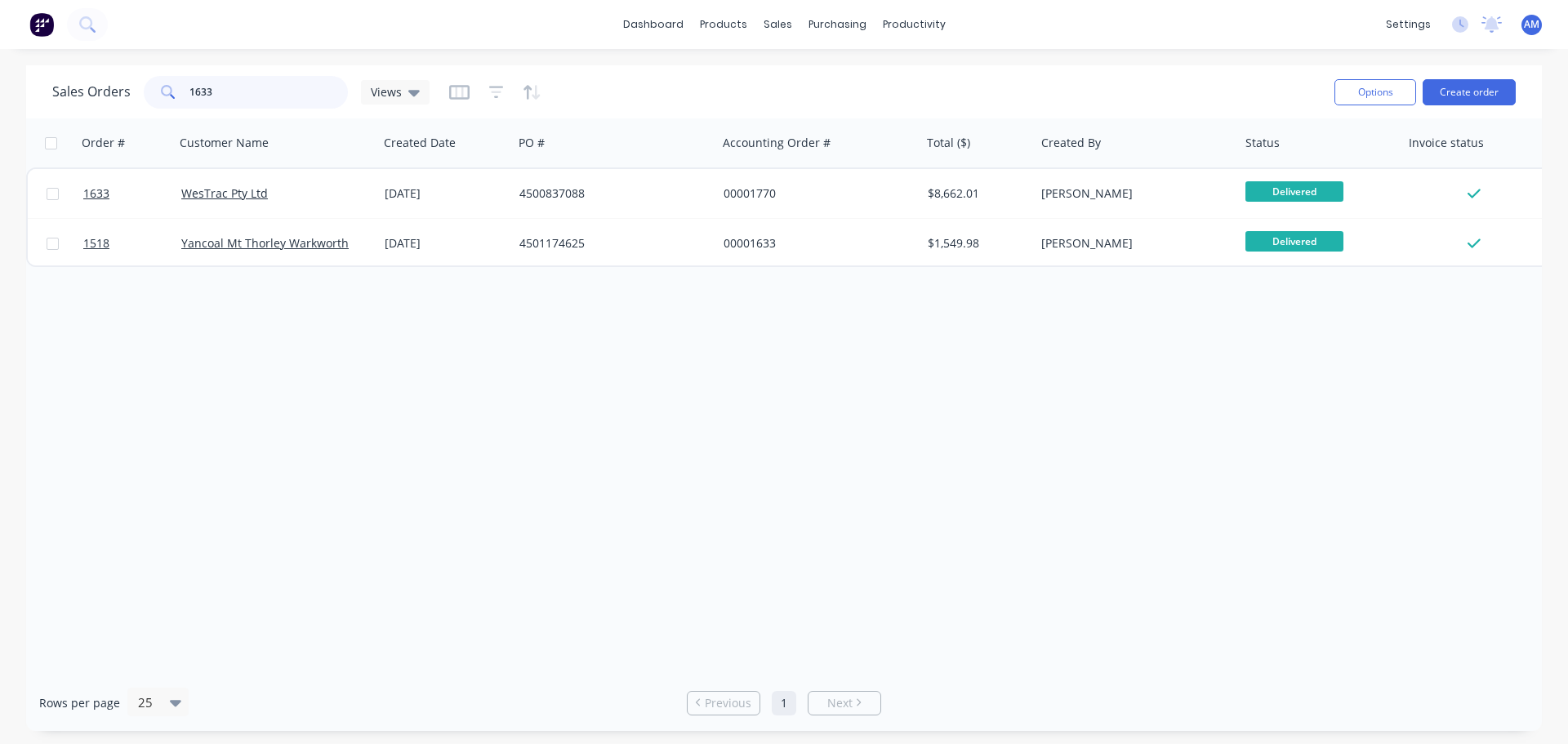
drag, startPoint x: 252, startPoint y: 93, endPoint x: 142, endPoint y: 86, distance: 110.2
click at [144, 86] on div "1633" at bounding box center [246, 92] width 204 height 33
type input "1599"
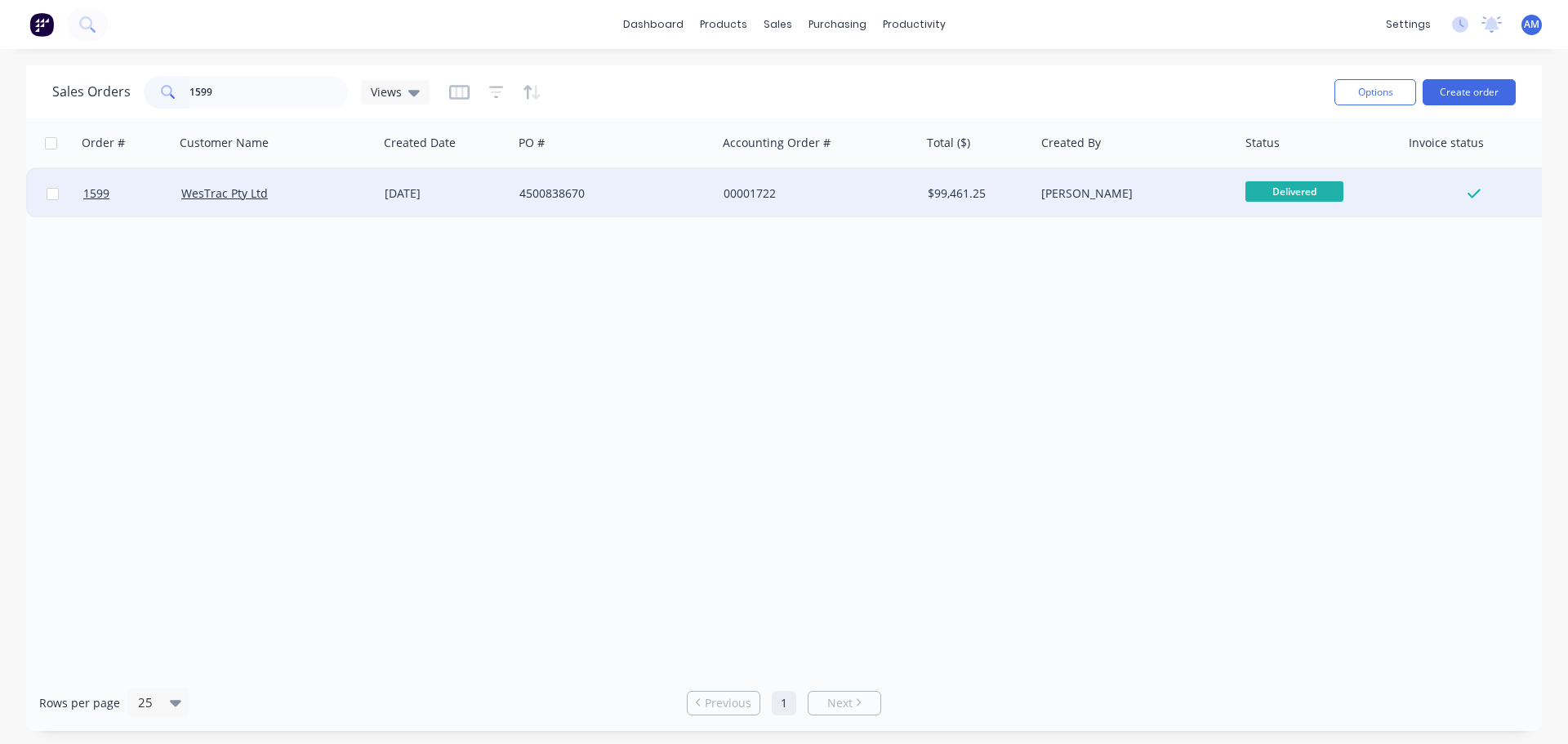
click at [571, 179] on div "4500838670" at bounding box center [614, 193] width 204 height 49
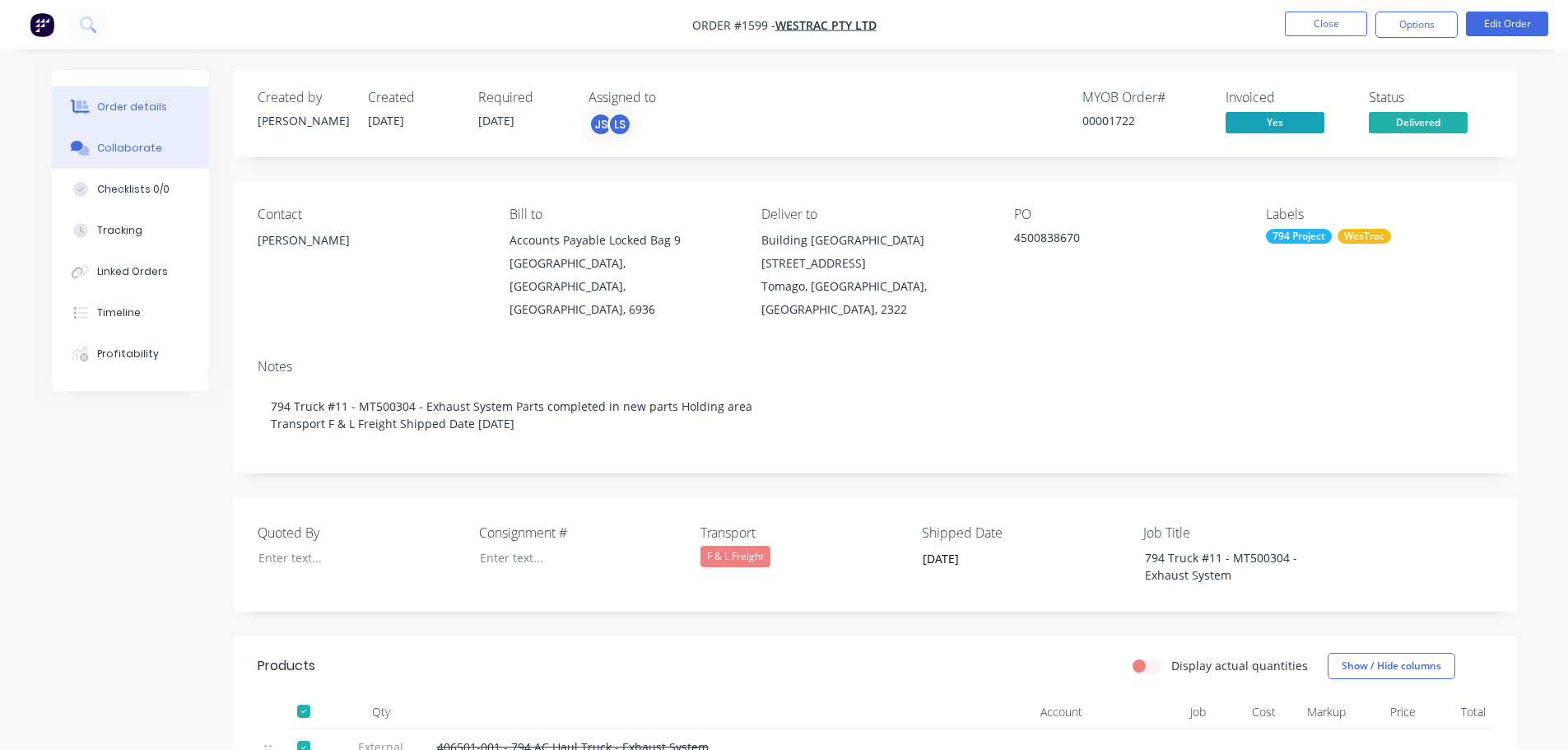
click at [99, 143] on div "Collaborate" at bounding box center [129, 148] width 65 height 15
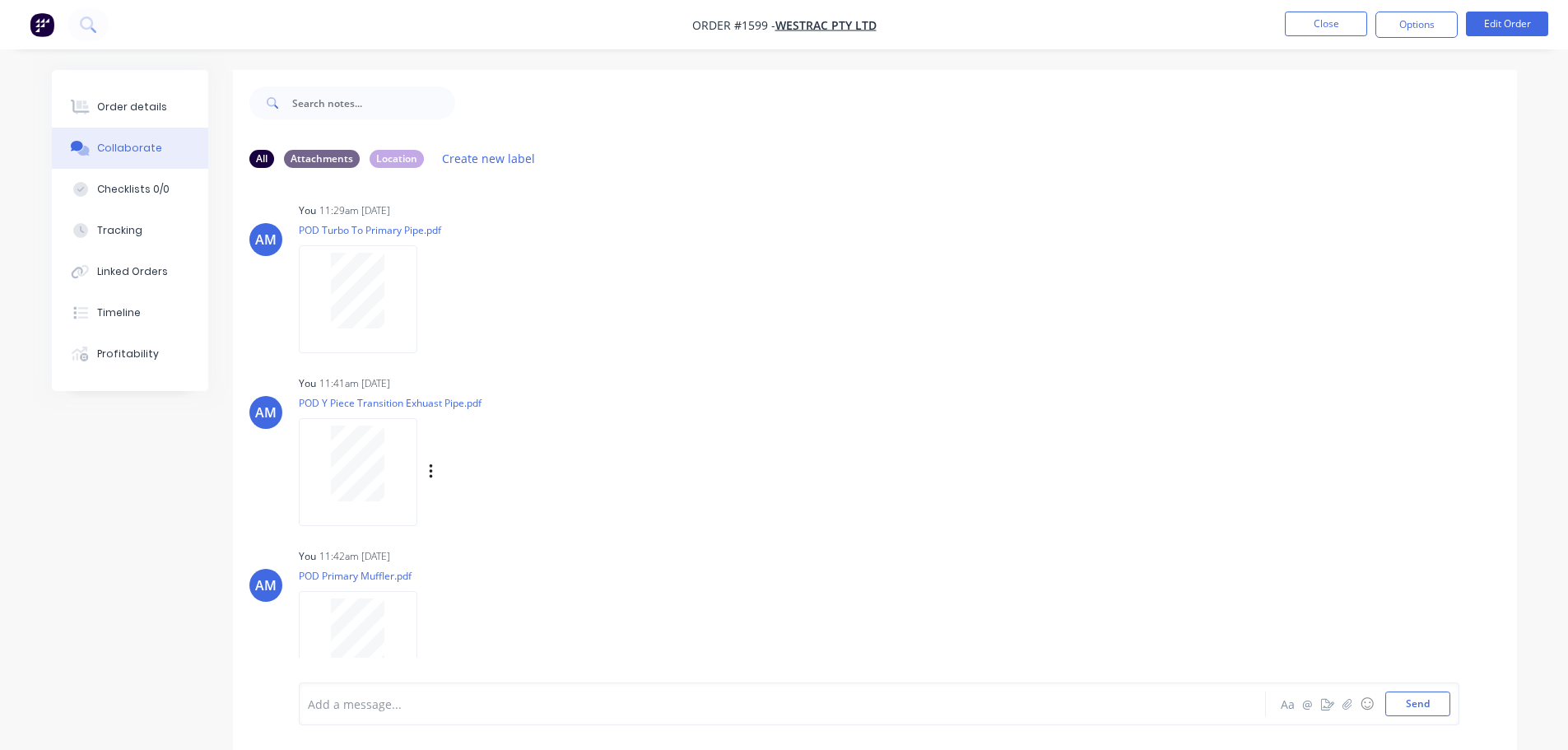
scroll to position [5313, 0]
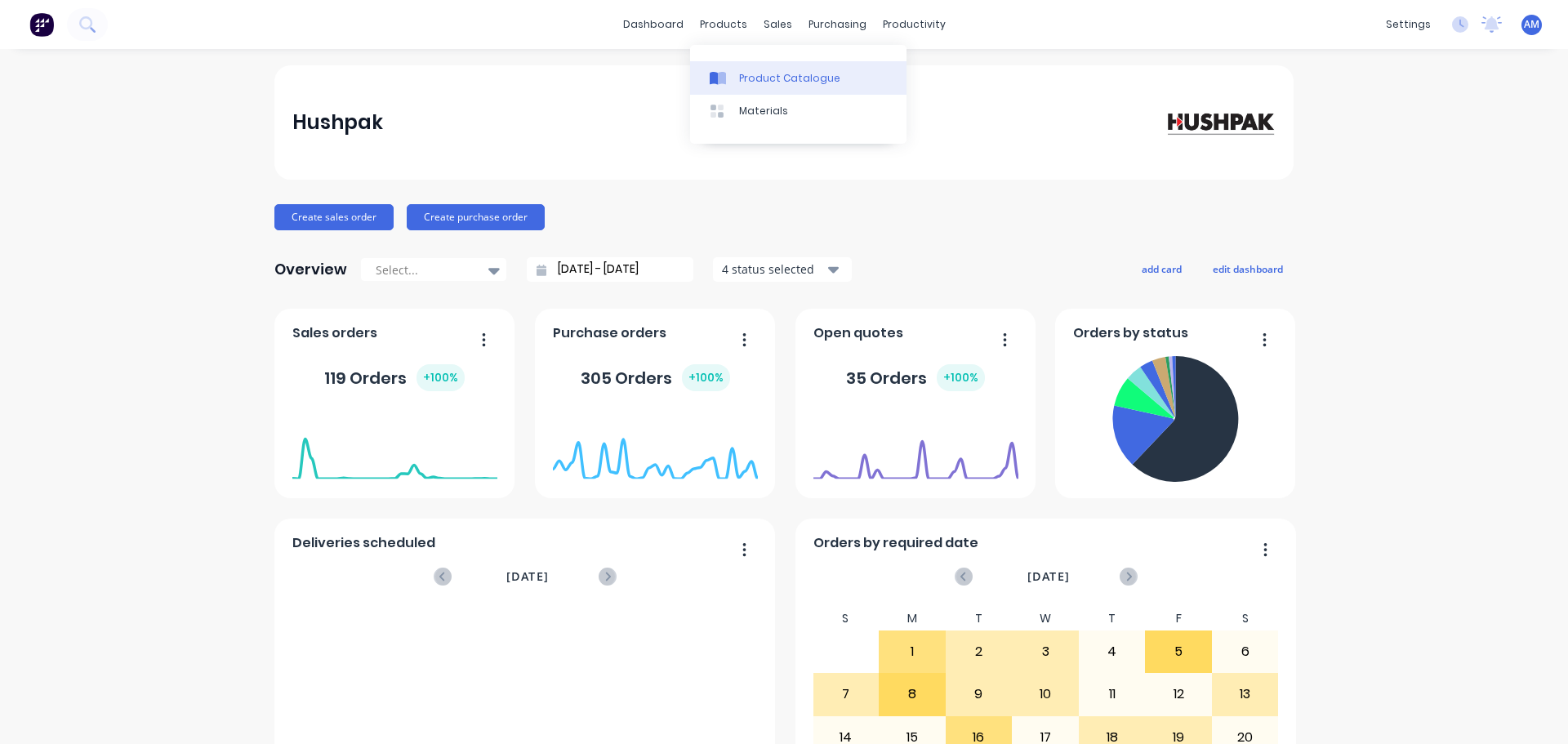
click at [778, 72] on div "Product Catalogue" at bounding box center [789, 78] width 102 height 15
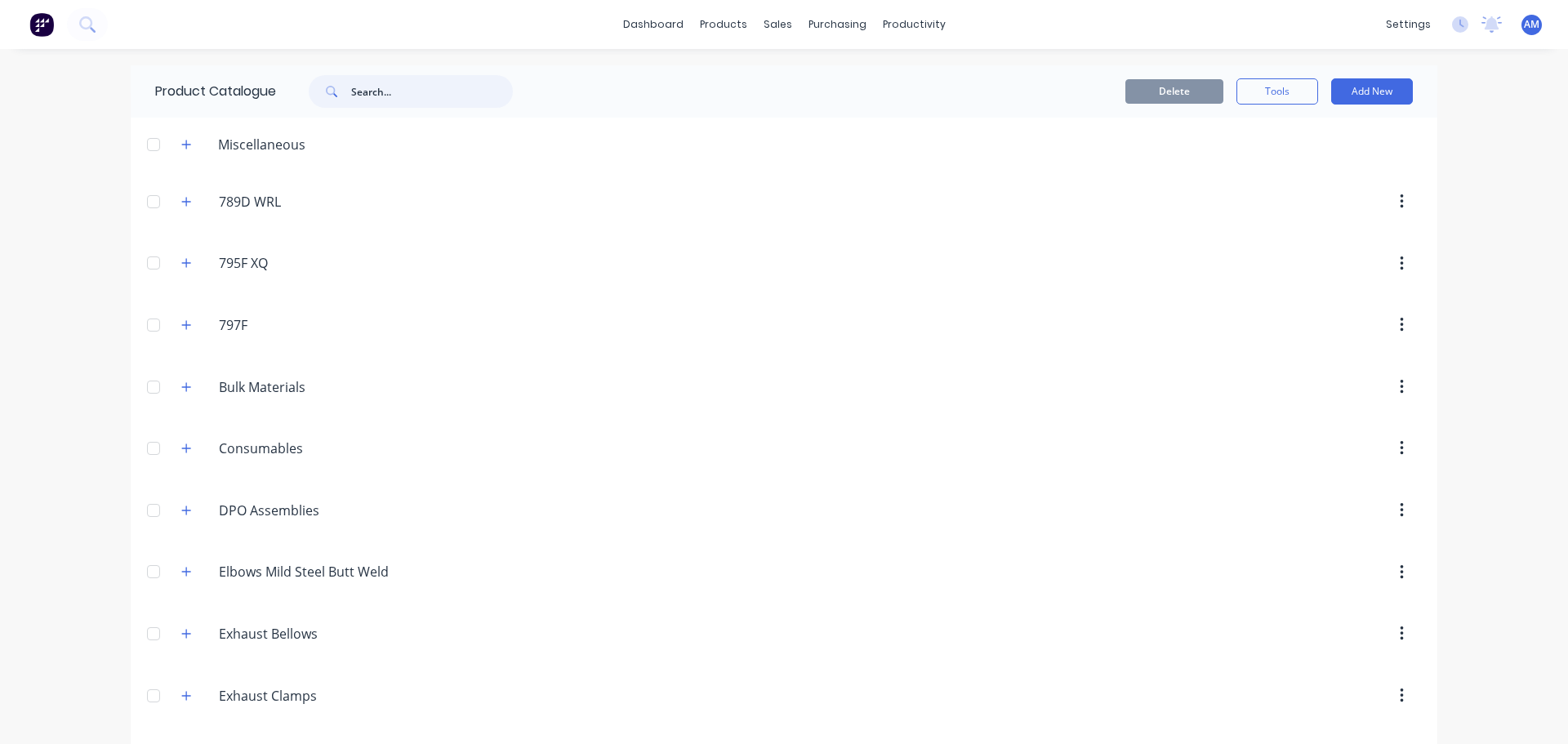
click at [378, 87] on input "text" at bounding box center [431, 91] width 162 height 33
paste input "373-1403 - 795F Hood Pane"
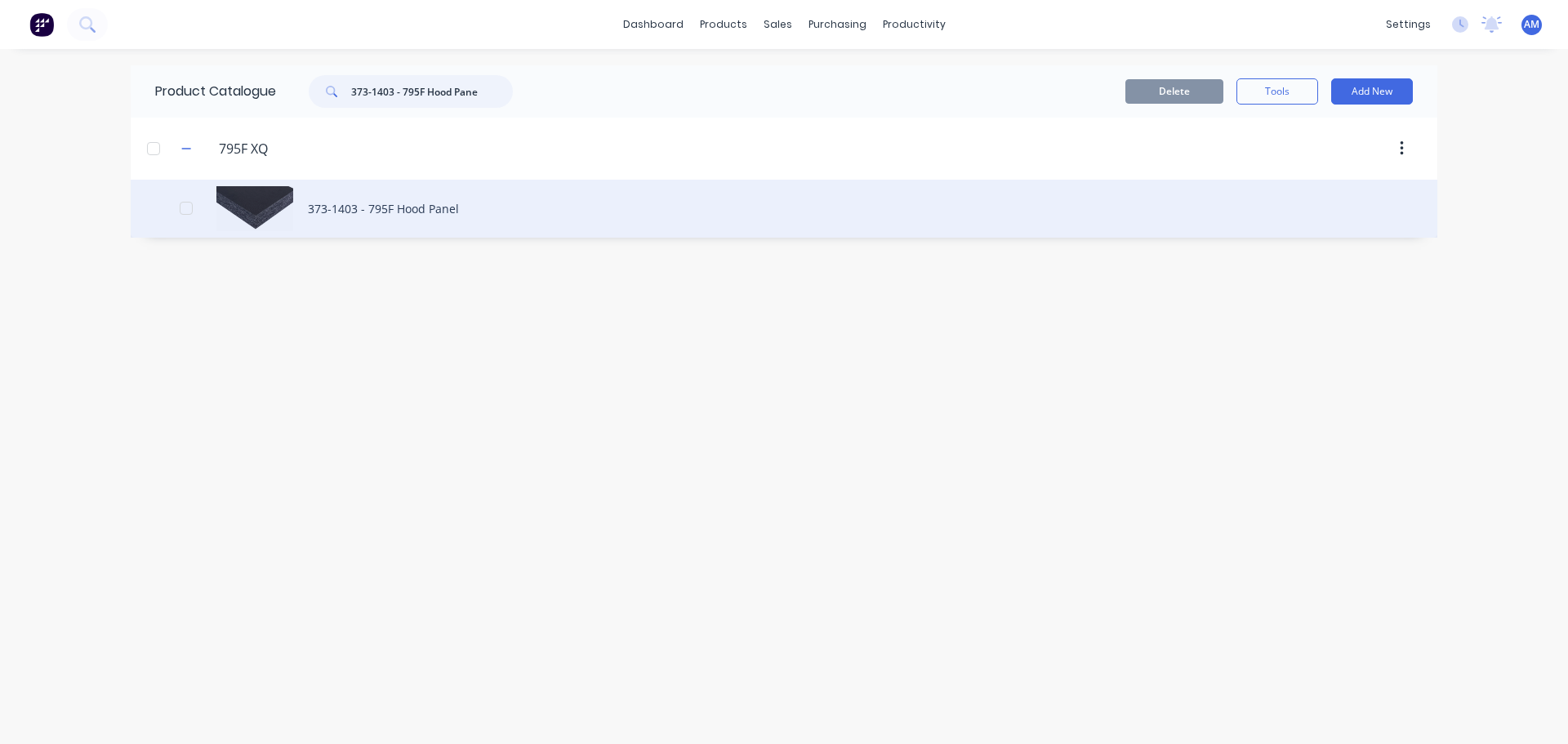
type input "373-1403 - 795F Hood Pane"
click at [401, 212] on div "373-1403 - 795F Hood Panel" at bounding box center [784, 209] width 1306 height 58
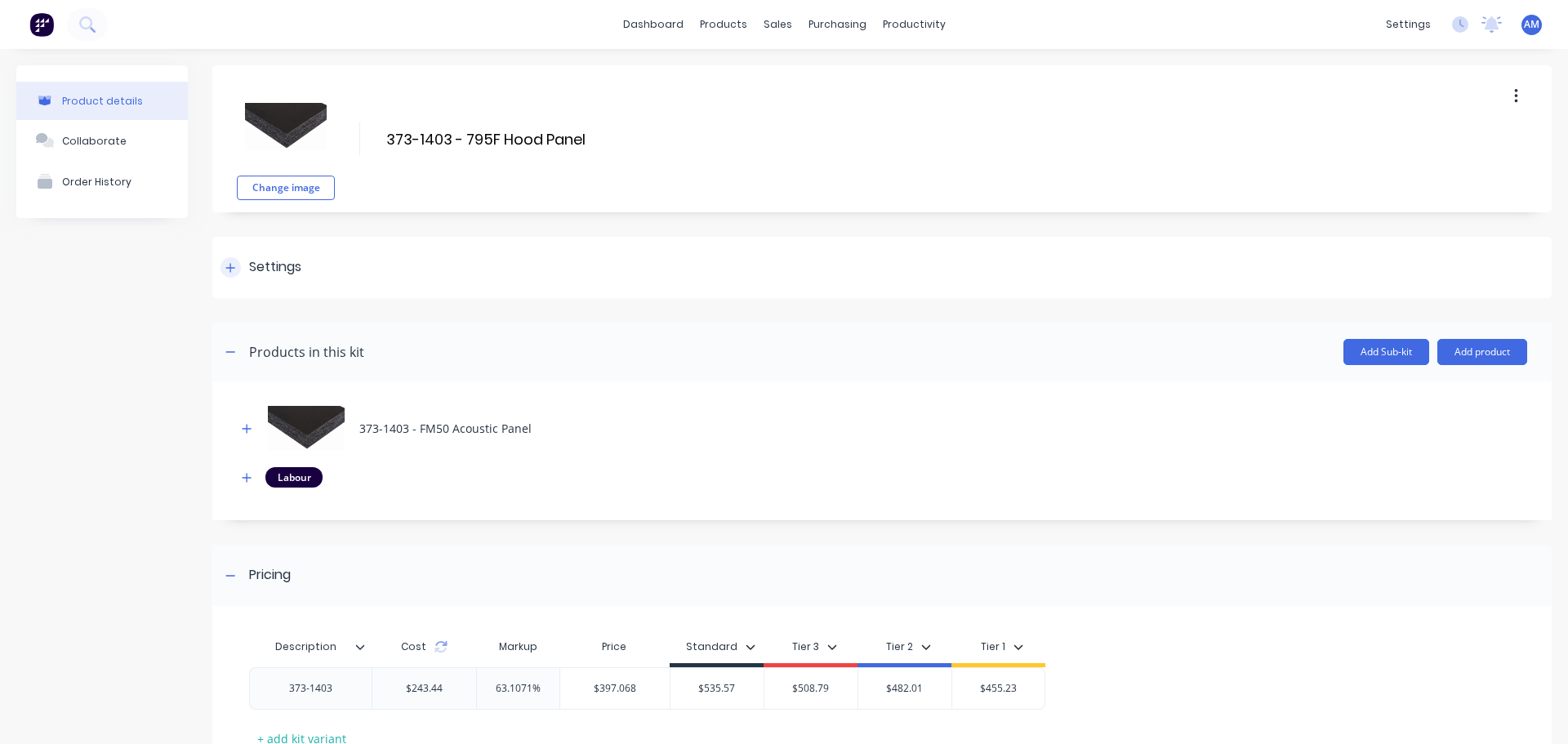
click at [232, 269] on icon at bounding box center [230, 268] width 10 height 11
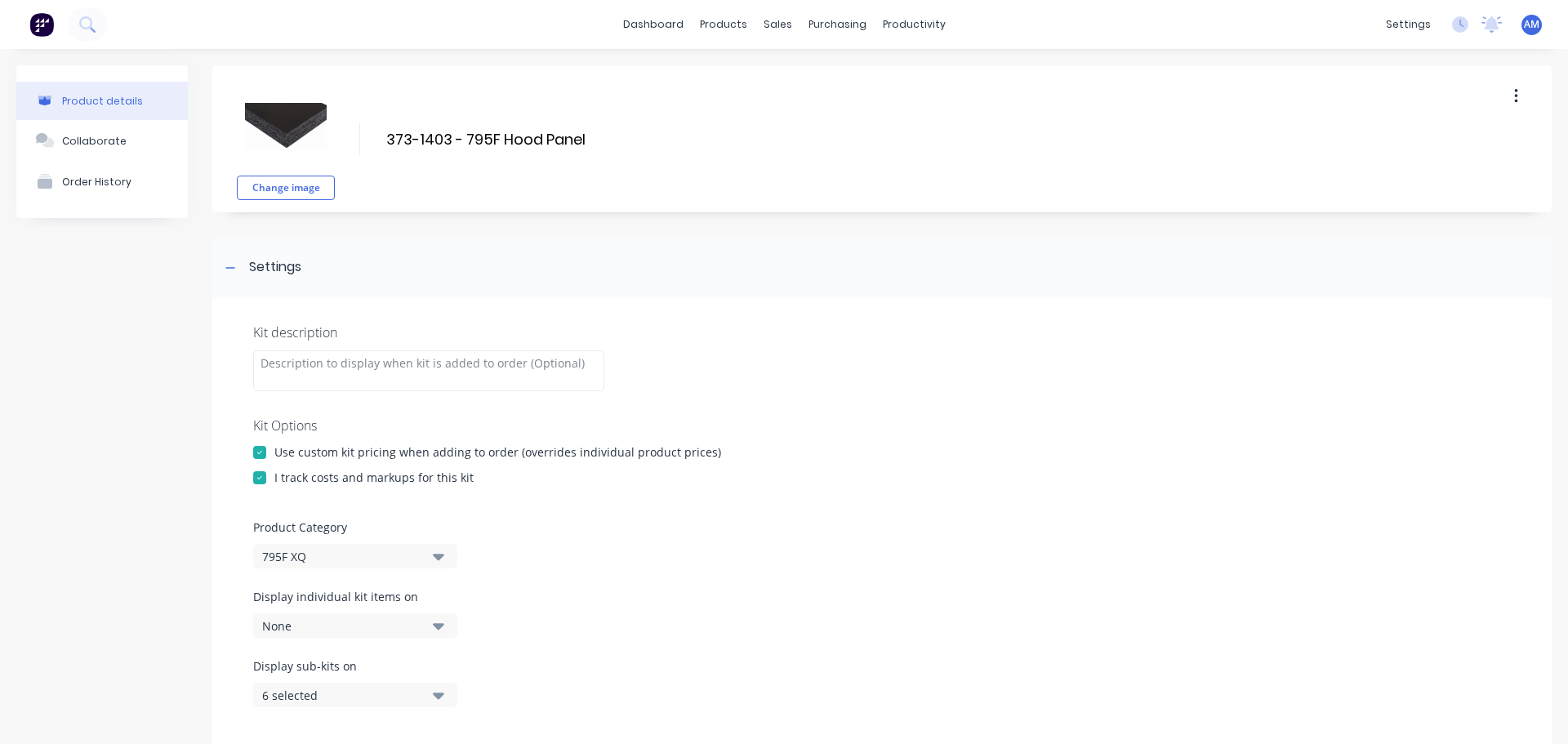
drag, startPoint x: 588, startPoint y: 136, endPoint x: 355, endPoint y: 142, distance: 233.1
click at [355, 142] on div "Change image 373-1403 - 795F Hood Panel 373-1403 - 795F Hood Panel Enter kit na…" at bounding box center [881, 139] width 1339 height 147
